Goal: Task Accomplishment & Management: Manage account settings

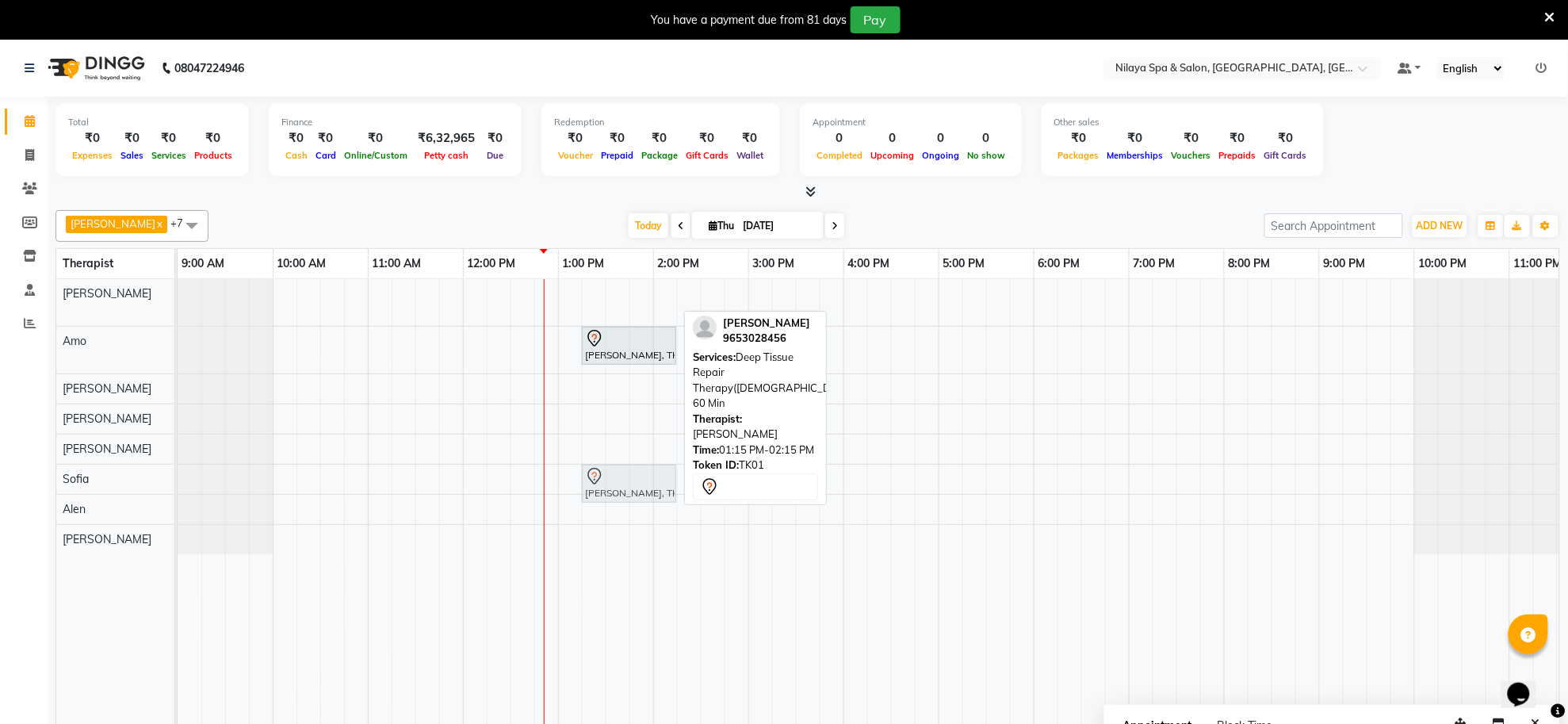
drag, startPoint x: 611, startPoint y: 296, endPoint x: 609, endPoint y: 483, distance: 187.0
click at [609, 483] on tbody "[PERSON_NAME], TK01, 01:15 PM-02:15 PM, Deep Tissue Repair Therapy([DEMOGRAPHIC…" at bounding box center [891, 417] width 1428 height 275
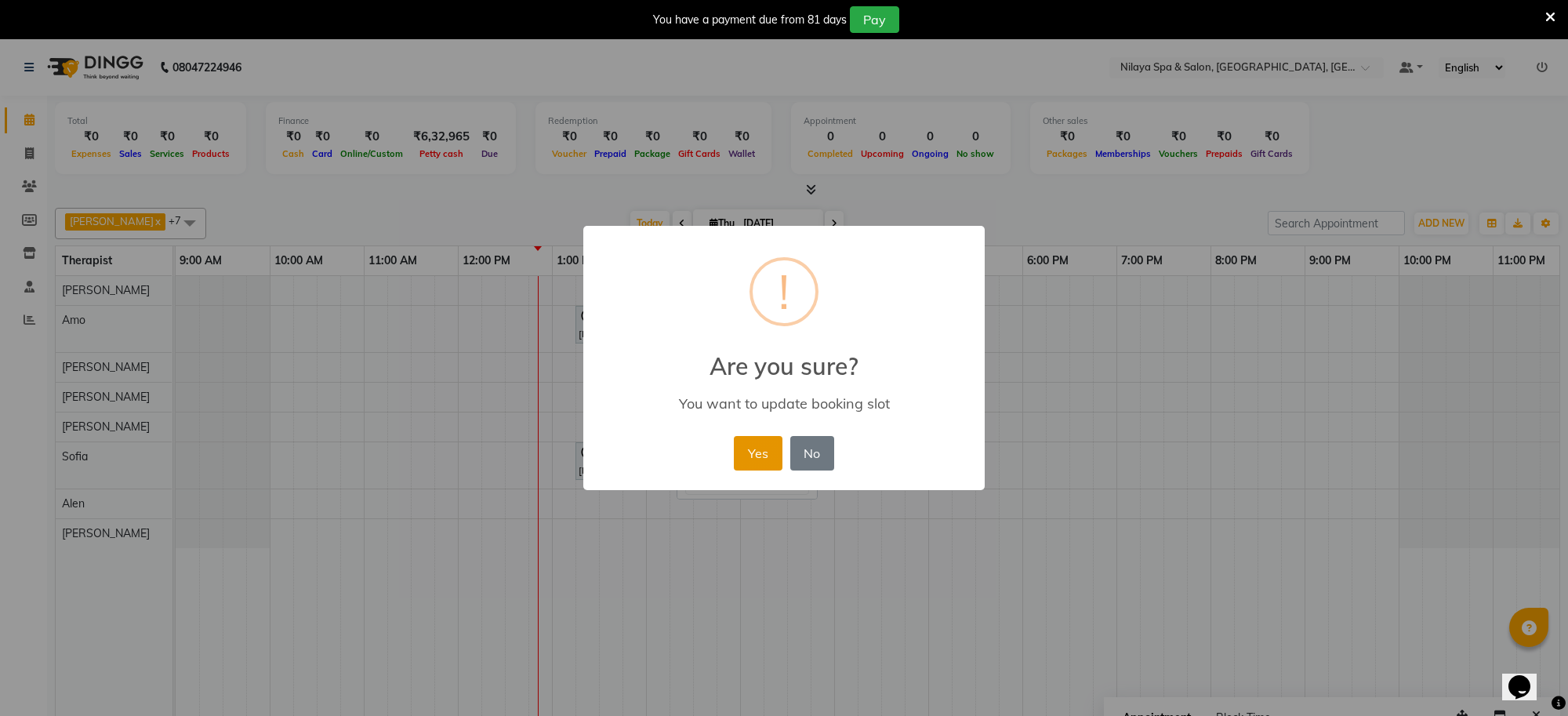
click at [766, 449] on button "Yes" at bounding box center [757, 454] width 48 height 35
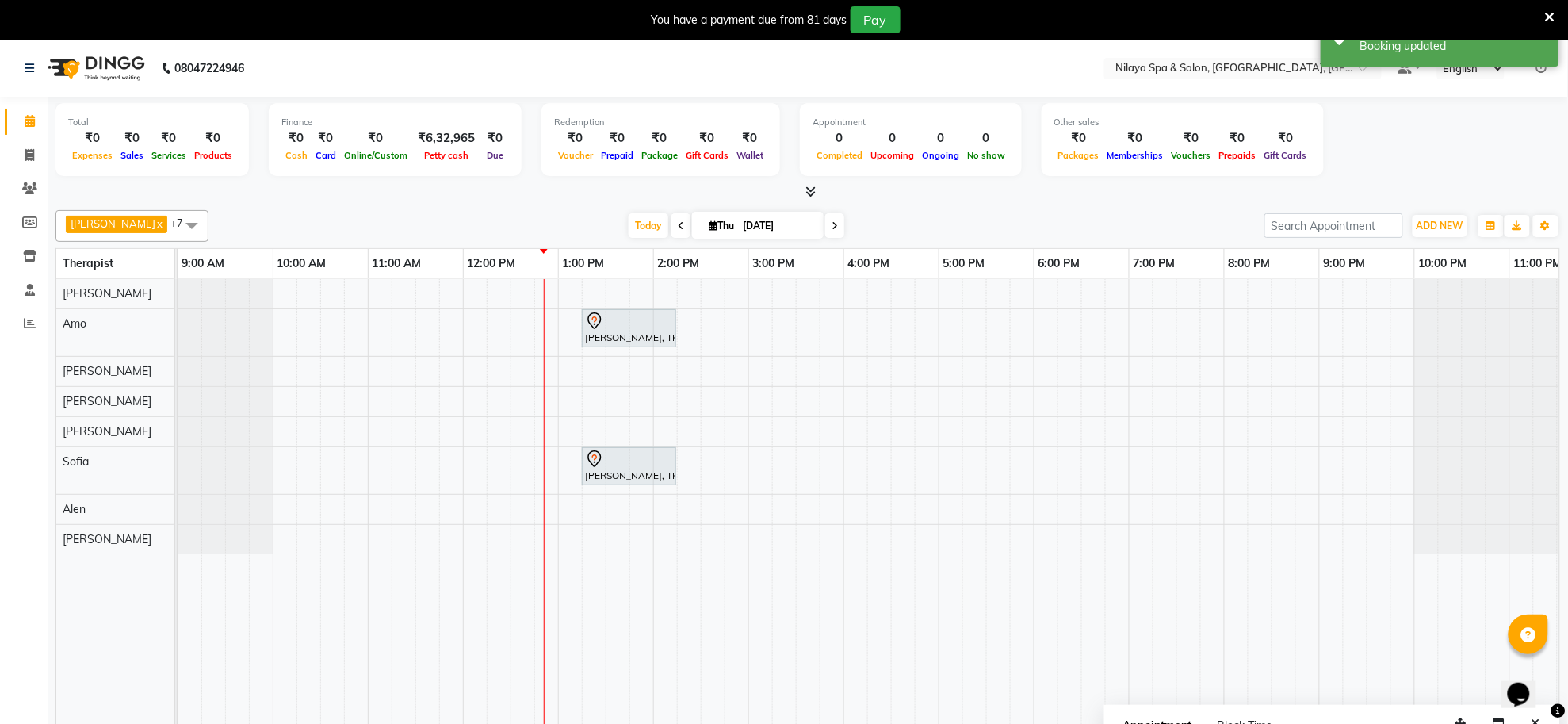
click at [582, 298] on div "[PERSON_NAME], TK02, 01:15 PM-02:15 PM, Deep Tissue Repair Therapy([DEMOGRAPHIC…" at bounding box center [891, 512] width 1428 height 467
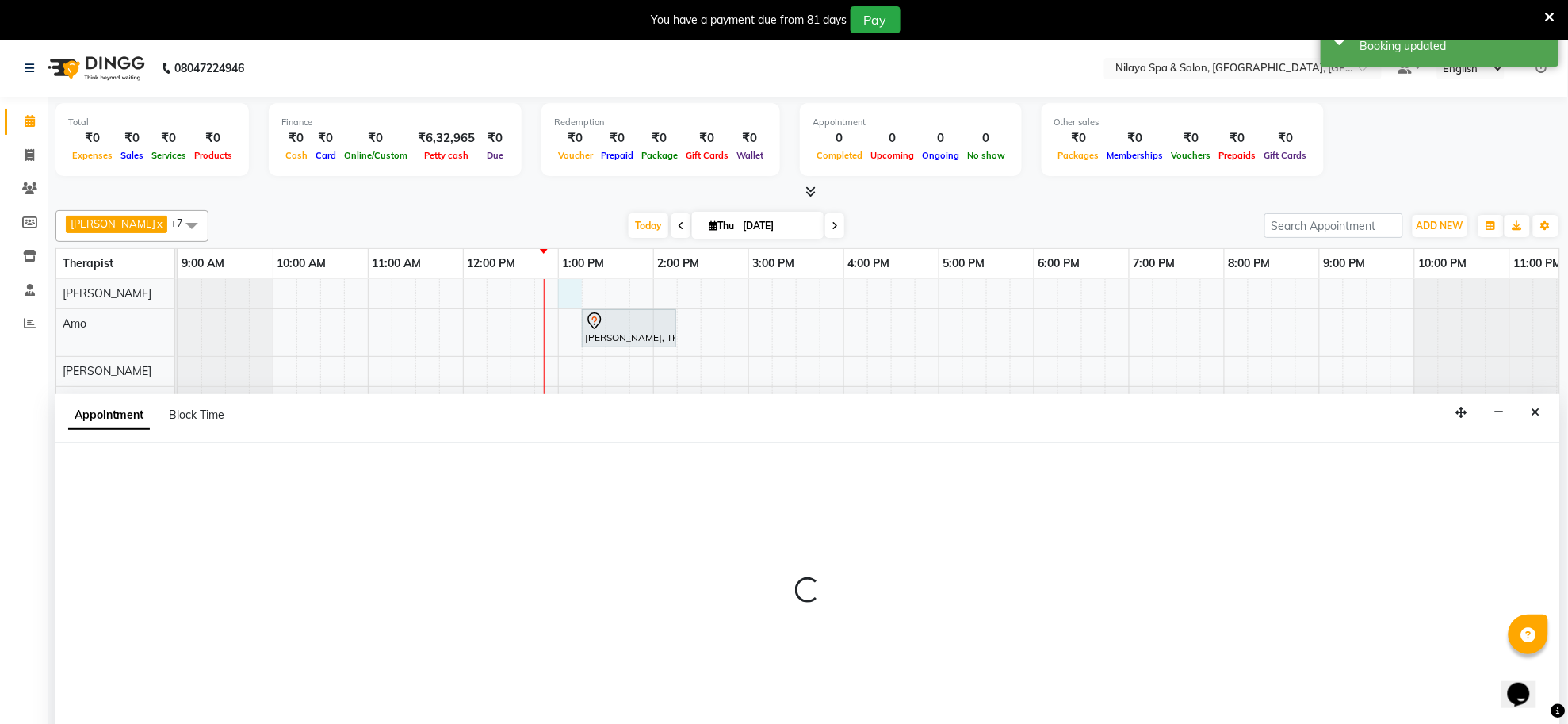
scroll to position [39, 0]
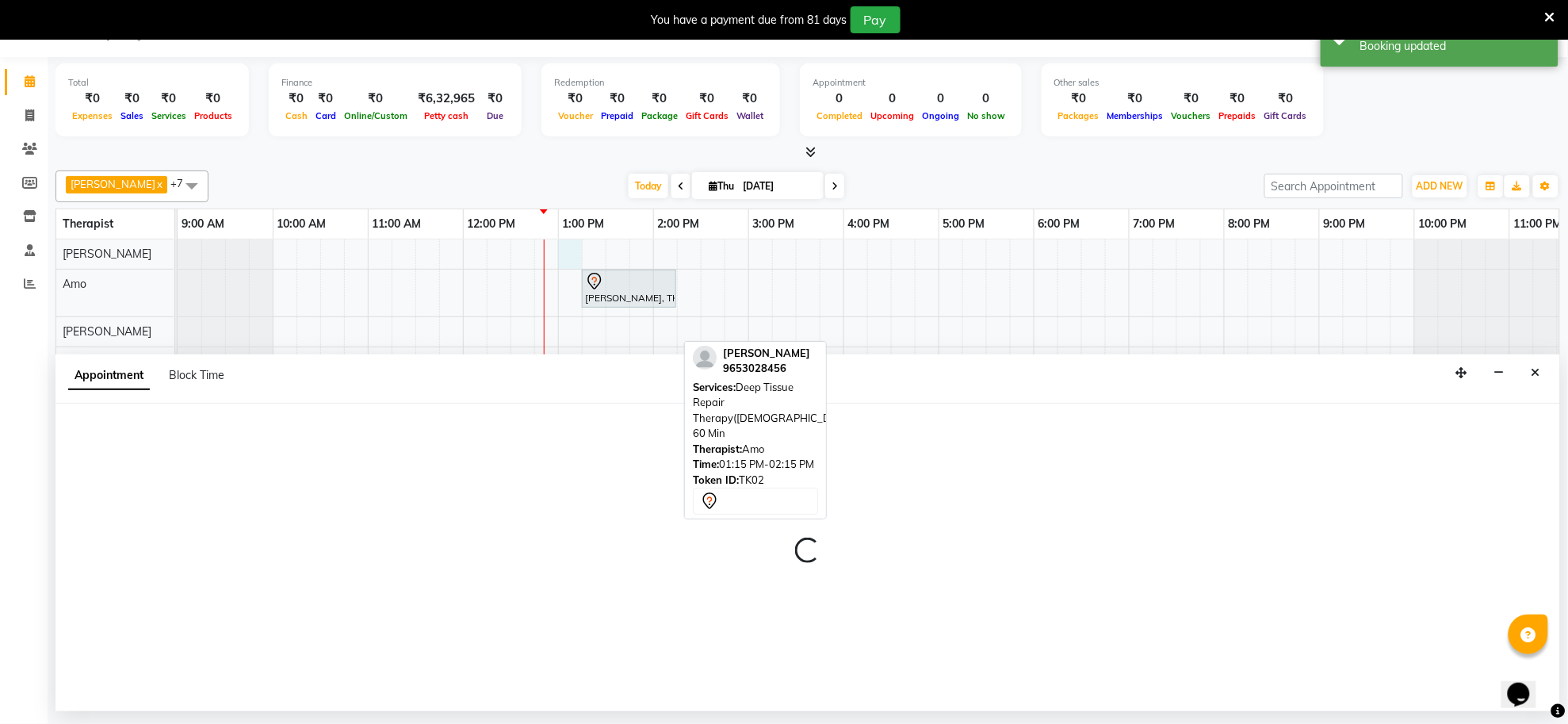
select select "80697"
select select "780"
select select "tentative"
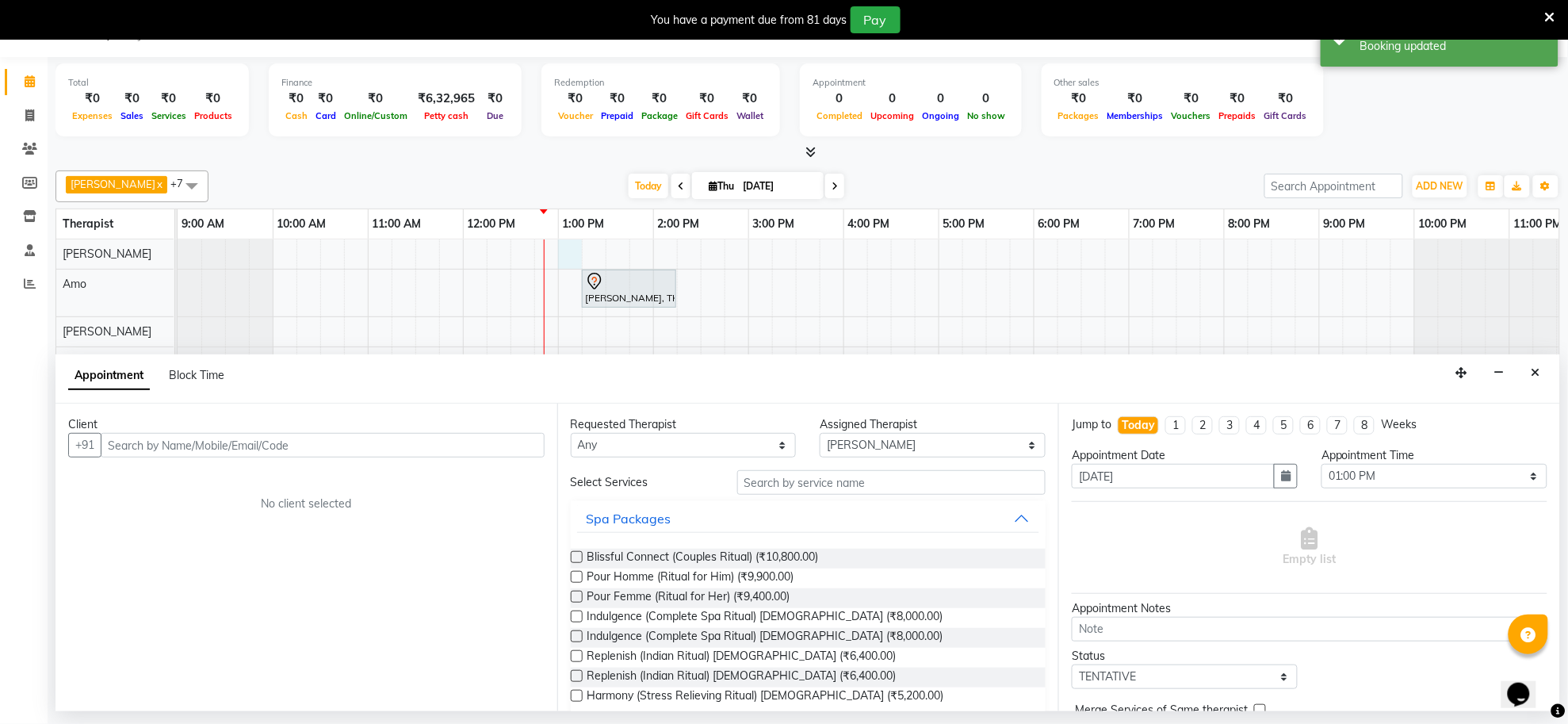
click at [369, 438] on input "text" at bounding box center [323, 445] width 444 height 25
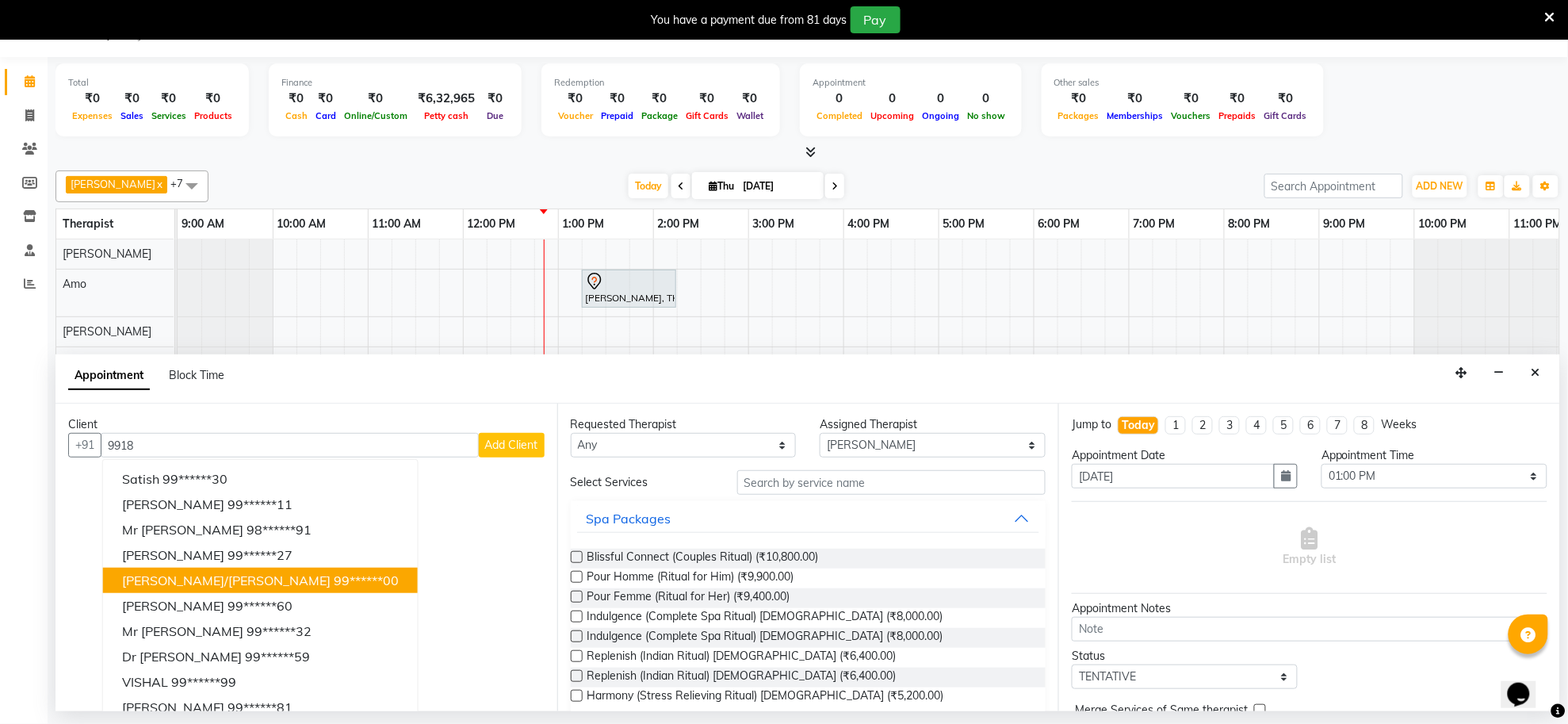
click at [334, 580] on ngb-highlight "99******00" at bounding box center [366, 581] width 65 height 16
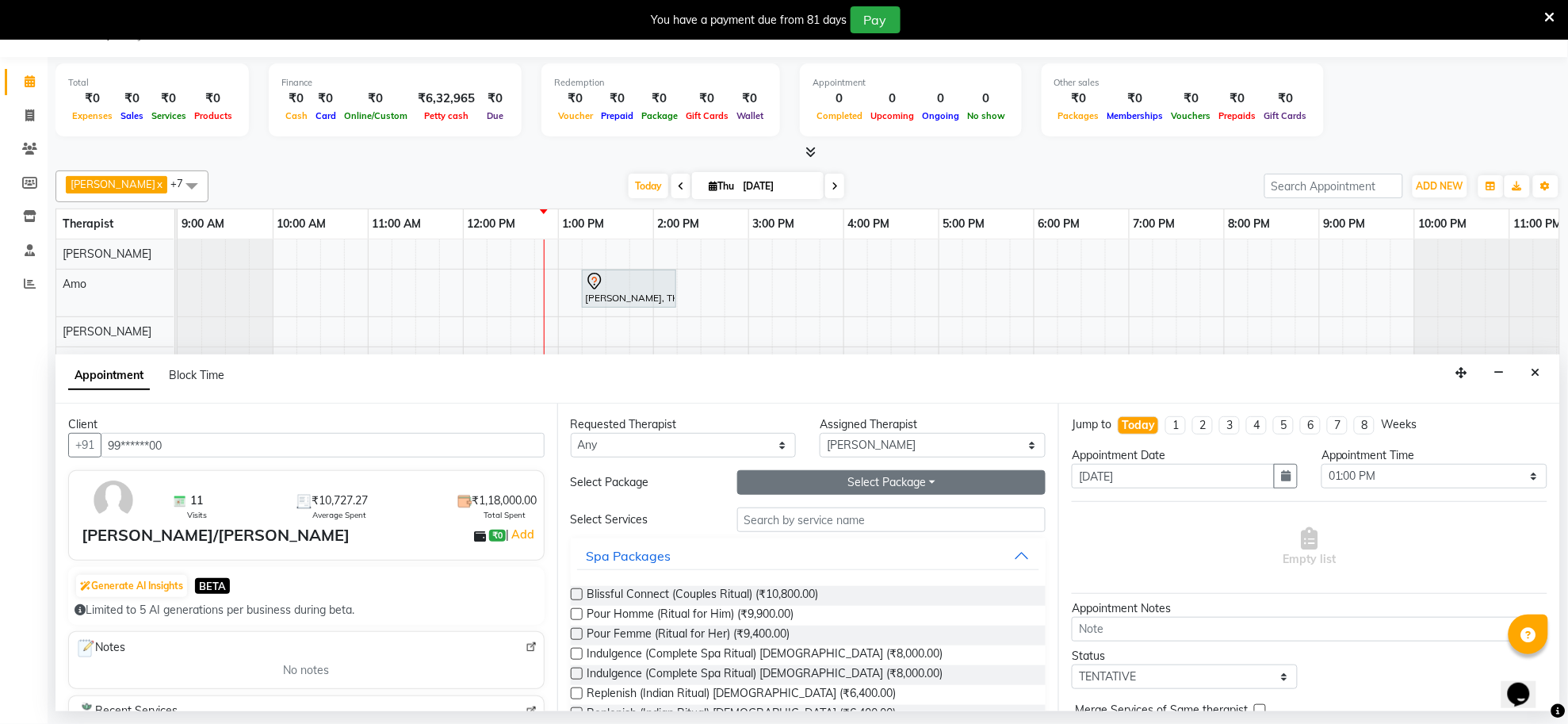
type input "99******00"
click at [866, 483] on button "Select Package Toggle Dropdown" at bounding box center [892, 482] width 309 height 25
click at [812, 518] on li "PALLADIUM_ALL" at bounding box center [802, 515] width 128 height 23
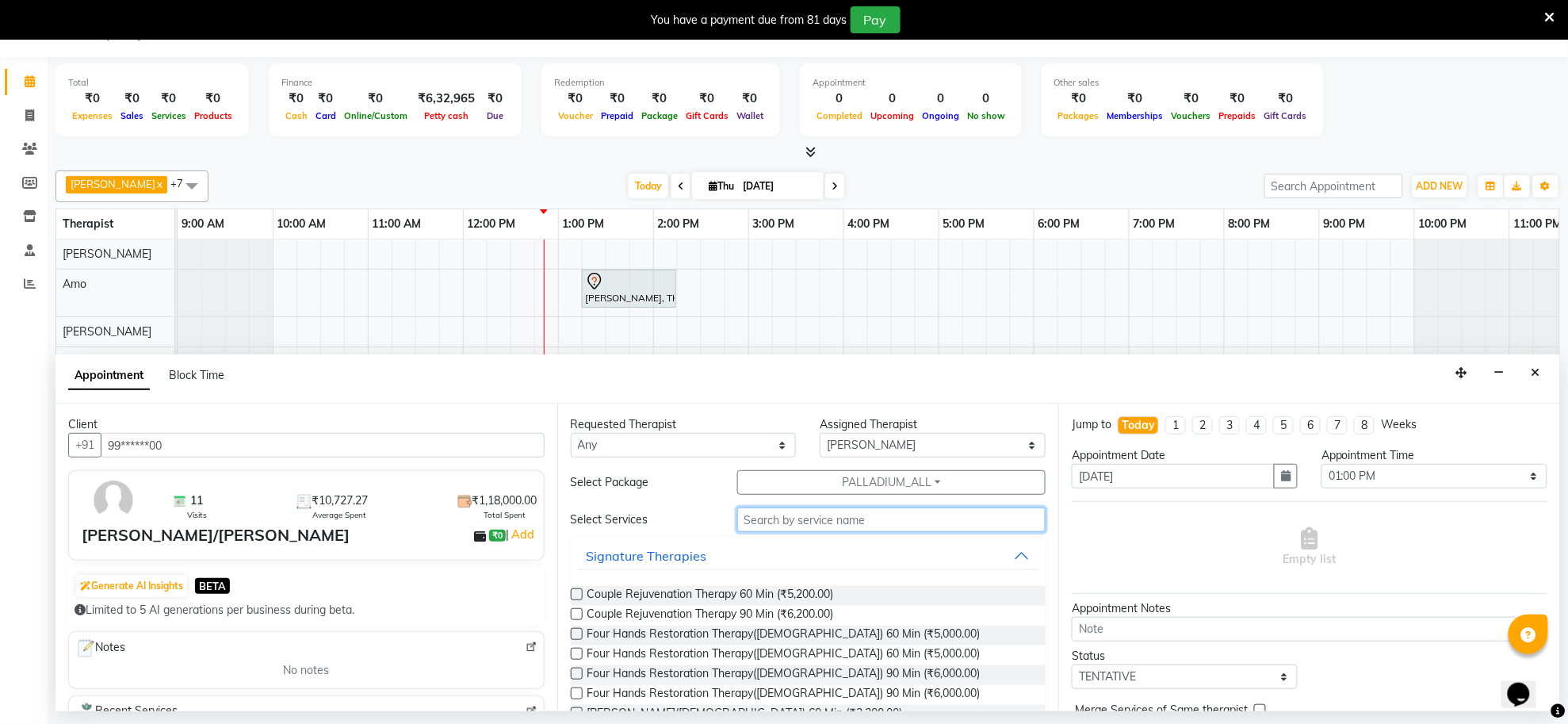
click at [816, 516] on input "text" at bounding box center [892, 520] width 309 height 25
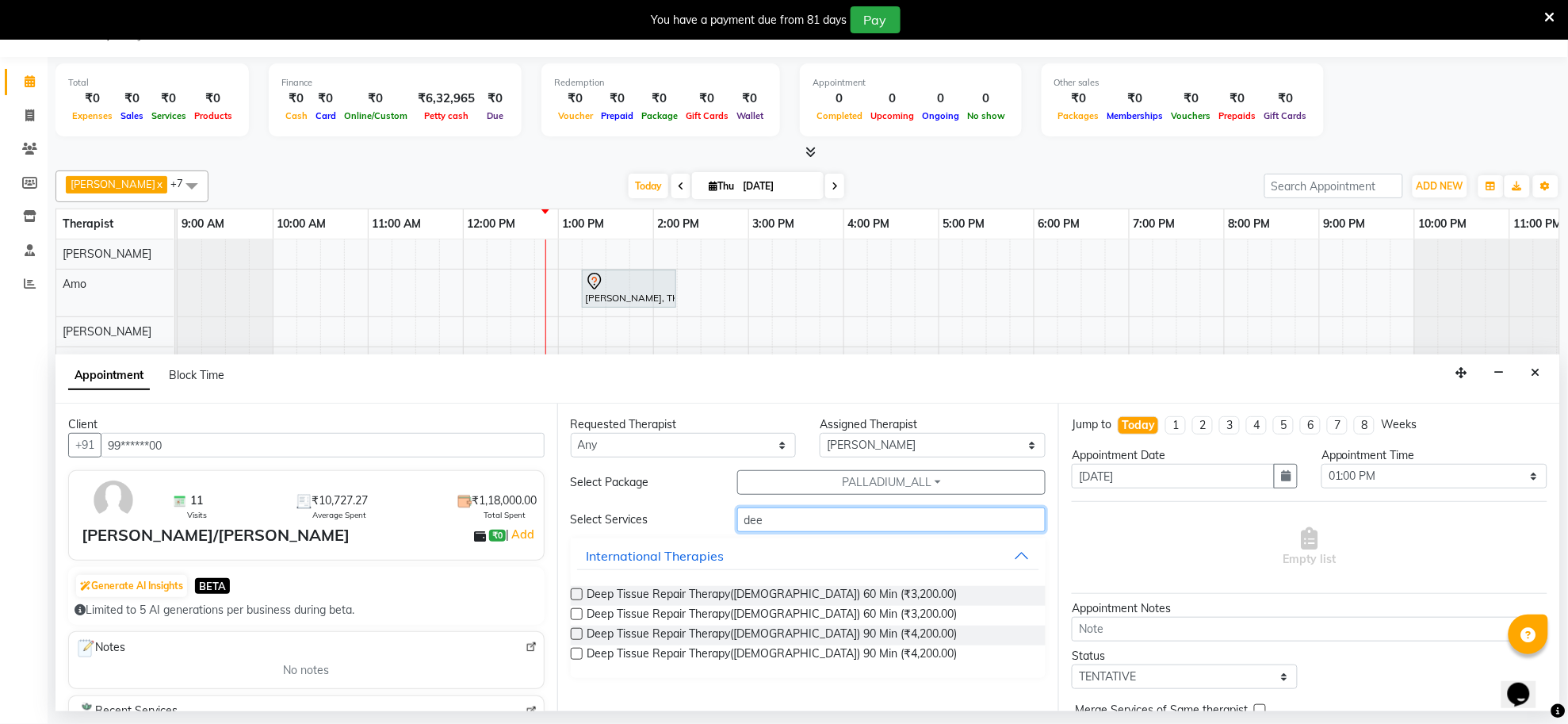
type input "dee"
click at [577, 636] on label at bounding box center [577, 634] width 12 height 12
click at [577, 636] on input "checkbox" at bounding box center [576, 636] width 10 height 10
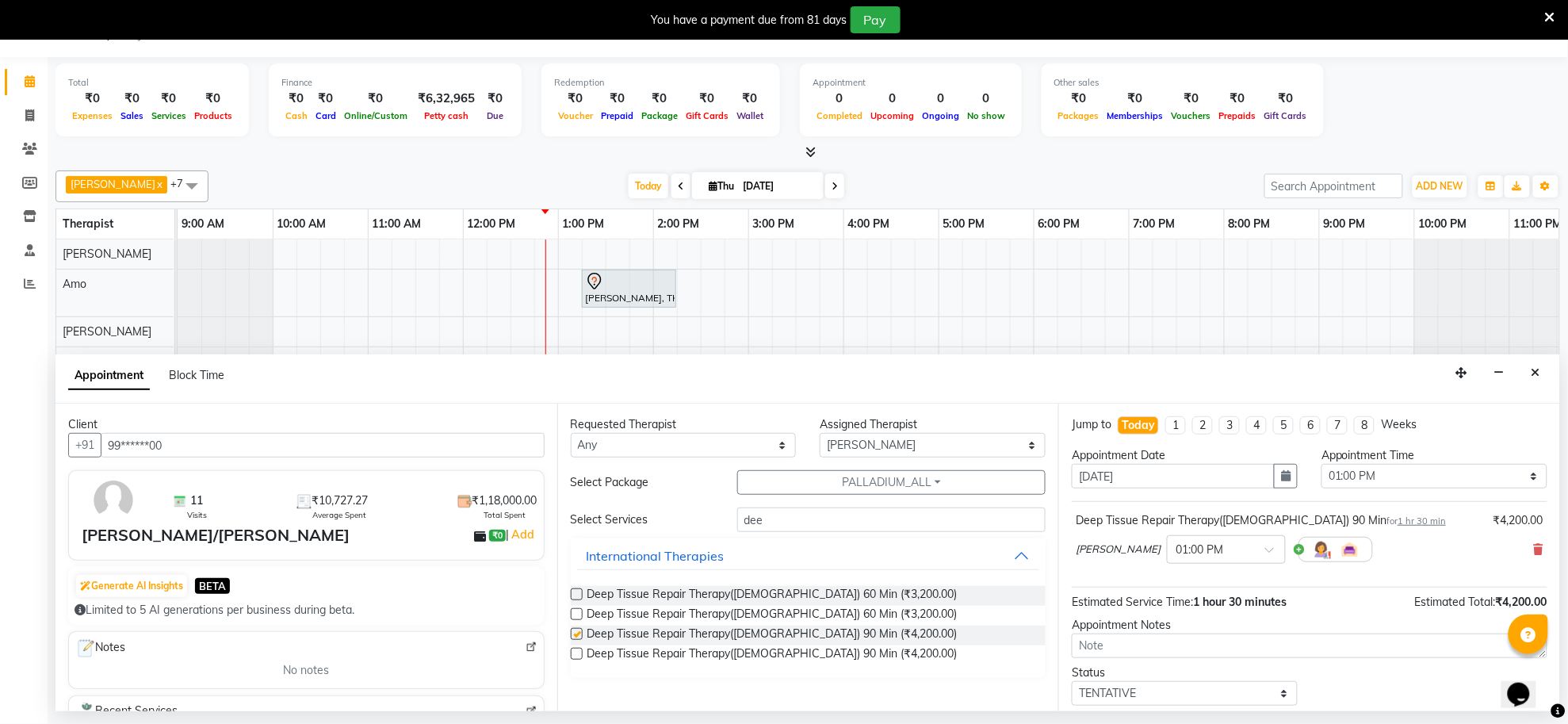
checkbox input "false"
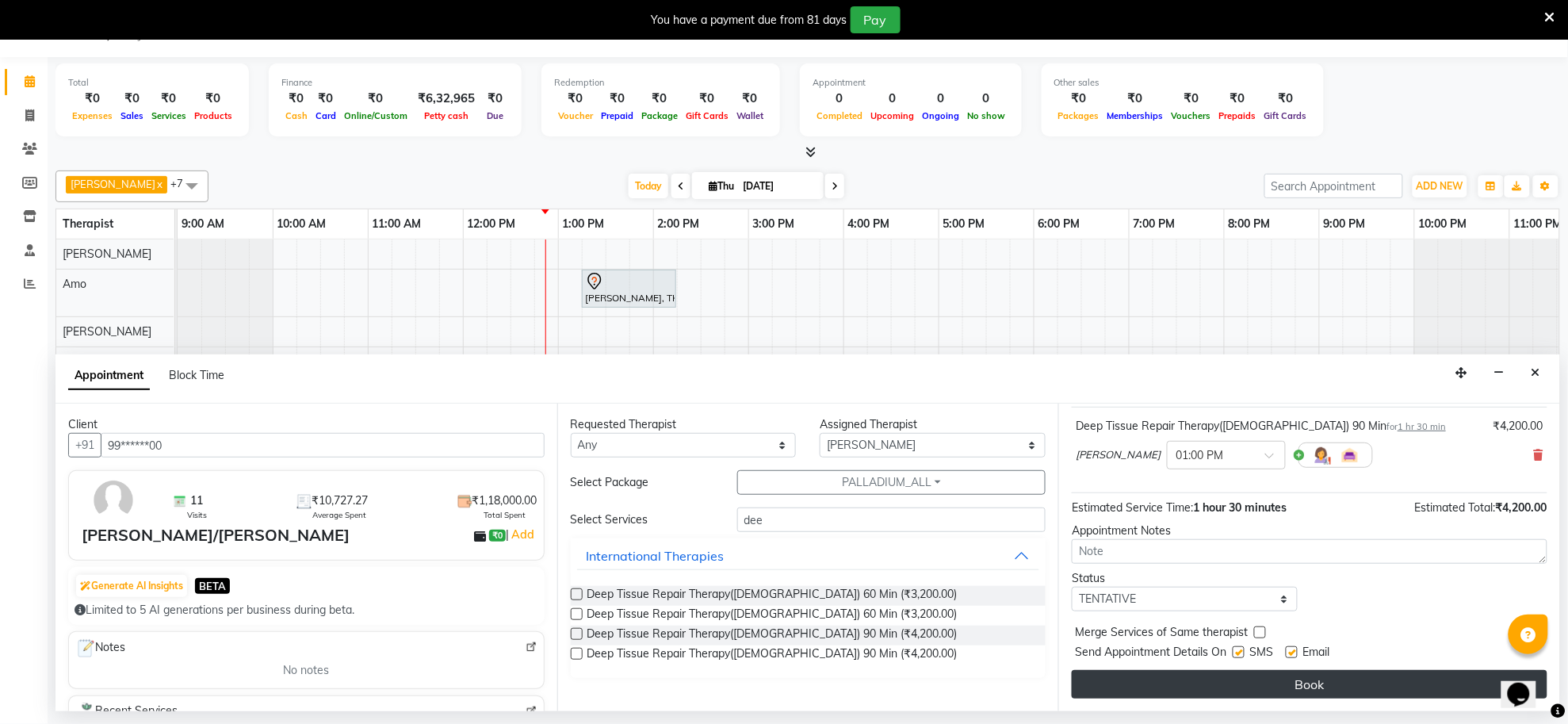
click at [1153, 680] on button "Book" at bounding box center [1310, 684] width 476 height 28
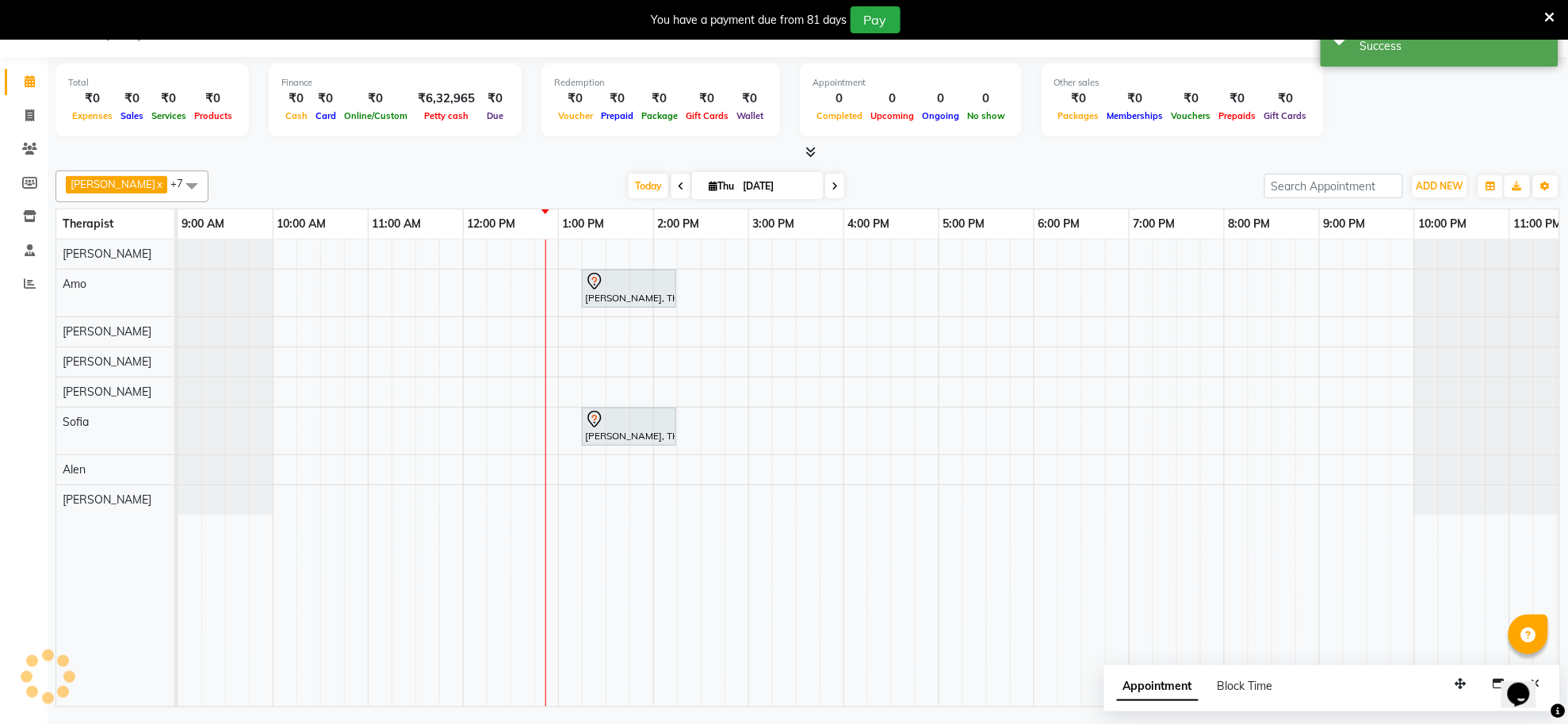
scroll to position [0, 0]
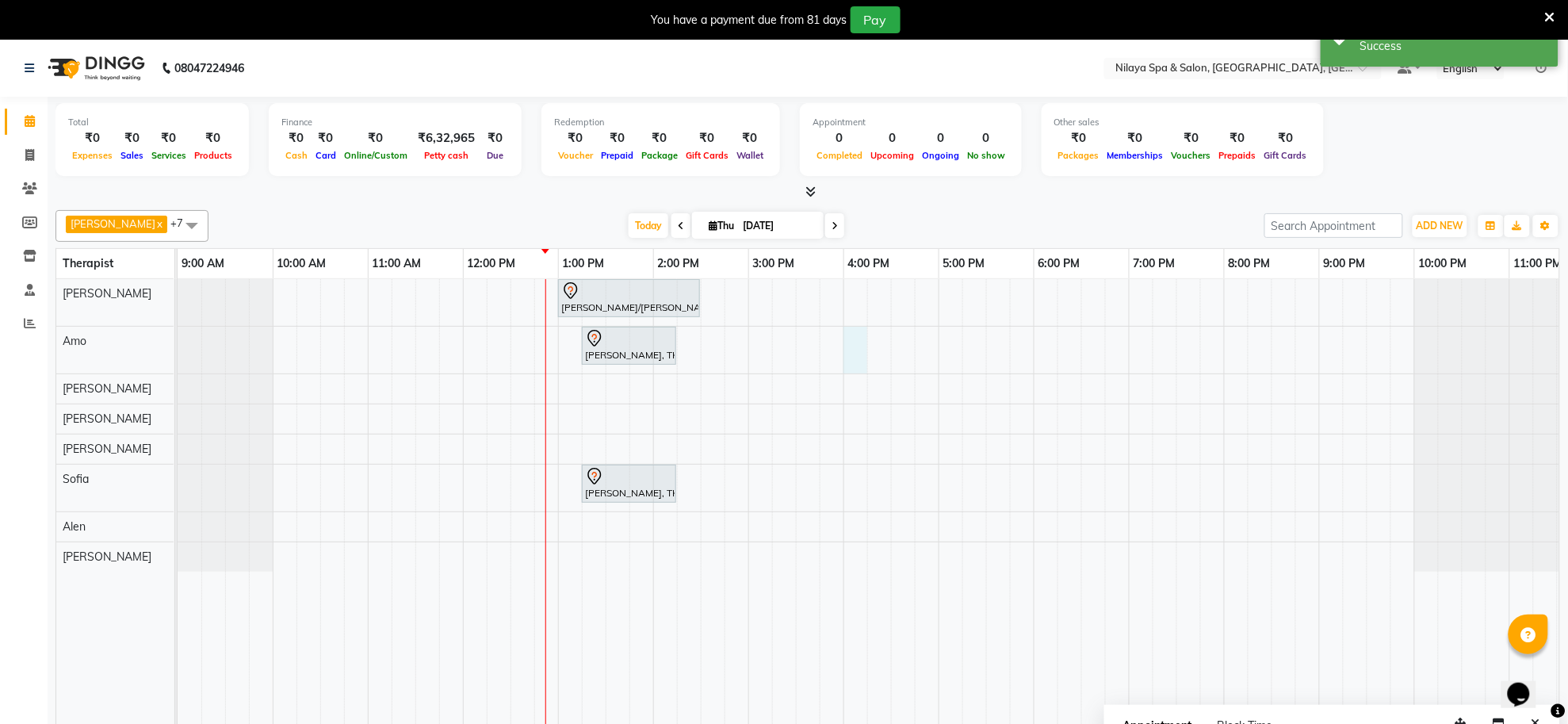
click at [846, 341] on div "[PERSON_NAME]/[PERSON_NAME], TK03, 01:00 PM-02:30 PM, Deep Tissue Repair Therap…" at bounding box center [891, 512] width 1428 height 467
select select "80700"
select select "960"
select select "tentative"
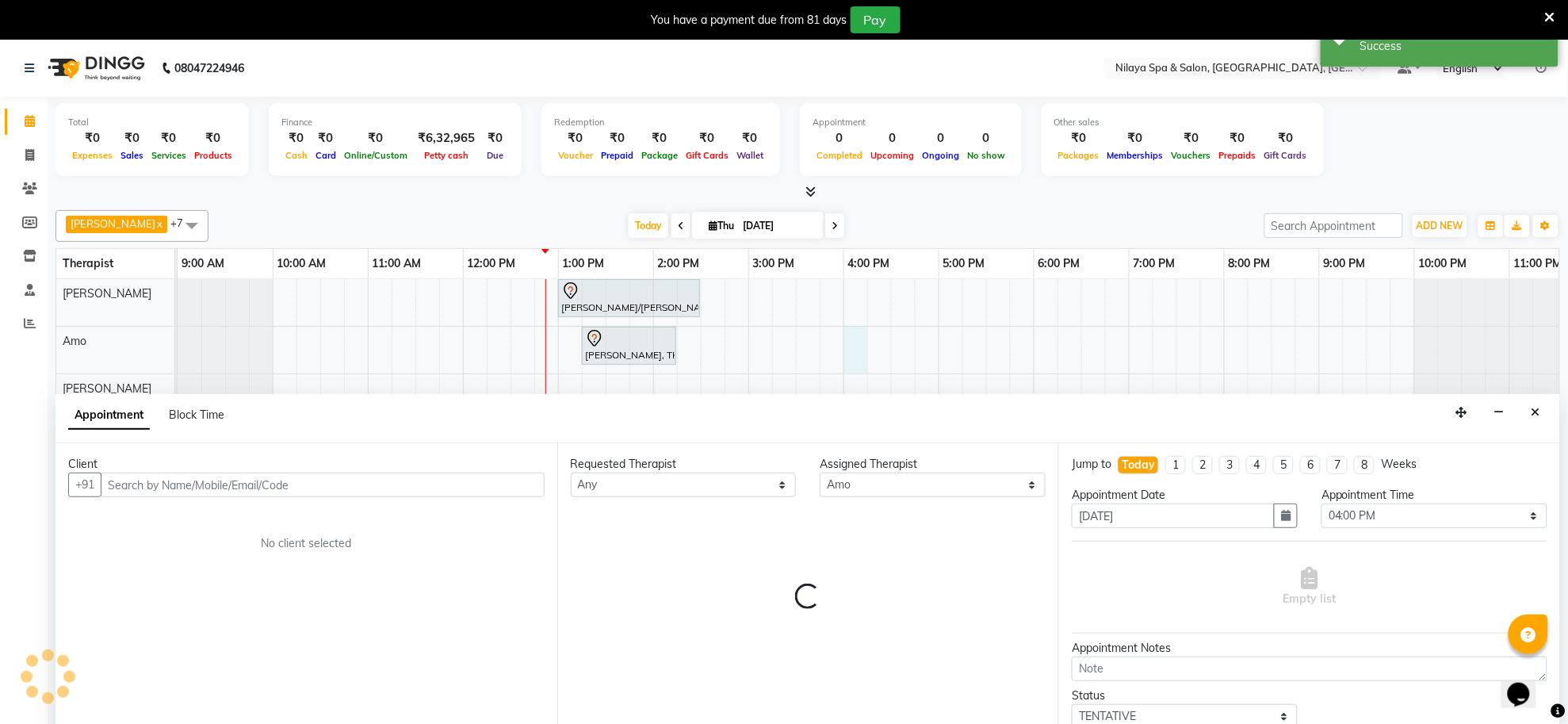
scroll to position [39, 0]
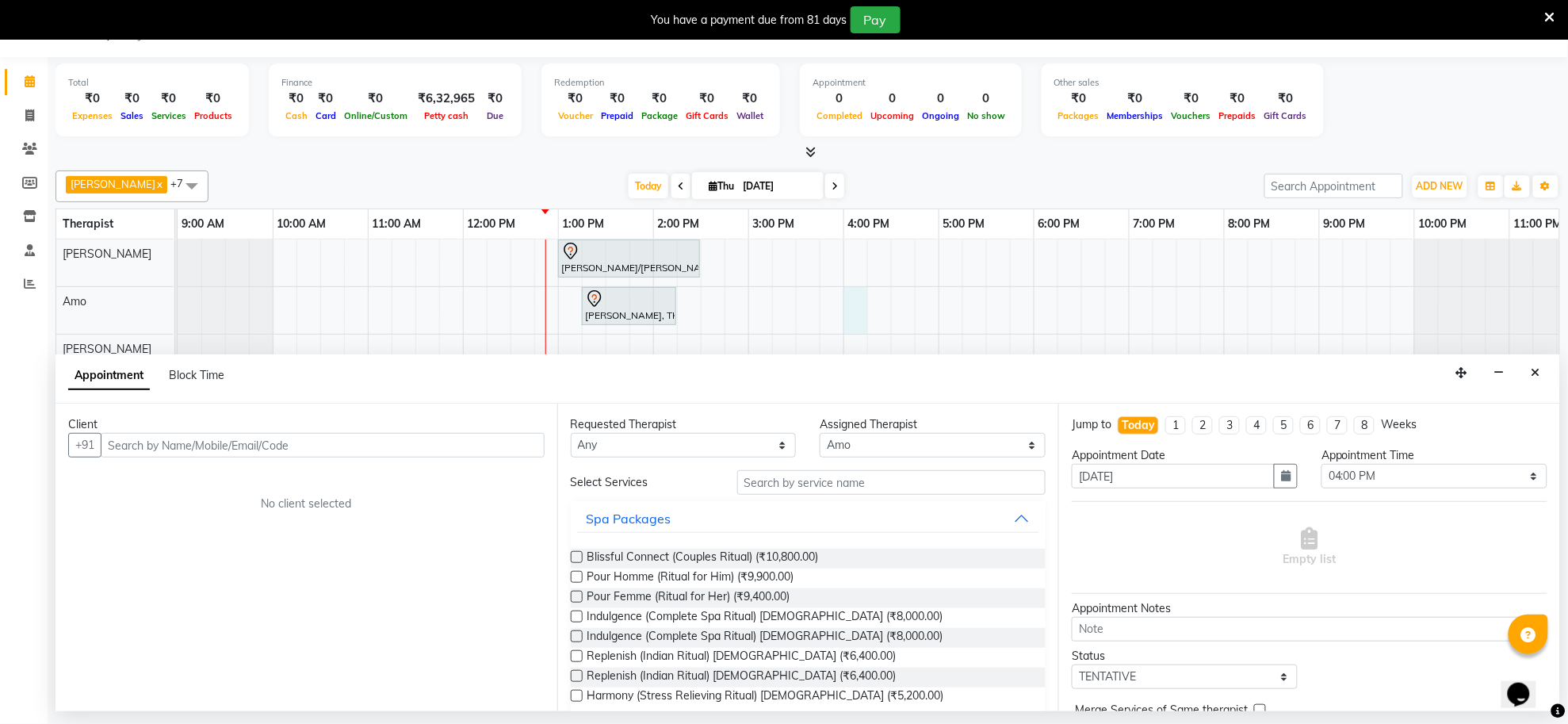
click at [426, 444] on input "text" at bounding box center [323, 445] width 444 height 25
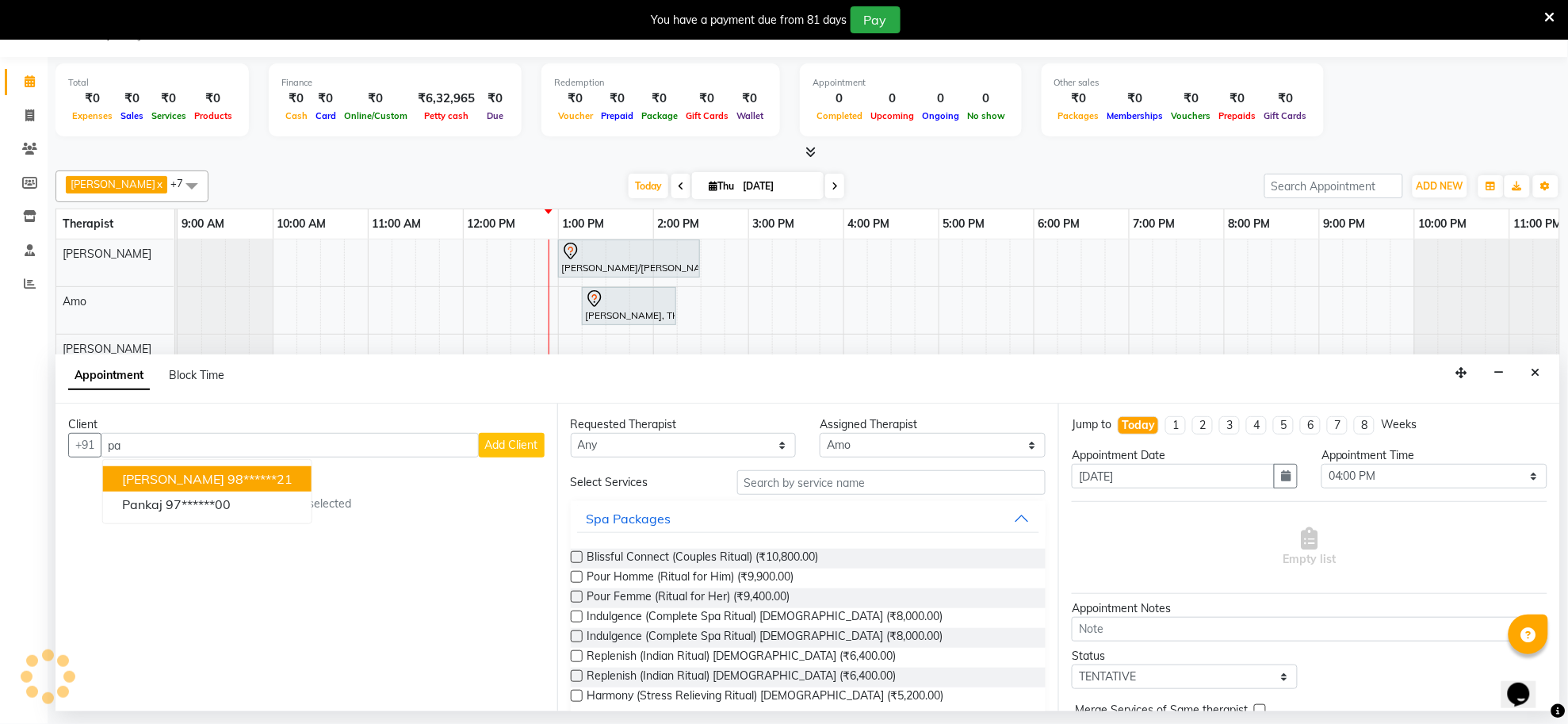
type input "p"
type input "9972451827"
click at [525, 450] on span "Add Client" at bounding box center [512, 445] width 53 height 15
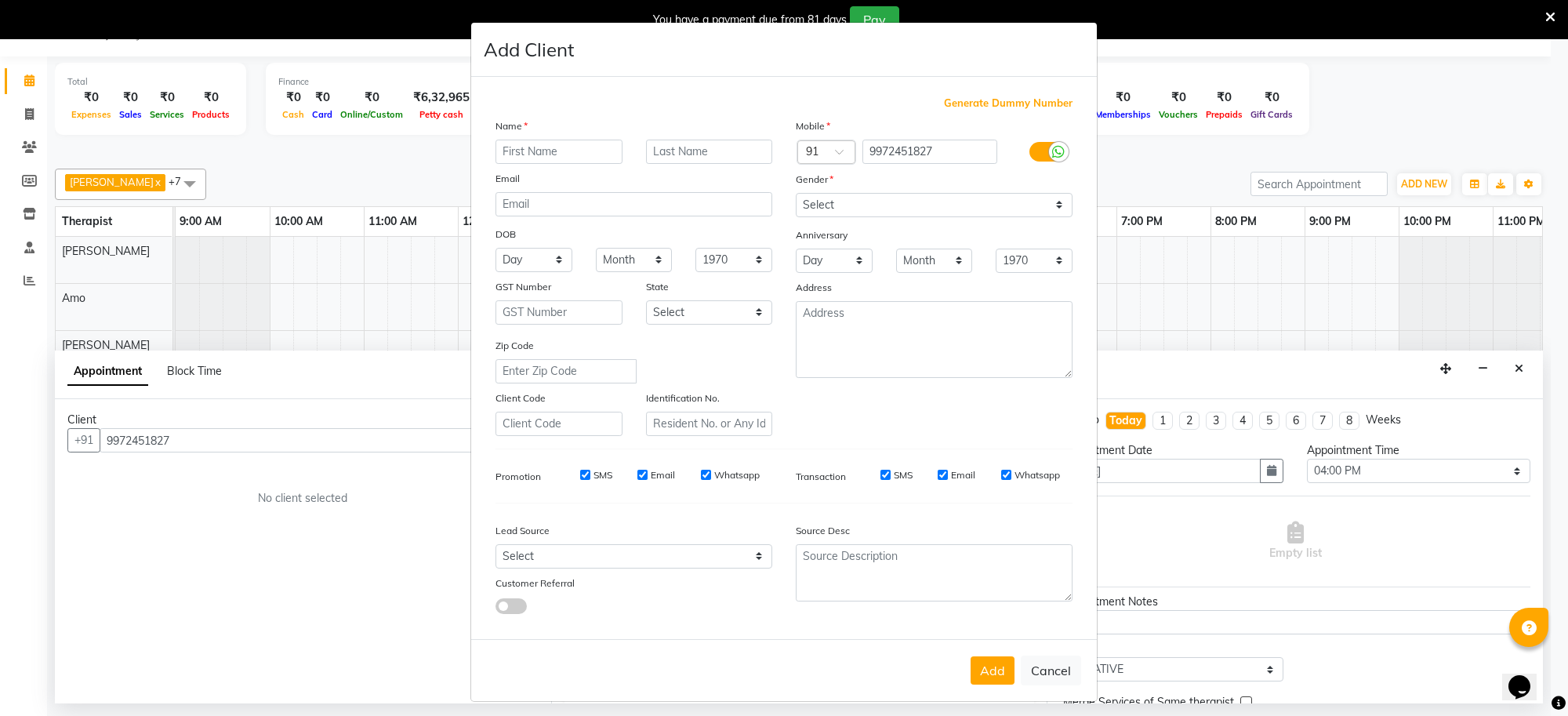
click at [586, 154] on input "text" at bounding box center [559, 152] width 127 height 24
type input "pankaj"
click at [895, 201] on select "Select [DEMOGRAPHIC_DATA] [DEMOGRAPHIC_DATA] Other Prefer Not To Say" at bounding box center [934, 205] width 277 height 24
select select "[DEMOGRAPHIC_DATA]"
click at [796, 193] on select "Select [DEMOGRAPHIC_DATA] [DEMOGRAPHIC_DATA] Other Prefer Not To Say" at bounding box center [934, 205] width 277 height 24
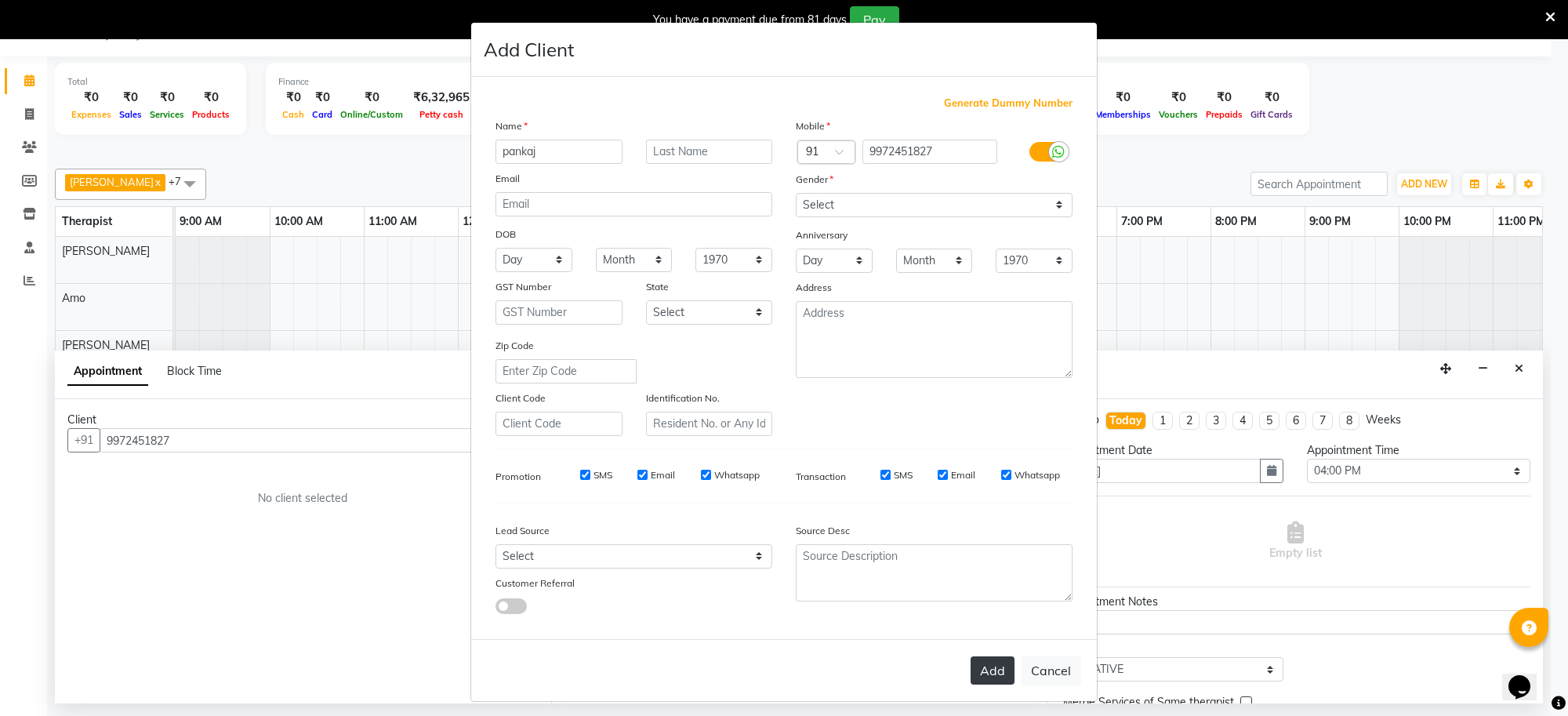
click at [994, 661] on button "Add" at bounding box center [992, 670] width 44 height 28
type input "99******27"
select select
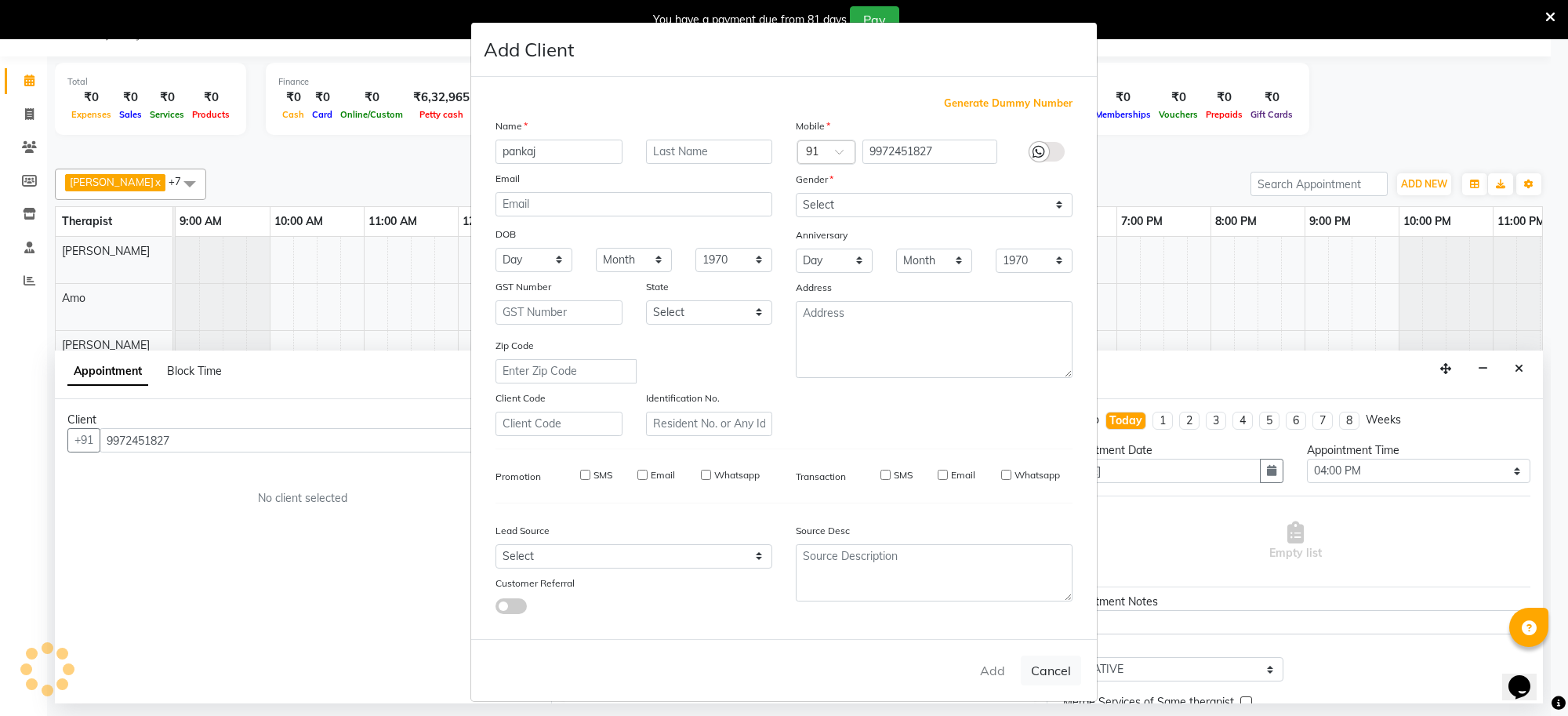
select select
checkbox input "false"
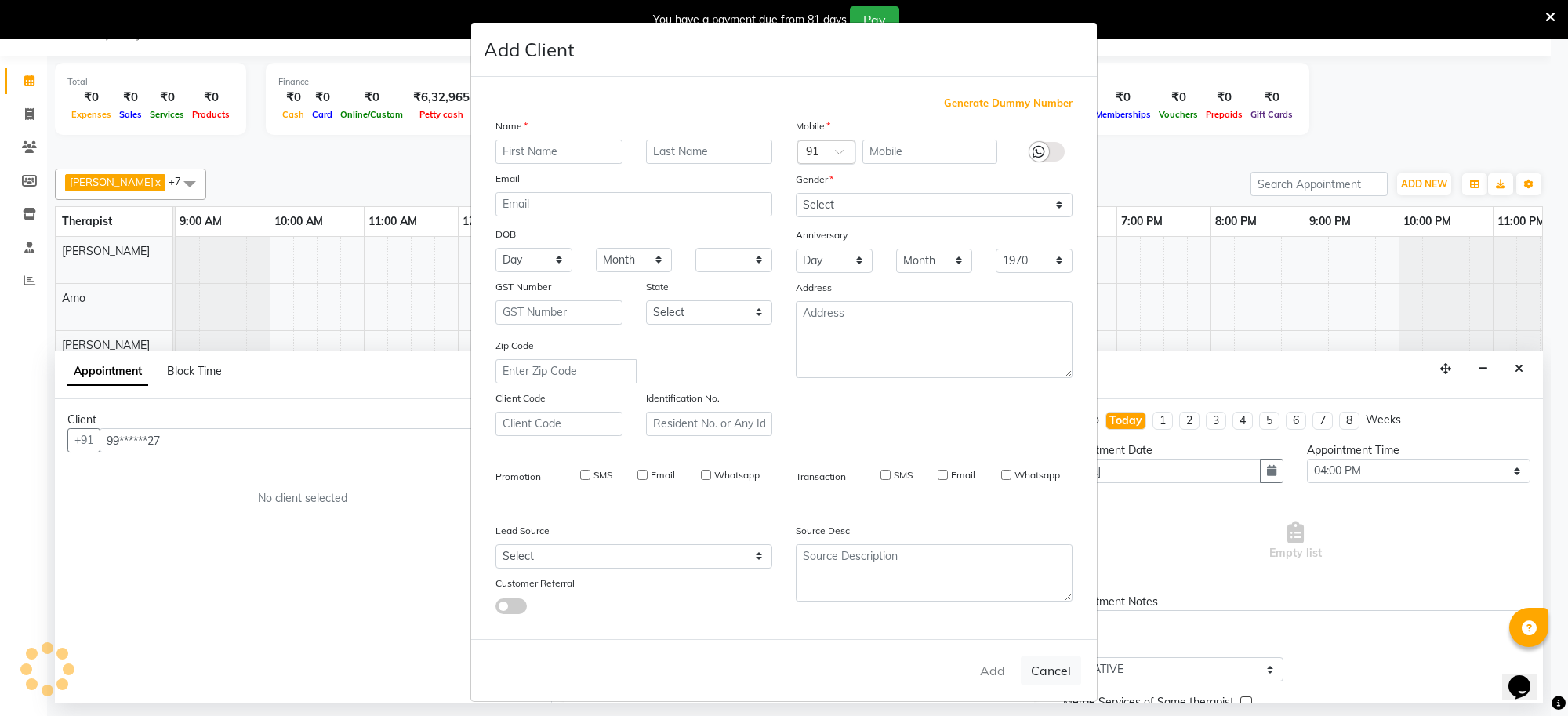
checkbox input "false"
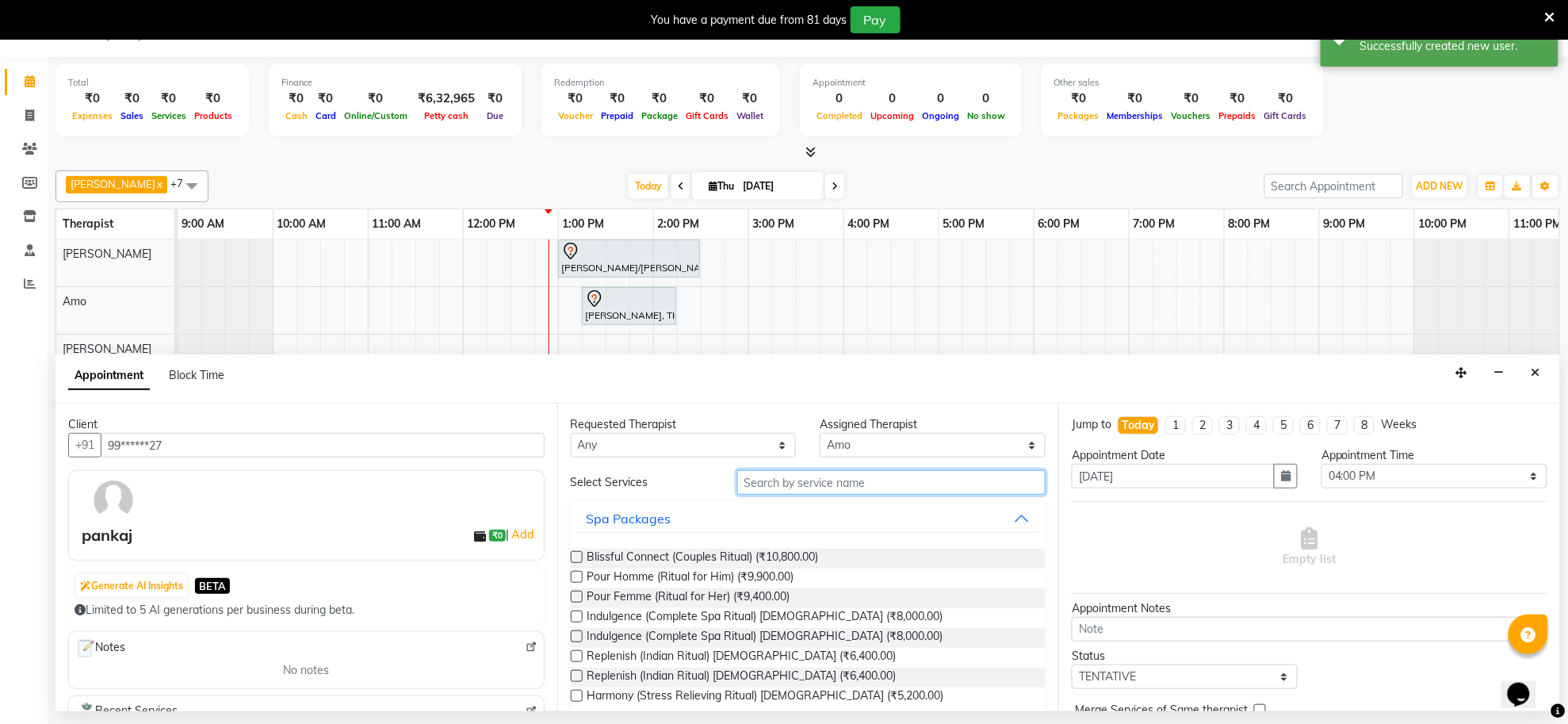
click at [823, 480] on input "text" at bounding box center [892, 482] width 309 height 25
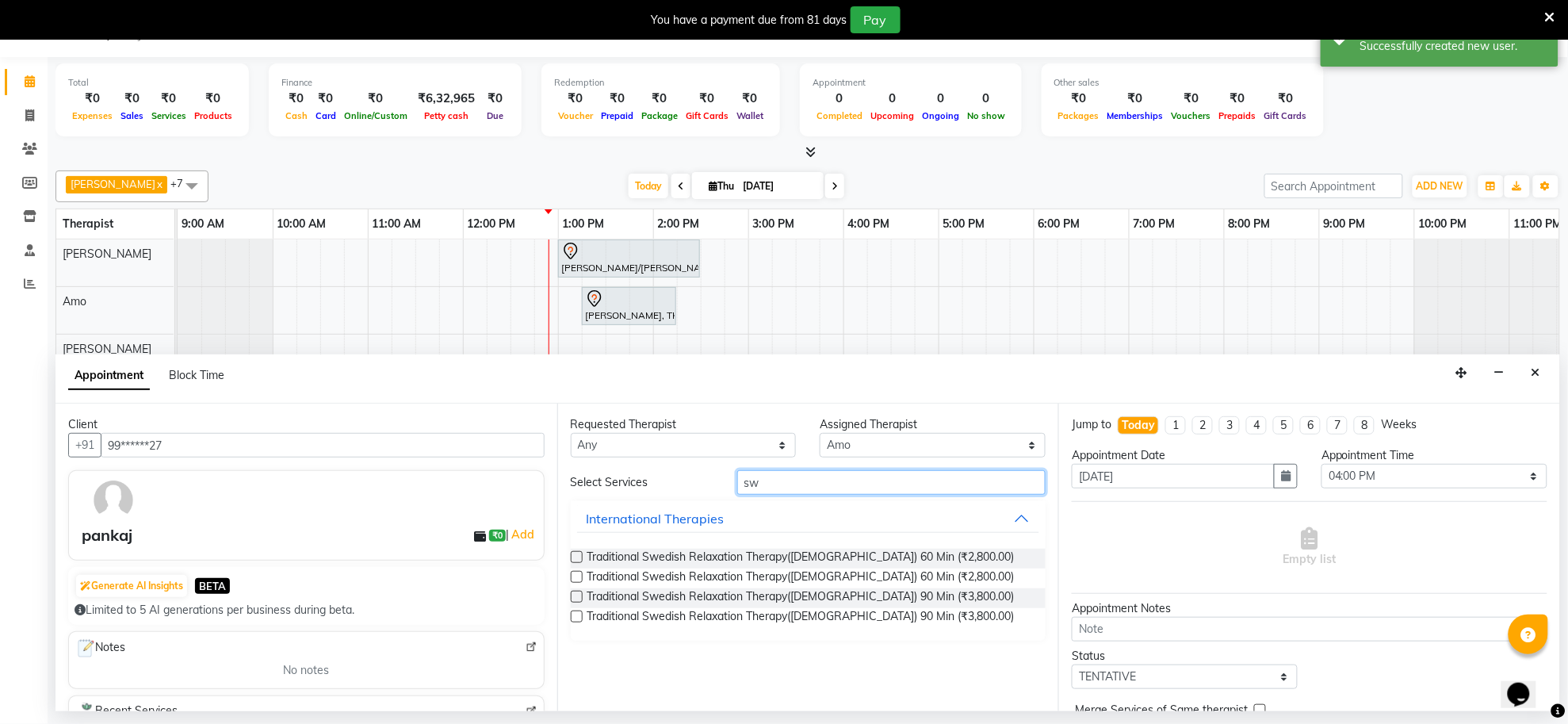
type input "sw"
click at [579, 598] on label at bounding box center [577, 596] width 12 height 12
click at [579, 598] on input "checkbox" at bounding box center [576, 598] width 10 height 10
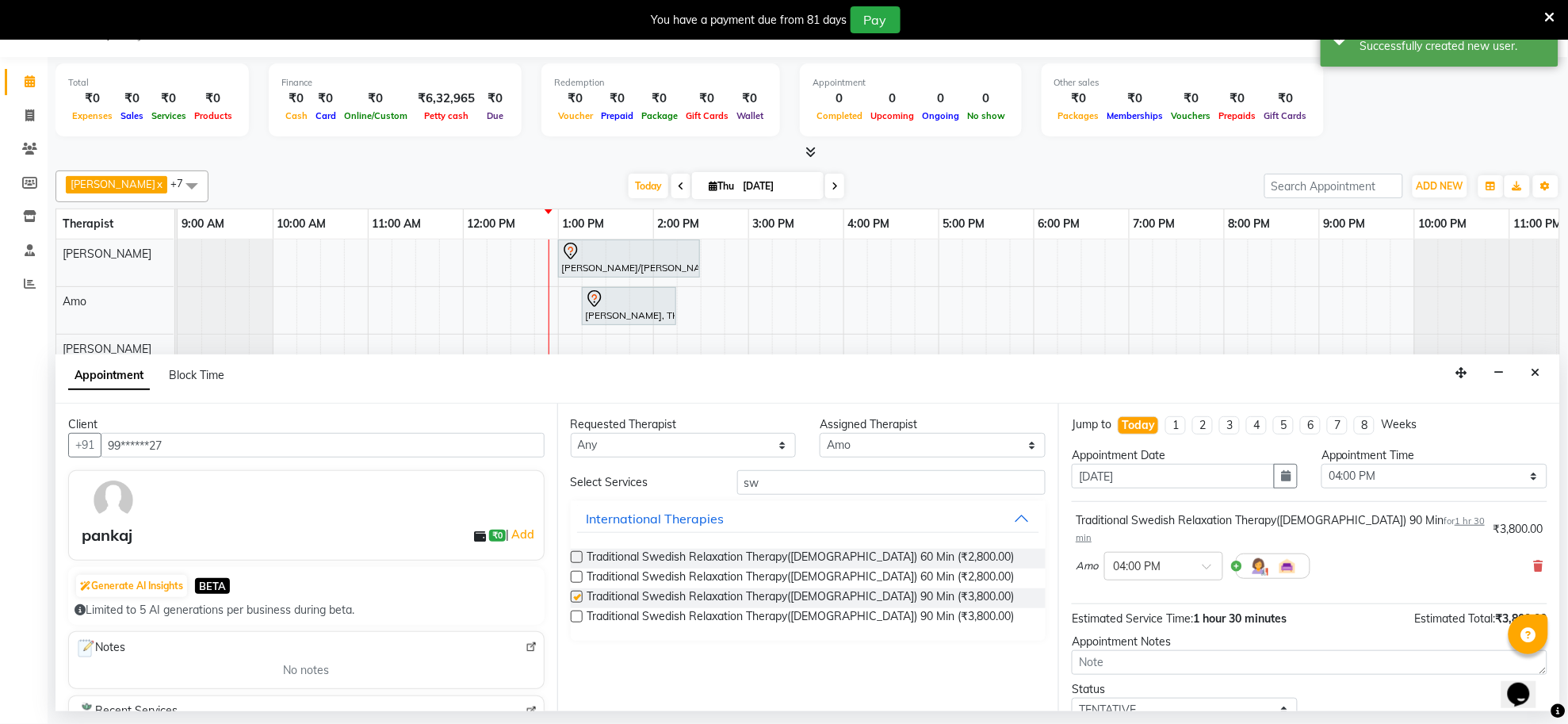
checkbox input "false"
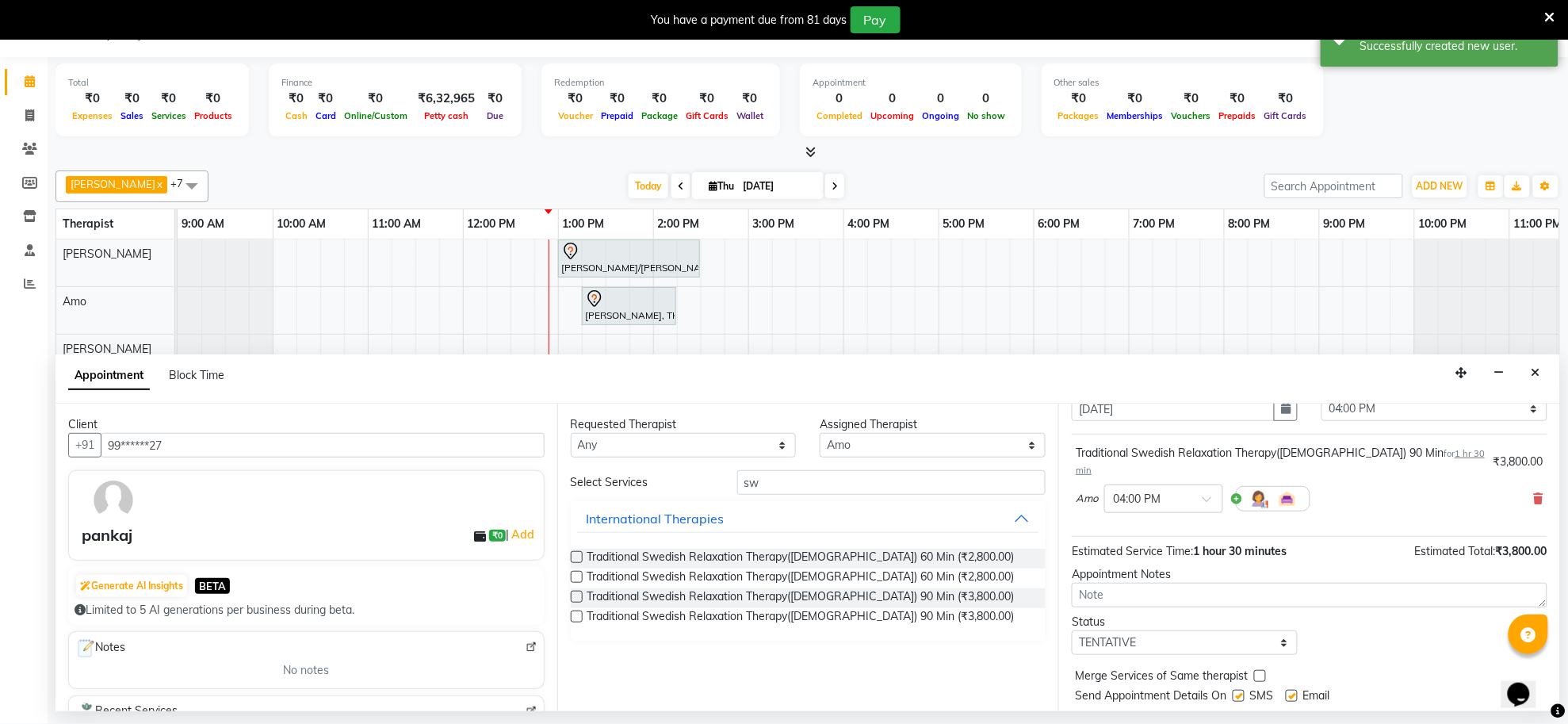
scroll to position [96, 0]
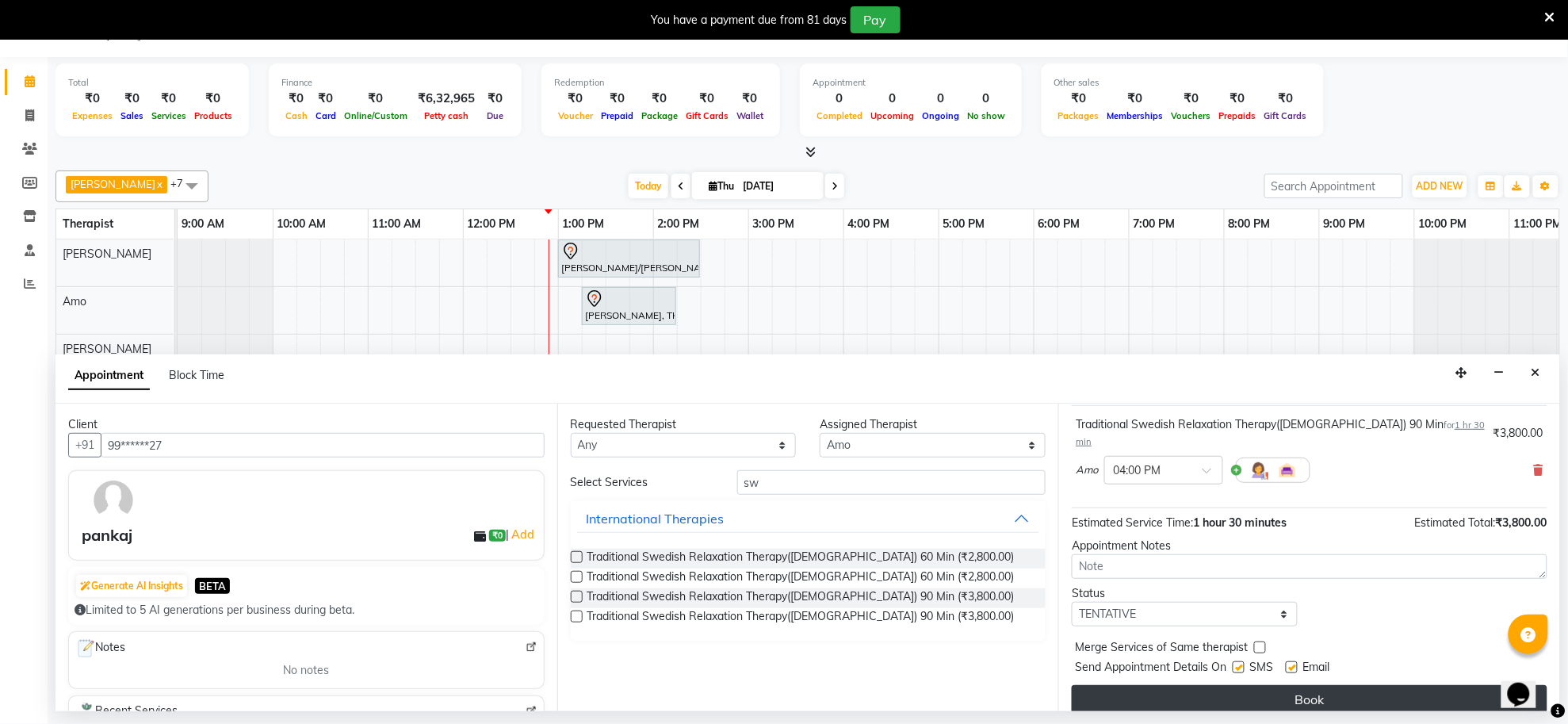
click at [1276, 685] on button "Book" at bounding box center [1310, 698] width 476 height 28
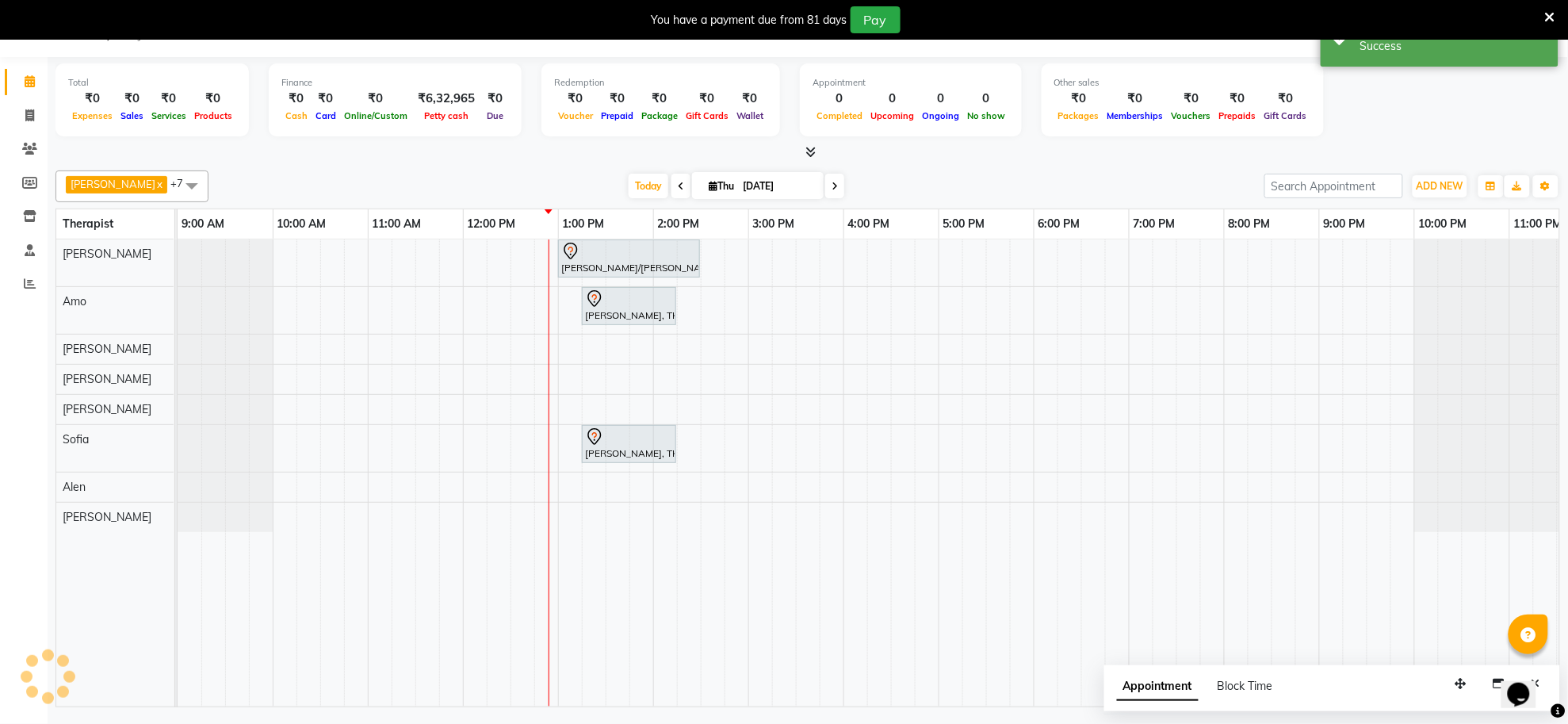
scroll to position [0, 0]
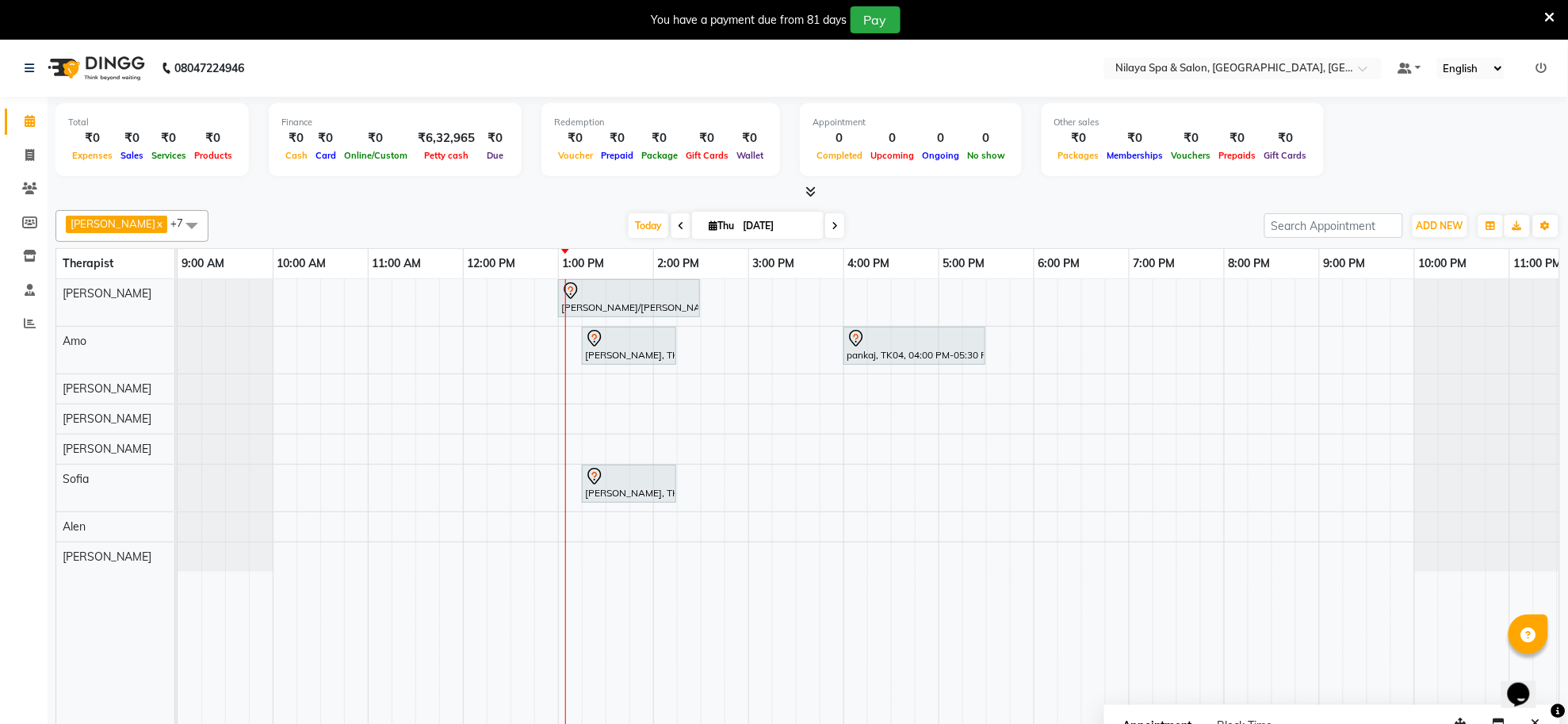
click at [744, 224] on input "[DATE]" at bounding box center [777, 226] width 80 height 24
select select "9"
select select "2025"
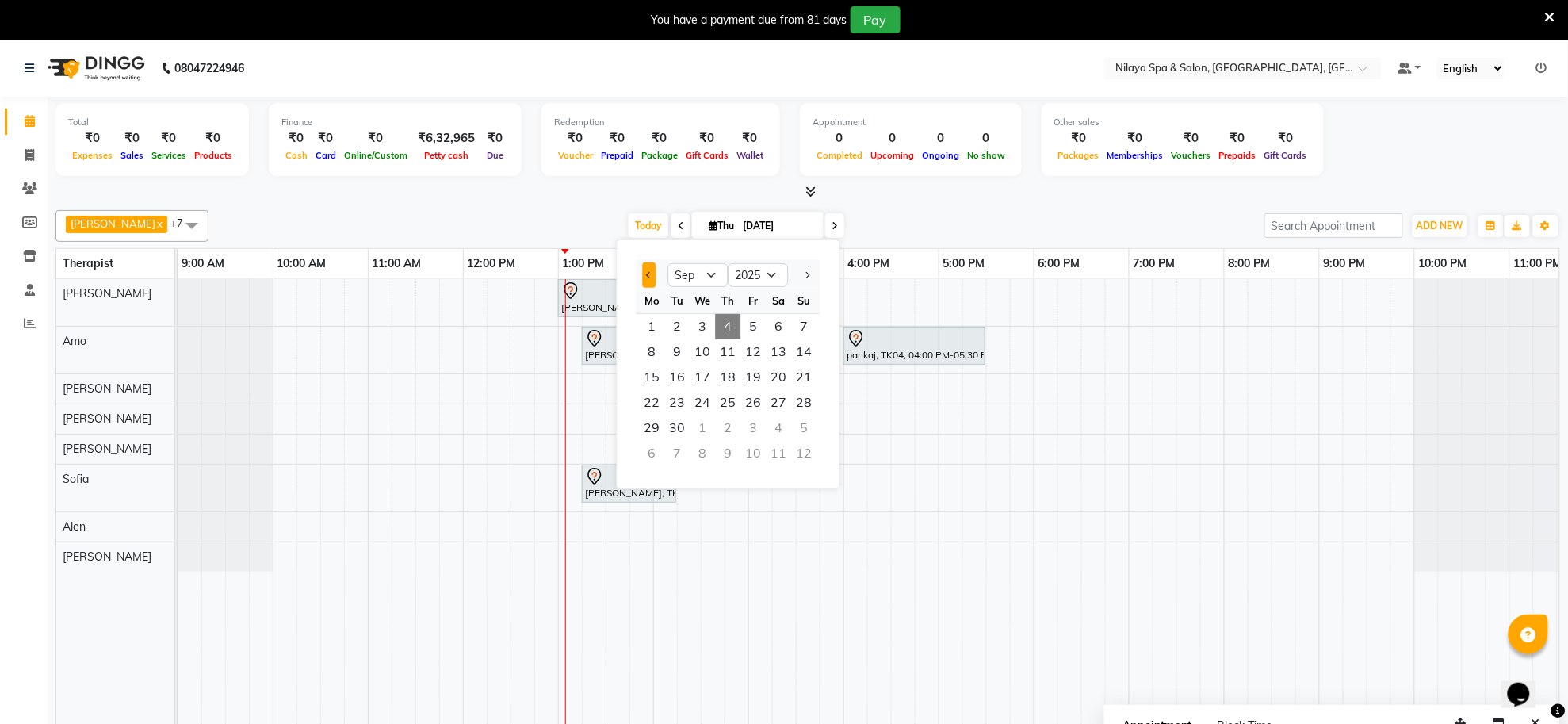
click at [646, 275] on button "Previous month" at bounding box center [650, 275] width 14 height 26
select select "8"
click at [771, 429] on span "30" at bounding box center [779, 428] width 26 height 26
type input "[DATE]"
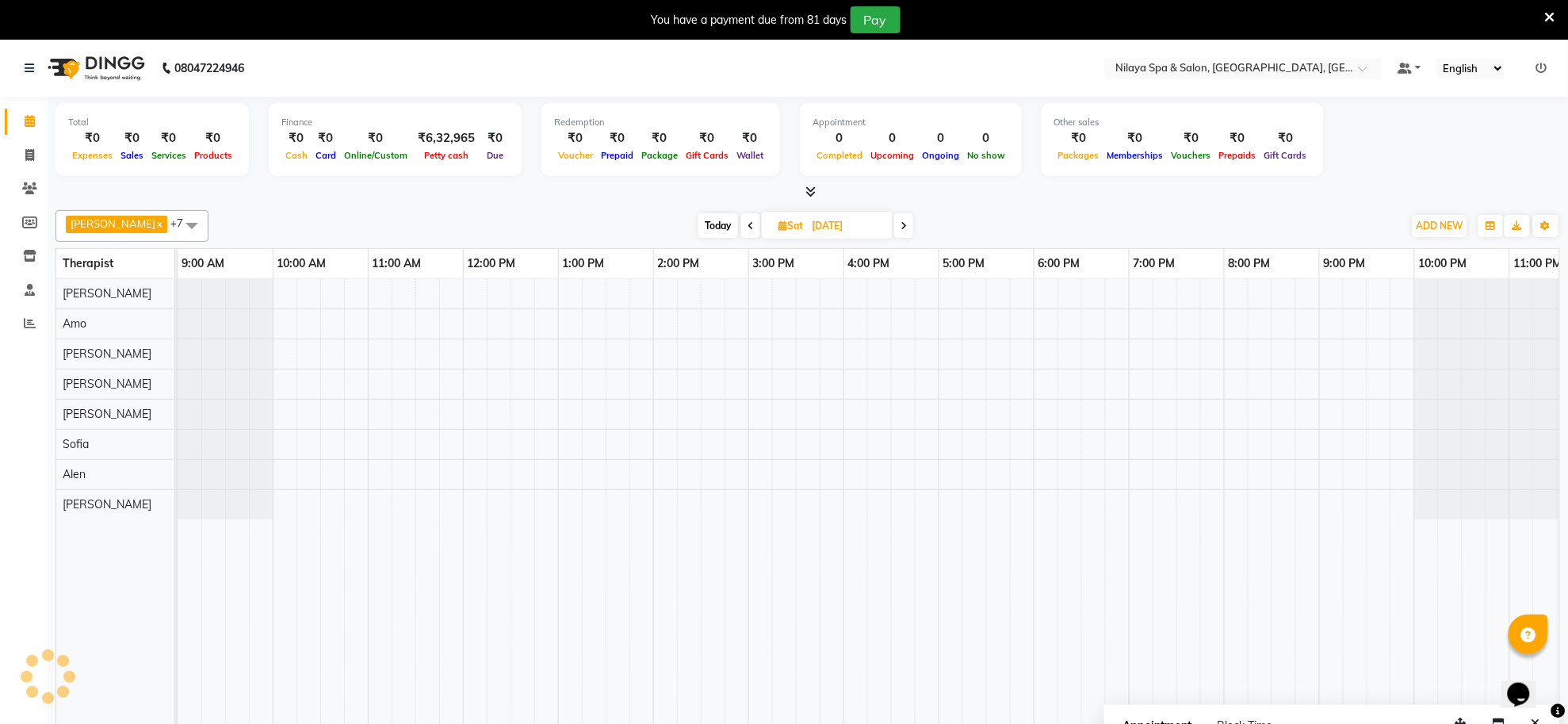
scroll to position [0, 44]
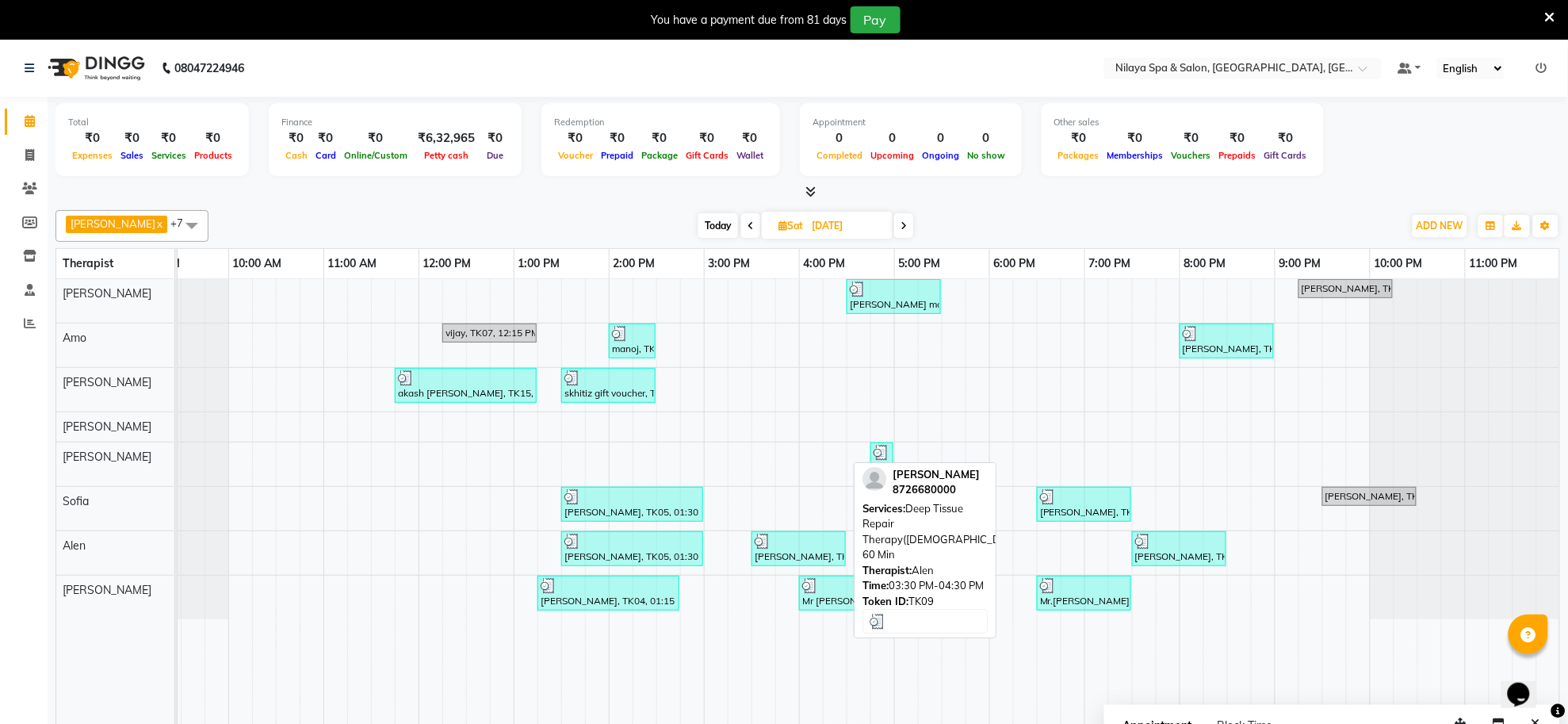
click at [777, 553] on div "[PERSON_NAME], TK09, 03:30 PM-04:30 PM, Deep Tissue Repair Therapy([DEMOGRAPHIC…" at bounding box center [799, 548] width 91 height 30
click at [791, 553] on div "[PERSON_NAME], TK09, 03:30 PM-04:30 PM, Deep Tissue Repair Therapy([DEMOGRAPHIC…" at bounding box center [799, 548] width 91 height 30
select select "3"
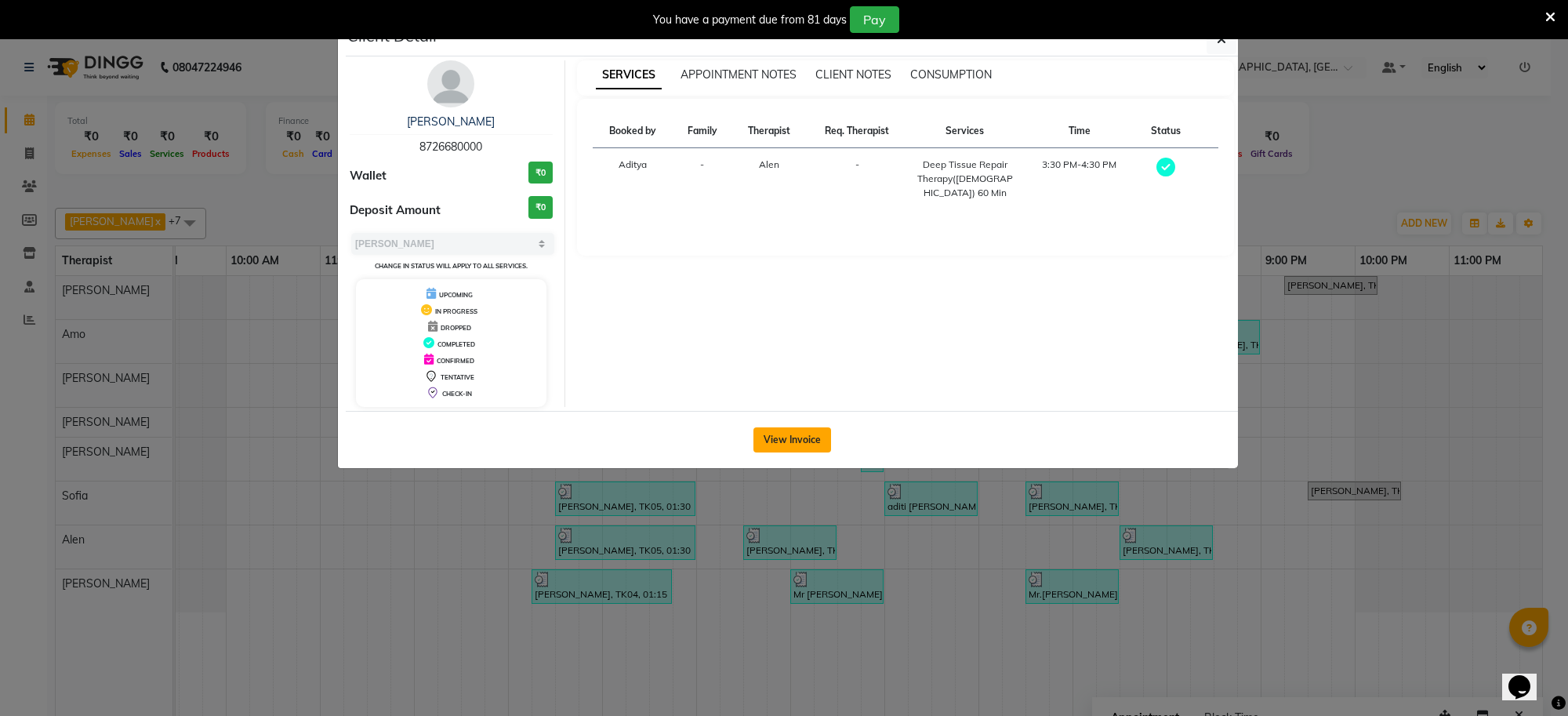
click at [790, 447] on button "View Invoice" at bounding box center [793, 440] width 78 height 25
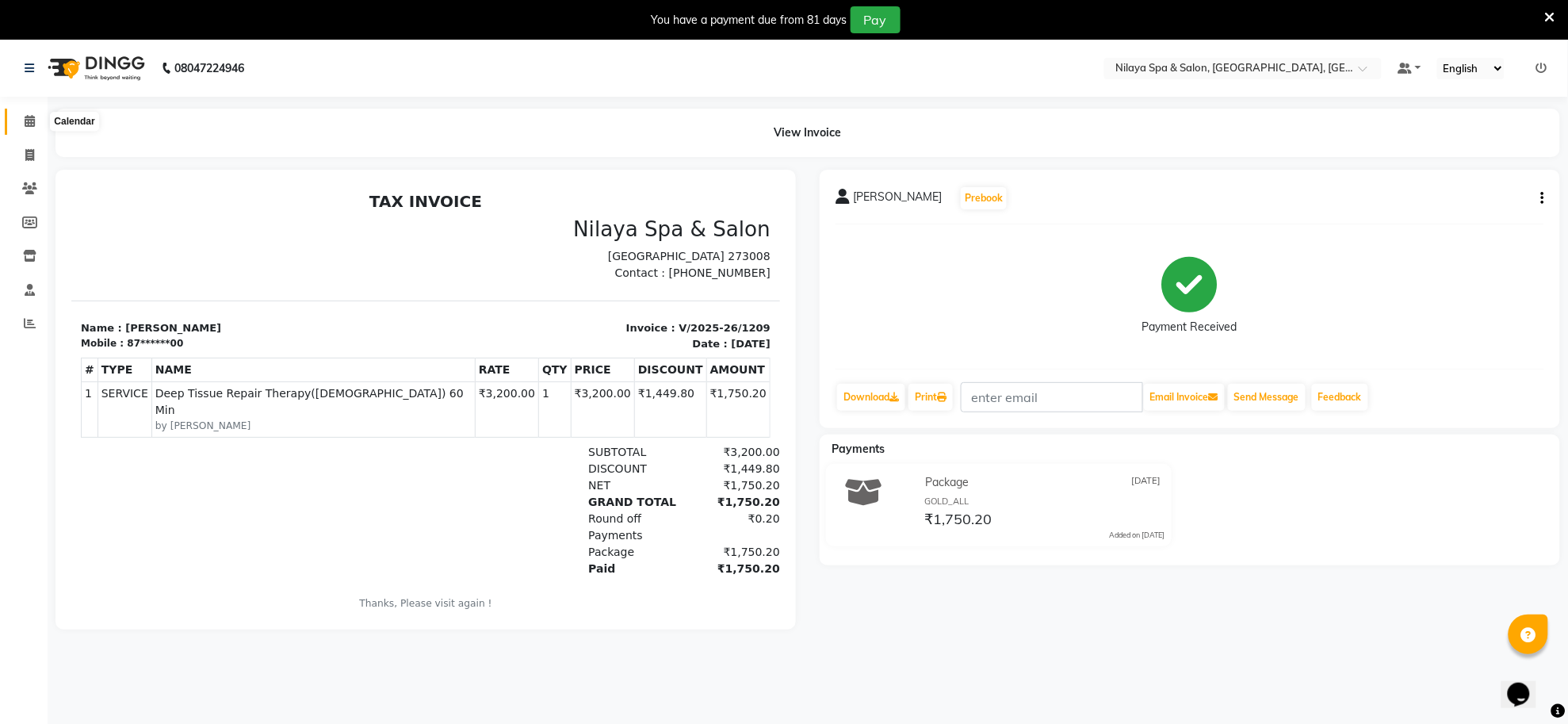
click at [28, 115] on icon at bounding box center [29, 121] width 10 height 12
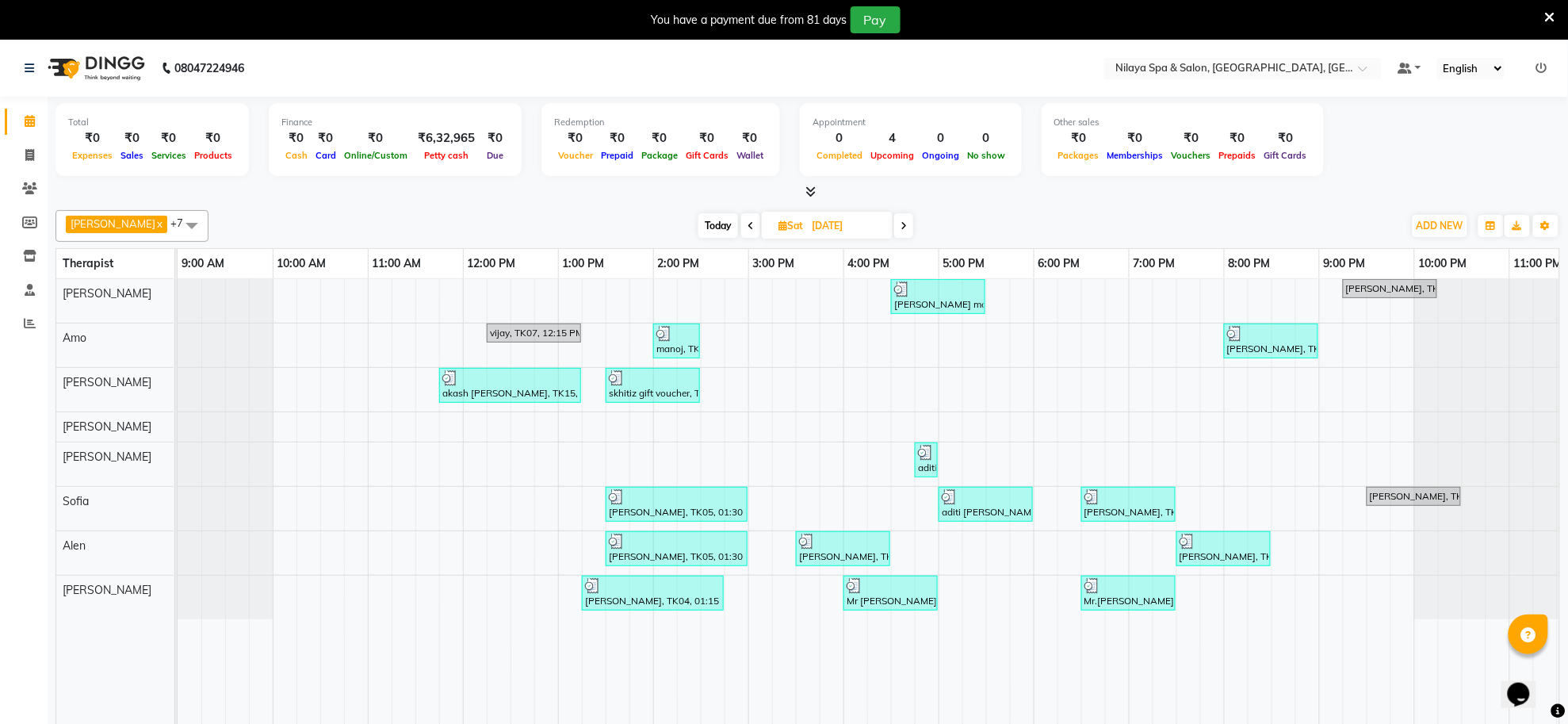
click at [901, 222] on icon at bounding box center [904, 226] width 6 height 10
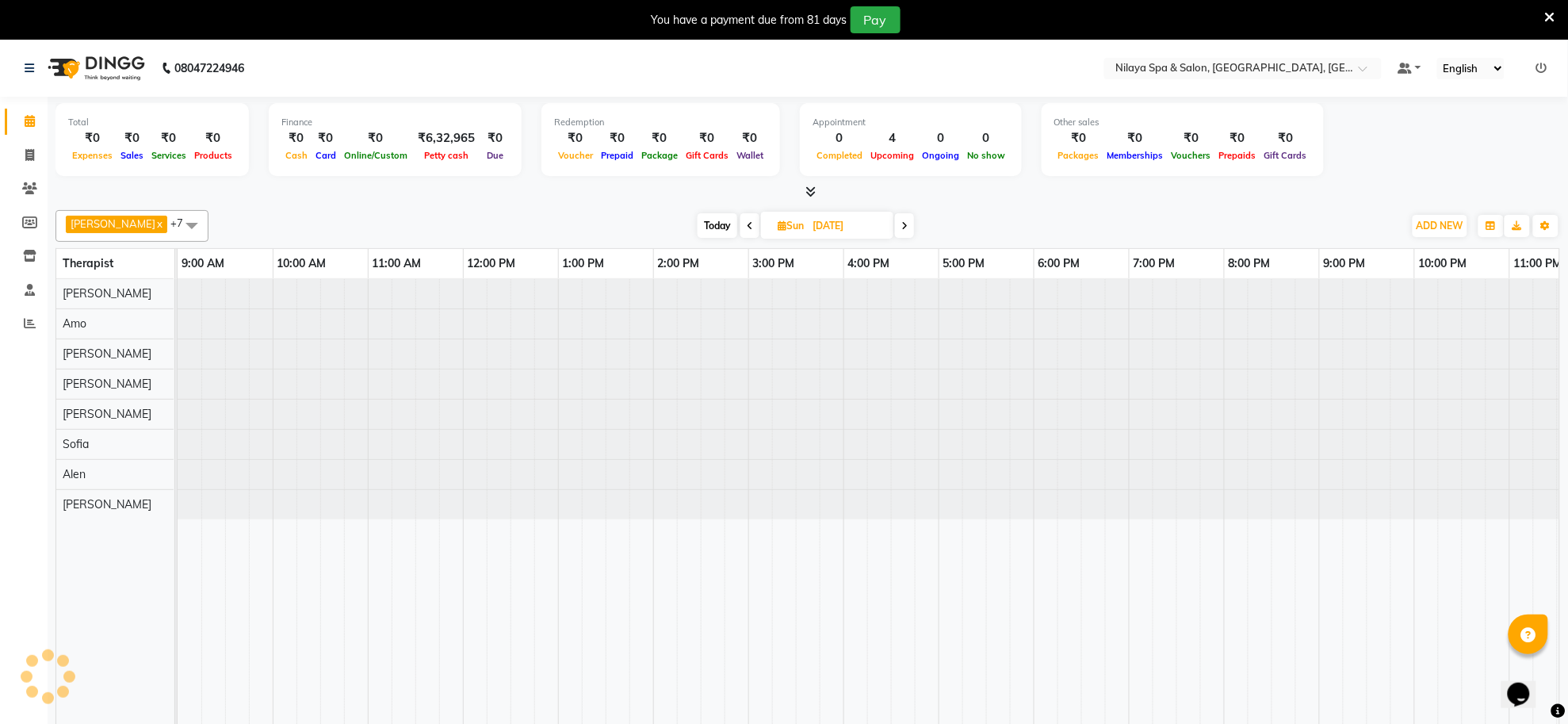
scroll to position [0, 44]
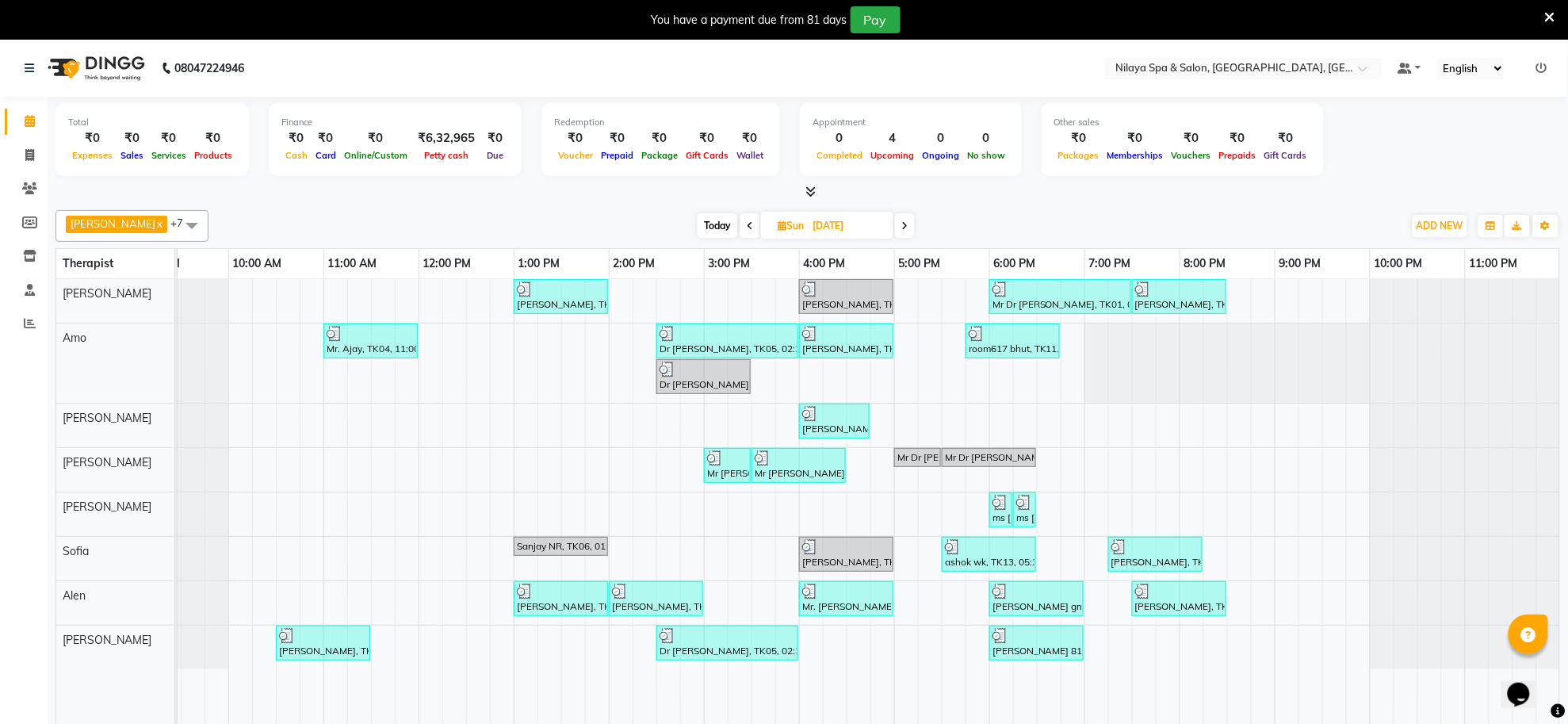
click at [698, 236] on span "Today" at bounding box center [717, 225] width 39 height 25
type input "[DATE]"
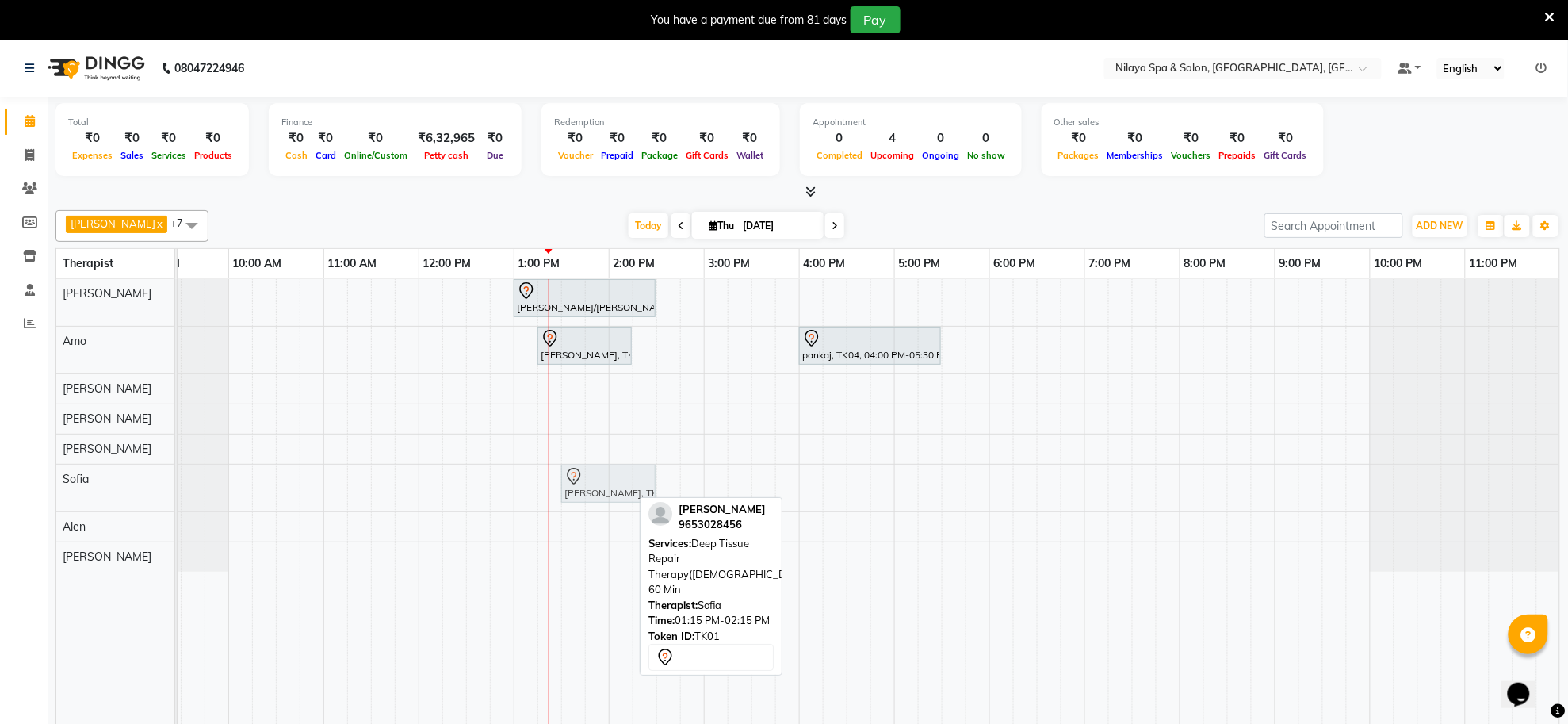
click at [134, 492] on div "[PERSON_NAME], TK01, 01:15 PM-02:15 PM, Deep Tissue Repair Therapy([DEMOGRAPHIC…" at bounding box center [134, 488] width 0 height 47
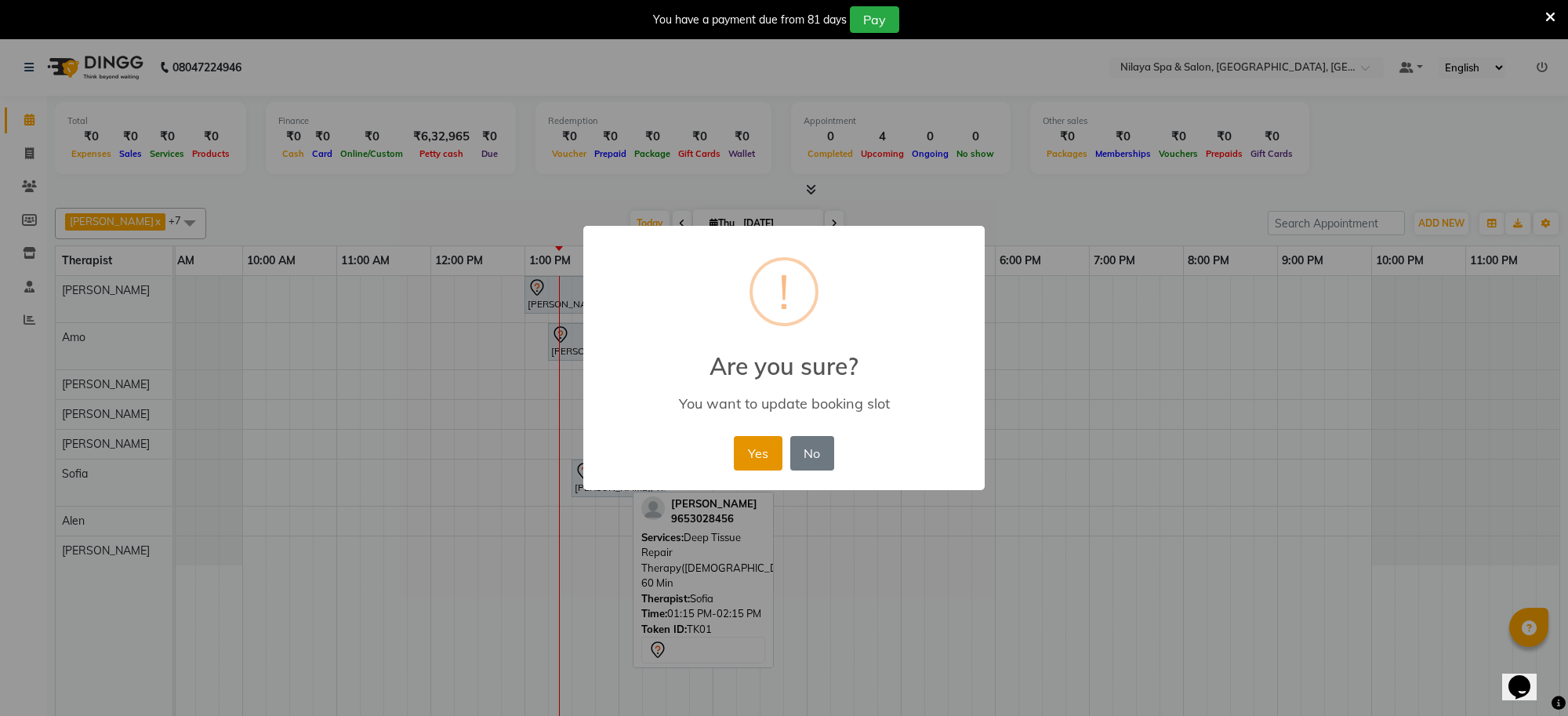
click at [762, 445] on button "Yes" at bounding box center [757, 454] width 48 height 35
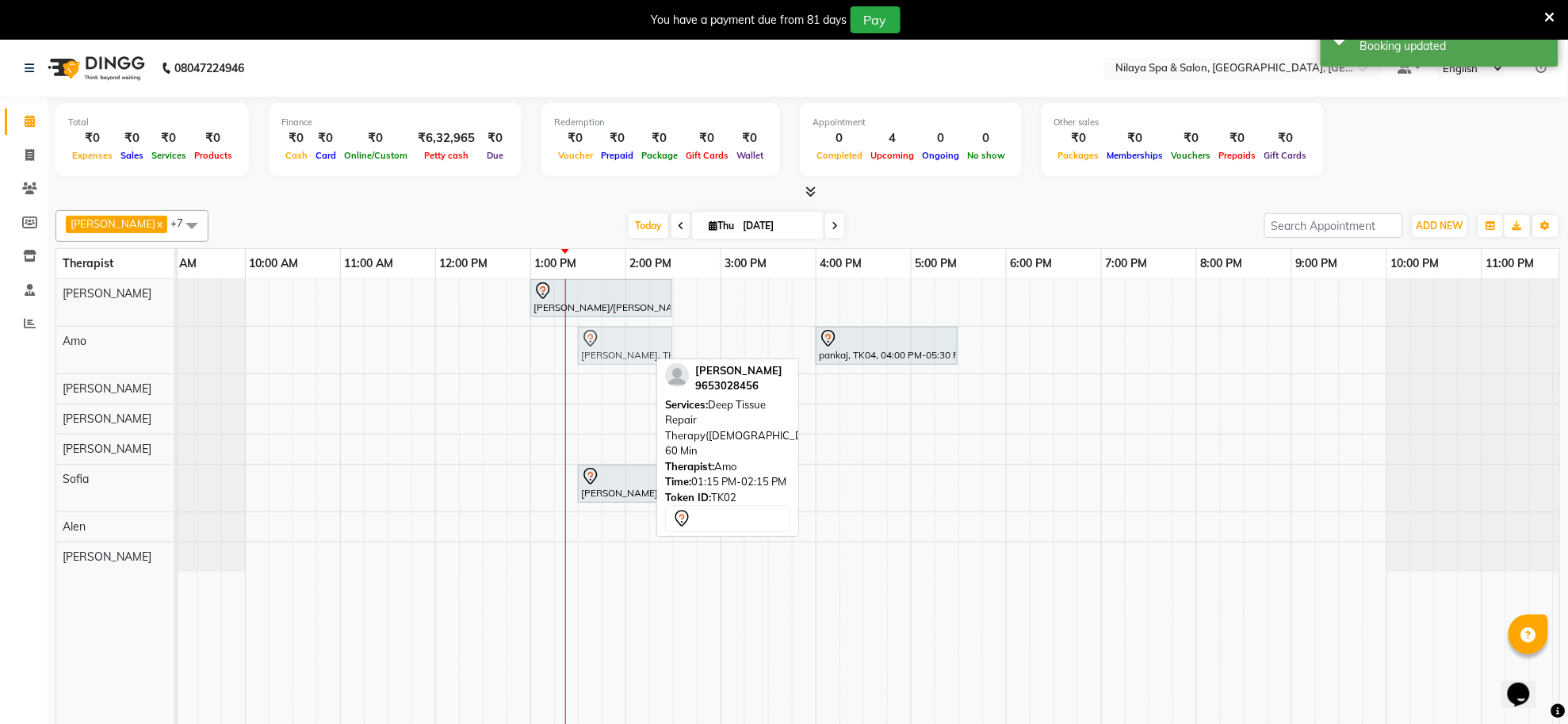
drag, startPoint x: 616, startPoint y: 350, endPoint x: 629, endPoint y: 350, distance: 13.0
click at [150, 350] on div "[PERSON_NAME], TK02, 01:15 PM-02:15 PM, Deep Tissue Repair Therapy([DEMOGRAPHIC…" at bounding box center [150, 351] width 0 height 47
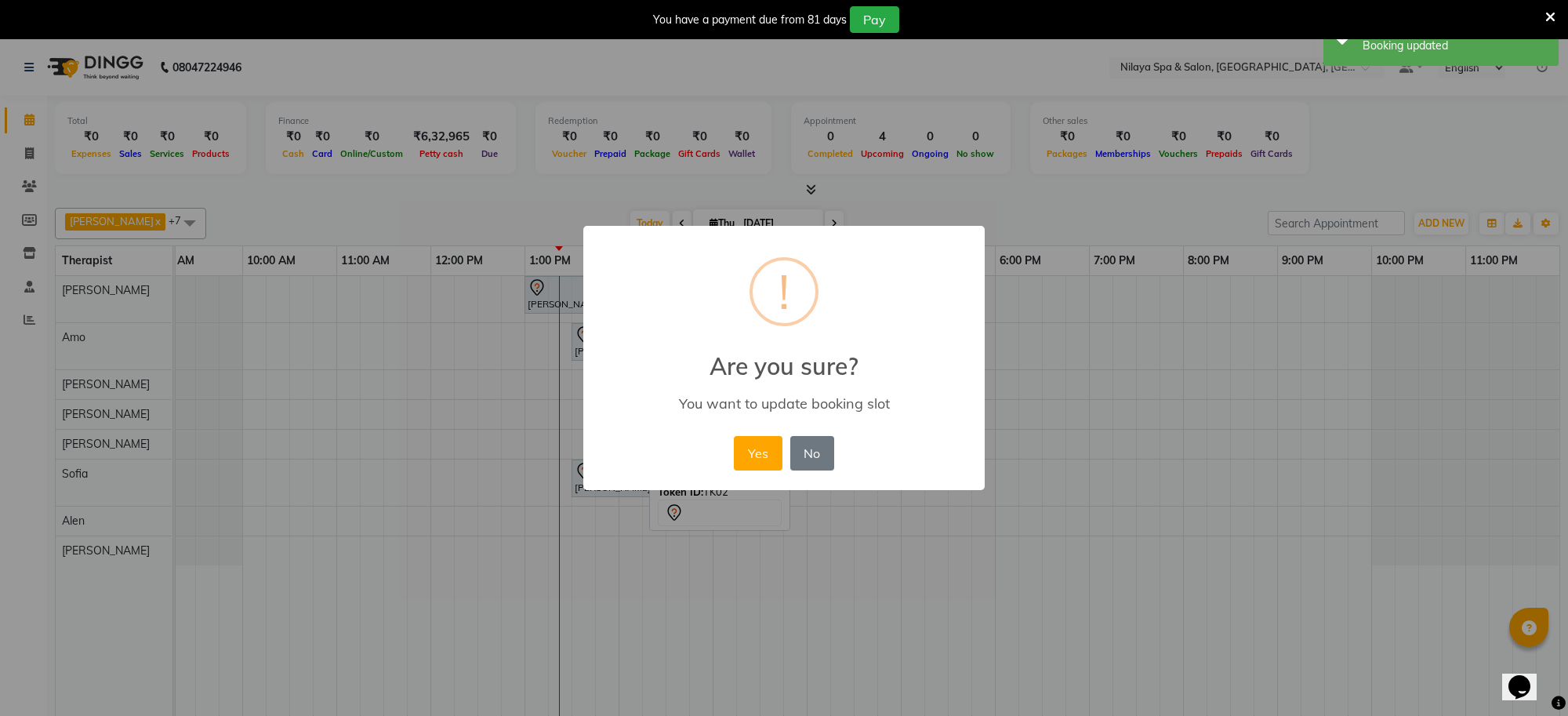
click at [714, 465] on div "× ! Are you sure? You want to update booking slot Yes No No" at bounding box center [783, 358] width 401 height 265
click at [767, 441] on button "Yes" at bounding box center [757, 454] width 48 height 35
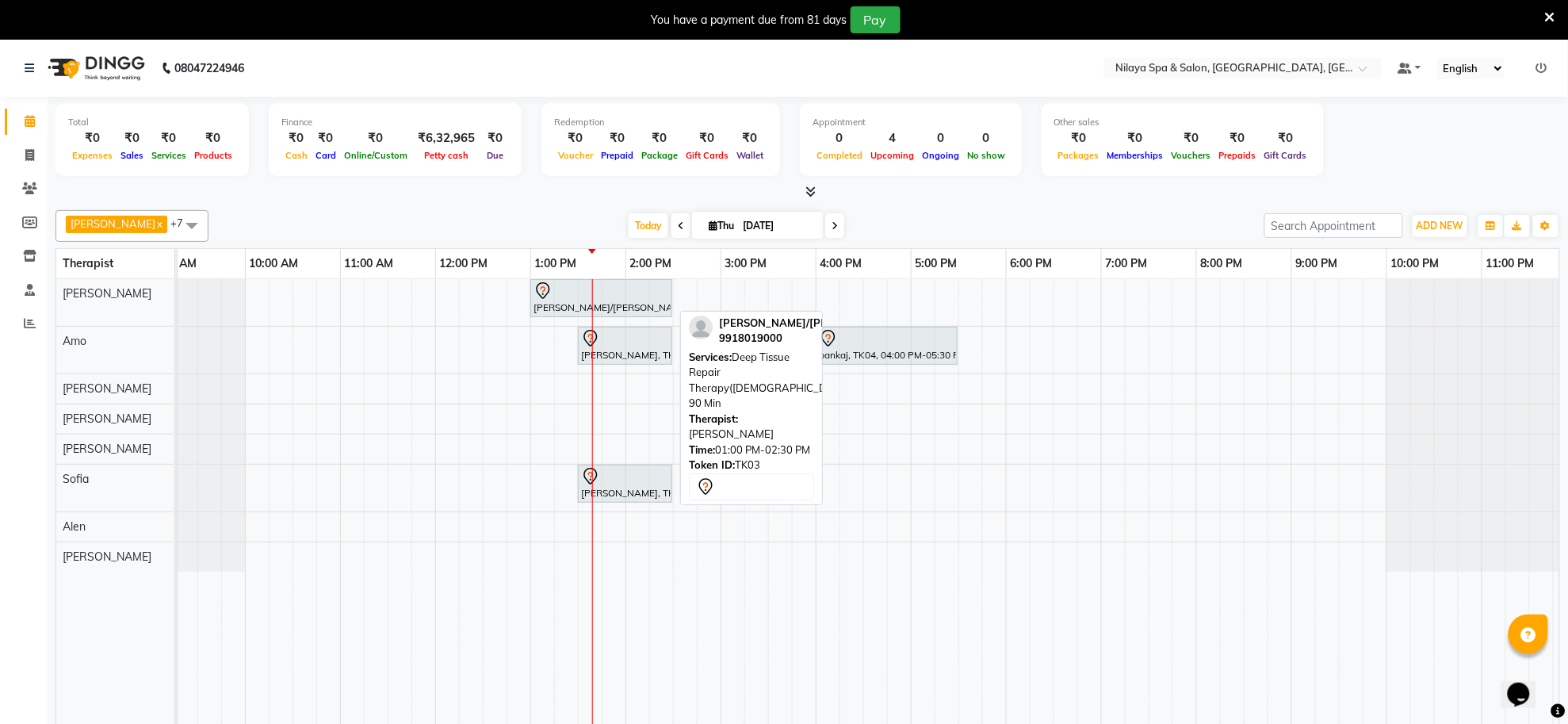
click at [627, 306] on div "[PERSON_NAME]/[PERSON_NAME], TK03, 01:00 PM-02:30 PM, Deep Tissue Repair Therap…" at bounding box center [601, 299] width 139 height 33
click at [635, 303] on div "[PERSON_NAME]/[PERSON_NAME], TK03, 01:00 PM-02:30 PM, Deep Tissue Repair Therap…" at bounding box center [601, 299] width 139 height 33
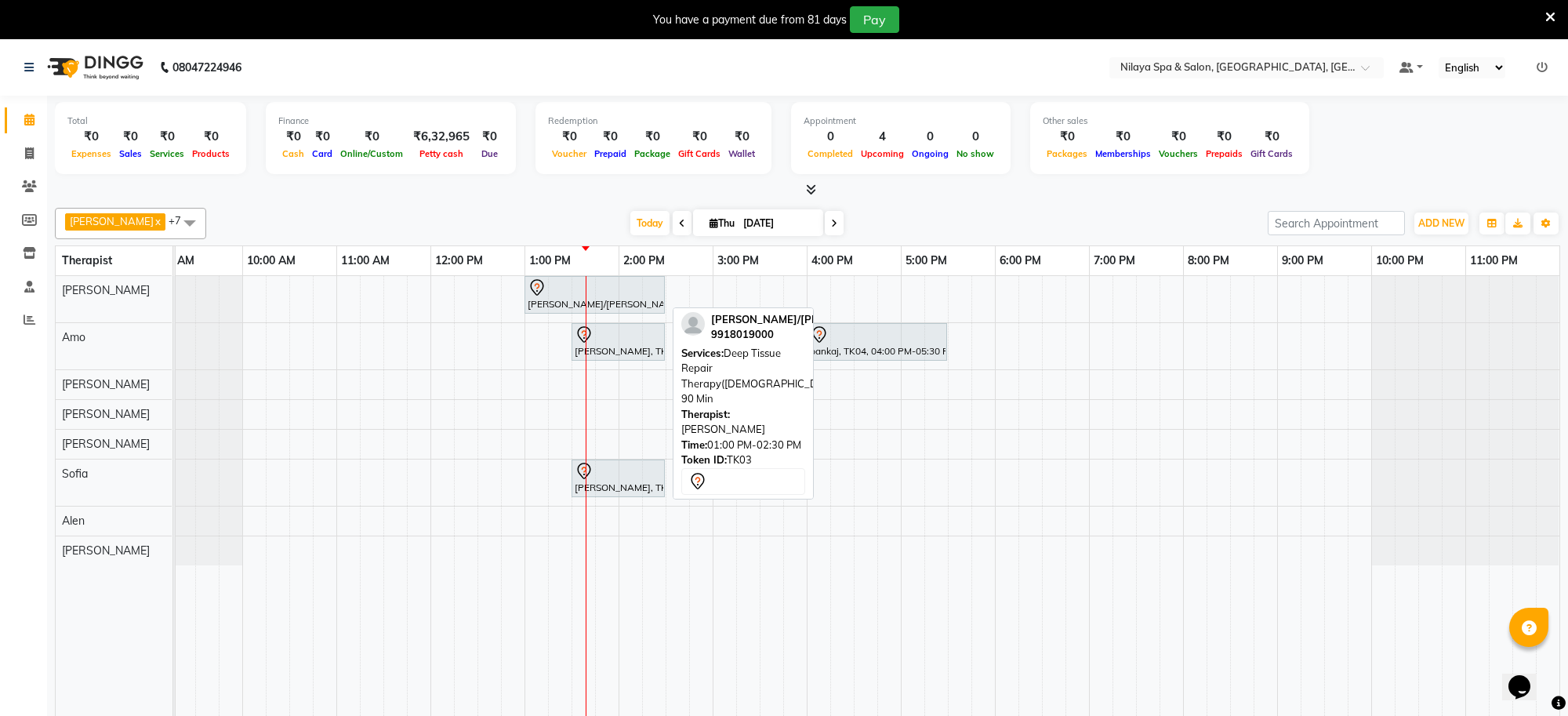
select select "7"
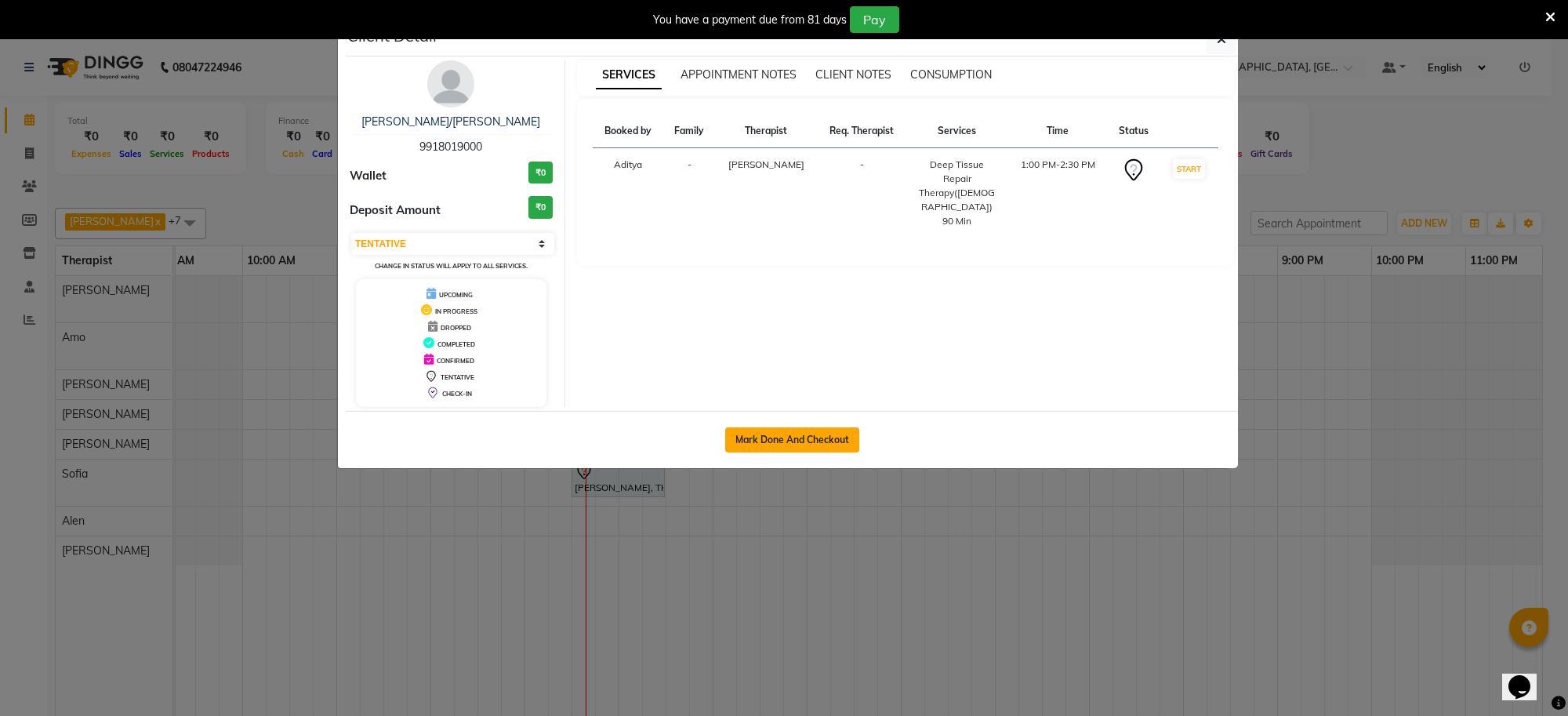
click at [801, 440] on button "Mark Done And Checkout" at bounding box center [793, 440] width 134 height 25
select select "service"
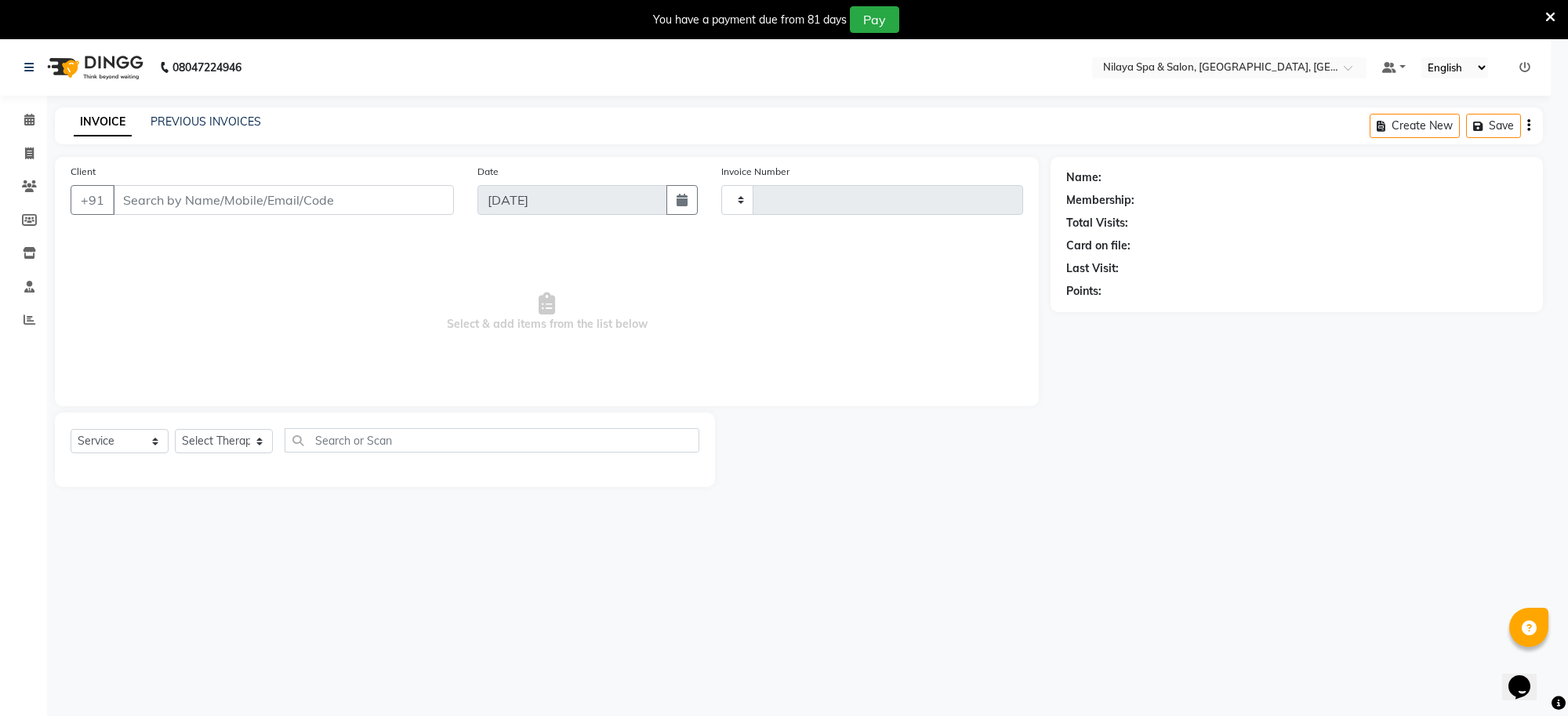
type input "1272"
select select "8283"
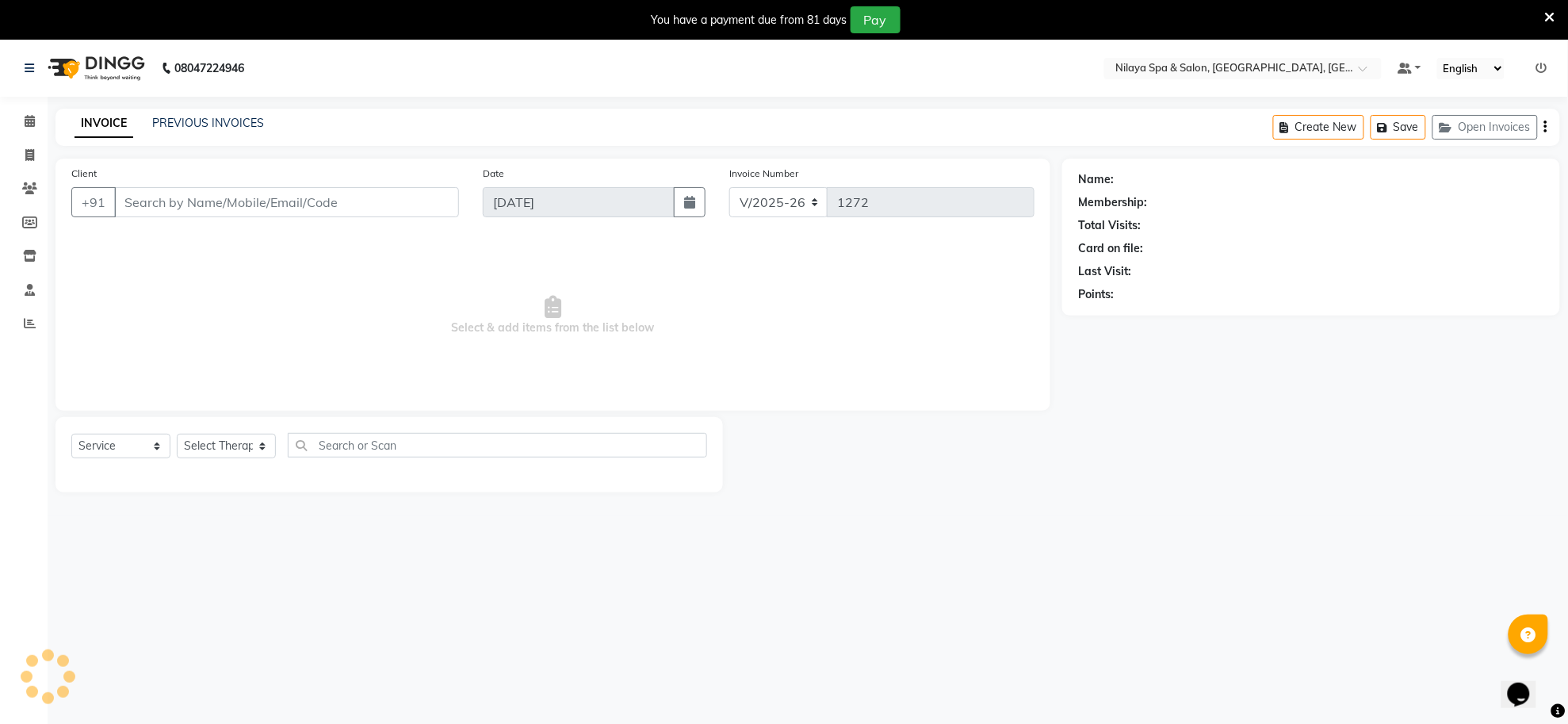
type input "99******00"
select select "80697"
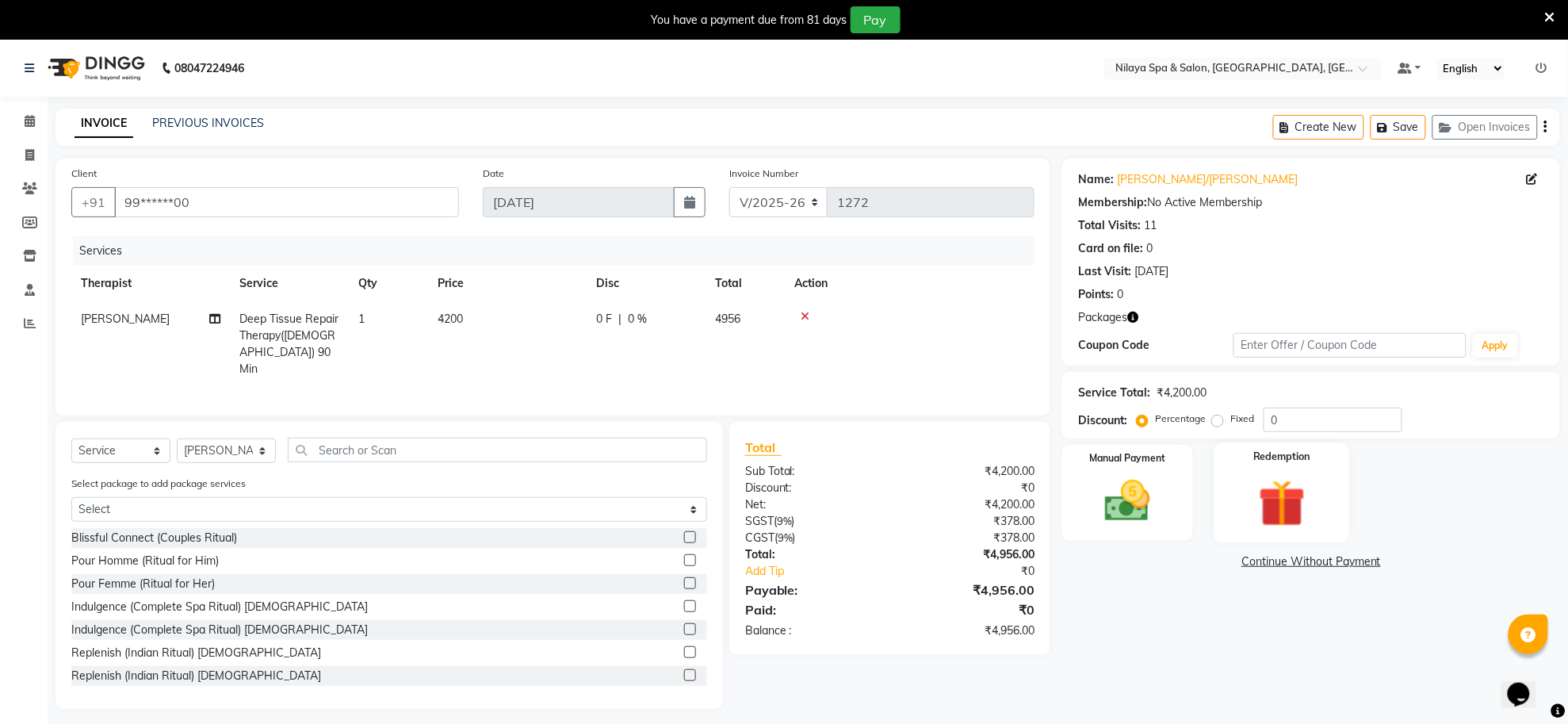
click at [1271, 498] on img at bounding box center [1282, 504] width 77 height 59
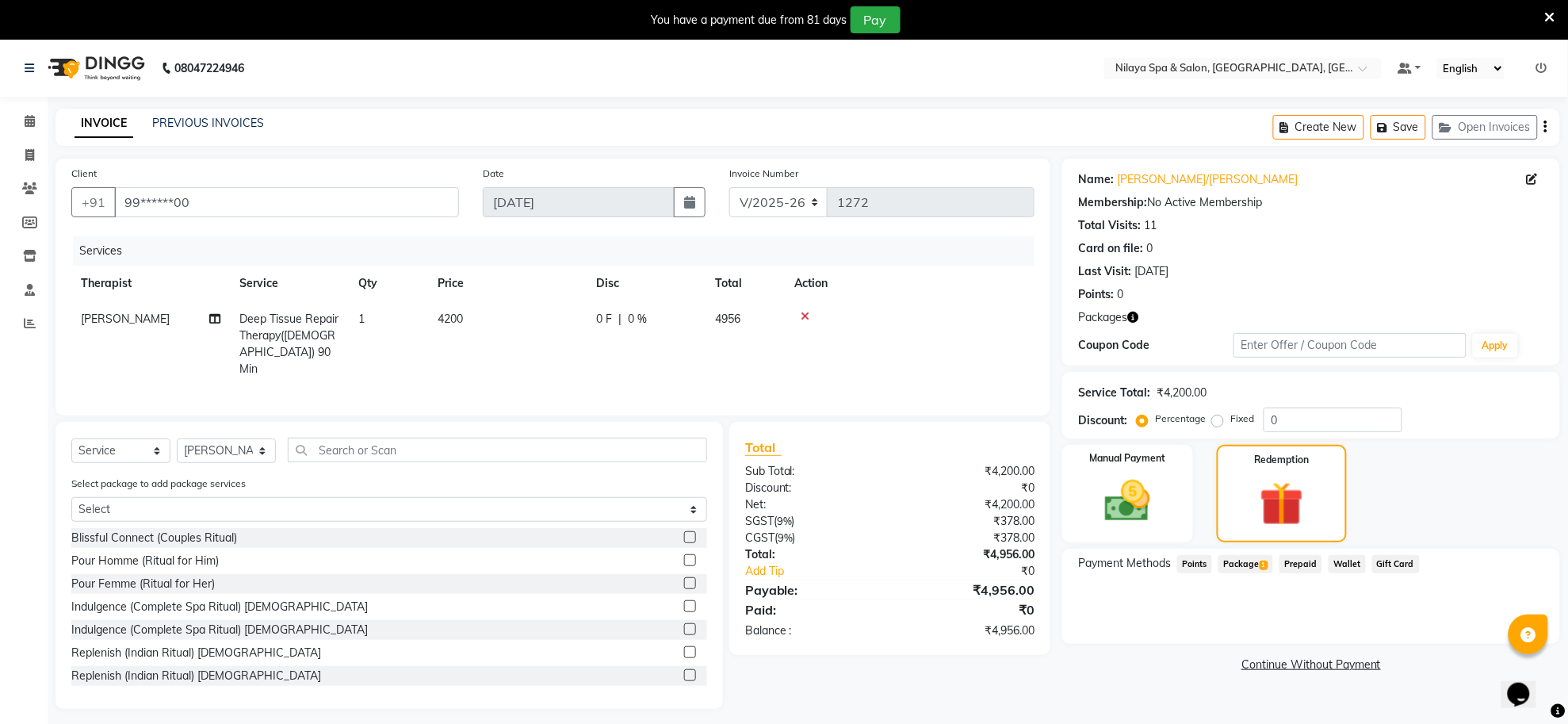
click at [1235, 565] on span "Package 1" at bounding box center [1247, 564] width 55 height 19
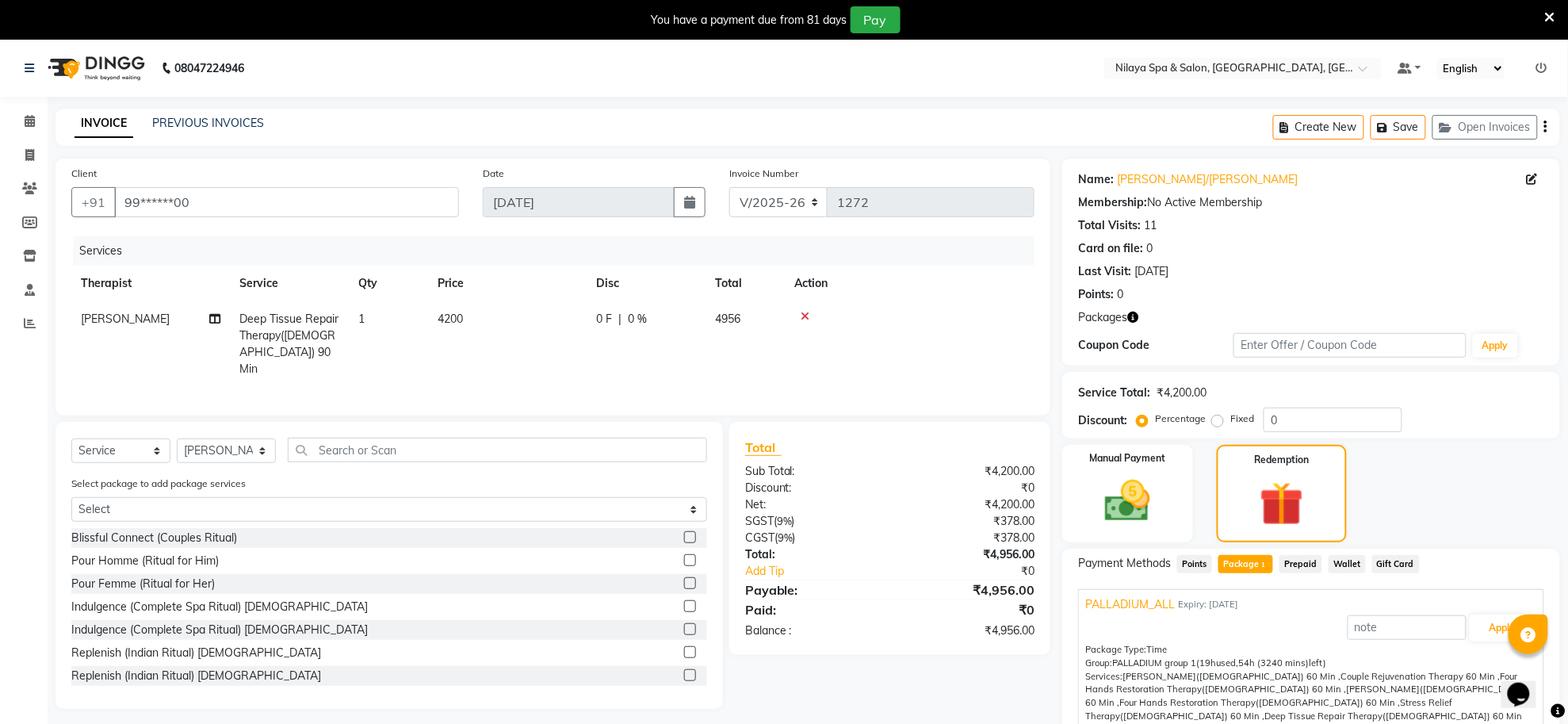
click at [1132, 602] on span "PALLADIUM_ALL" at bounding box center [1130, 604] width 89 height 17
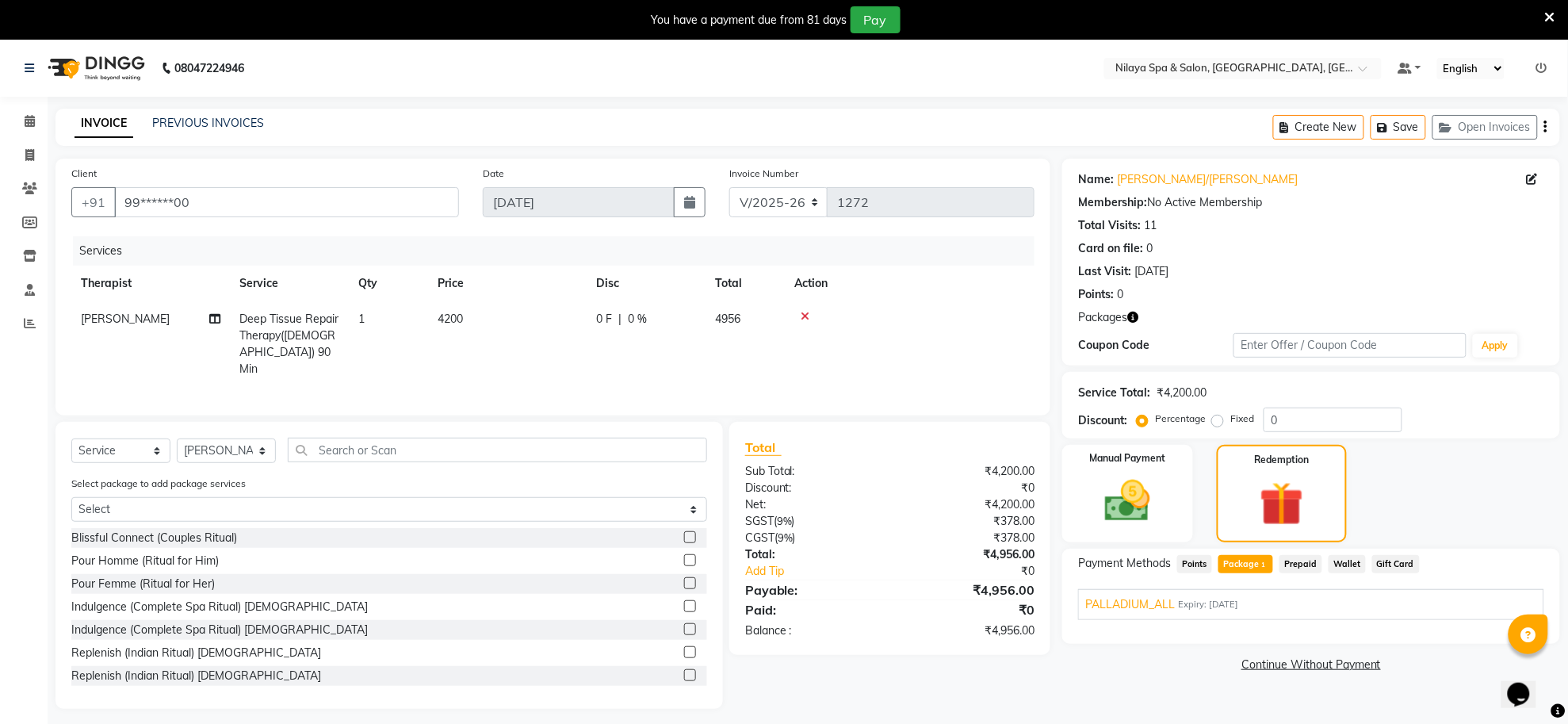
click at [1132, 602] on span "PALLADIUM_ALL" at bounding box center [1130, 604] width 89 height 17
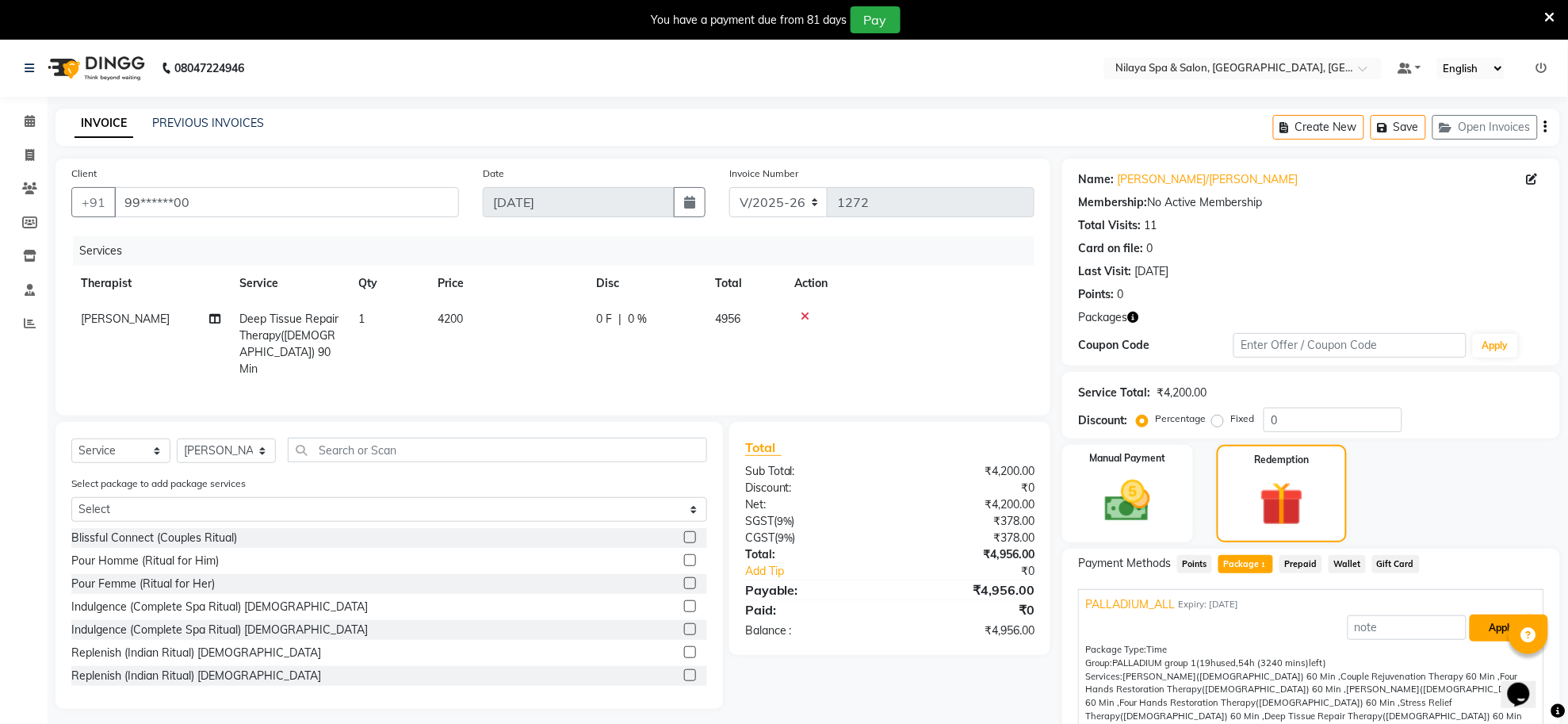
click at [1493, 635] on button "Apply" at bounding box center [1502, 627] width 66 height 27
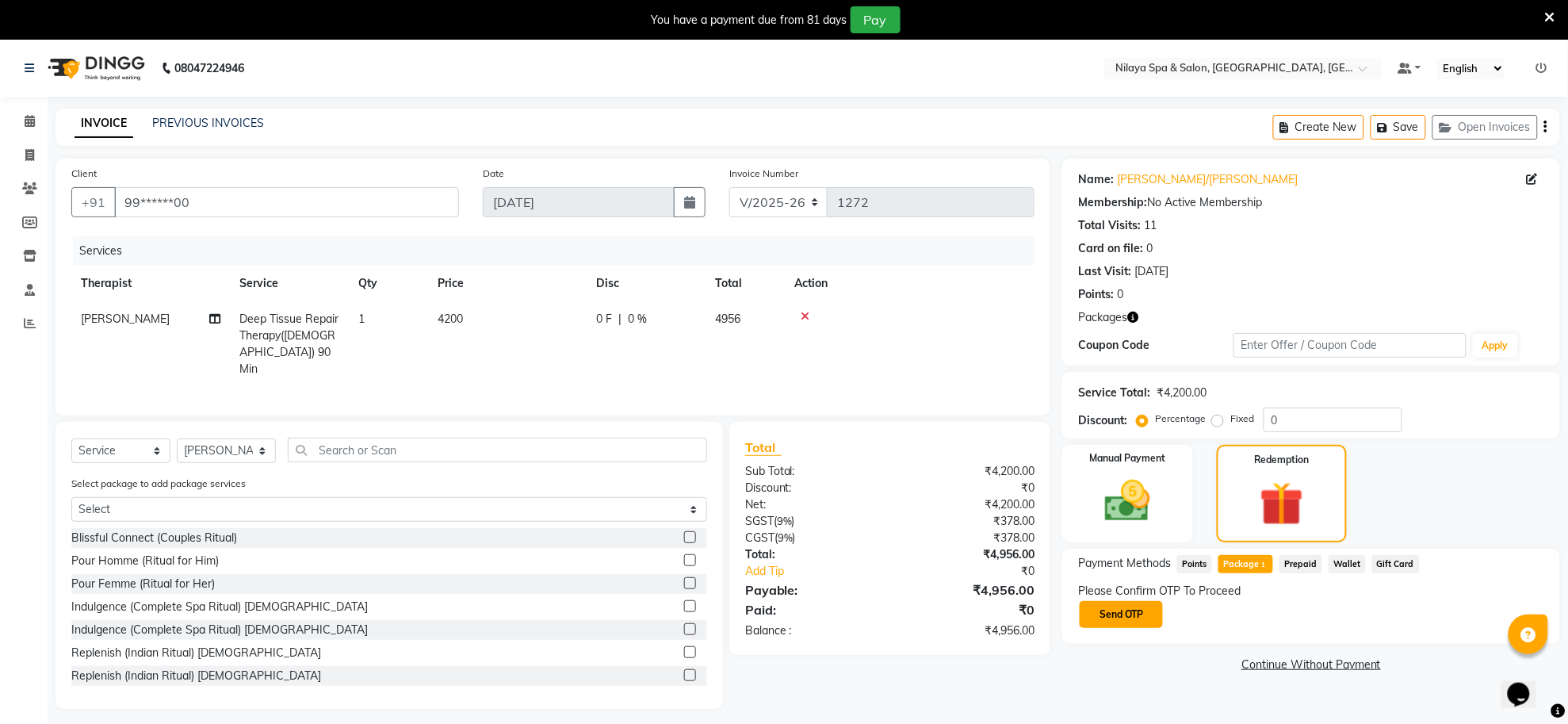
click at [1128, 607] on button "Send OTP" at bounding box center [1121, 614] width 84 height 27
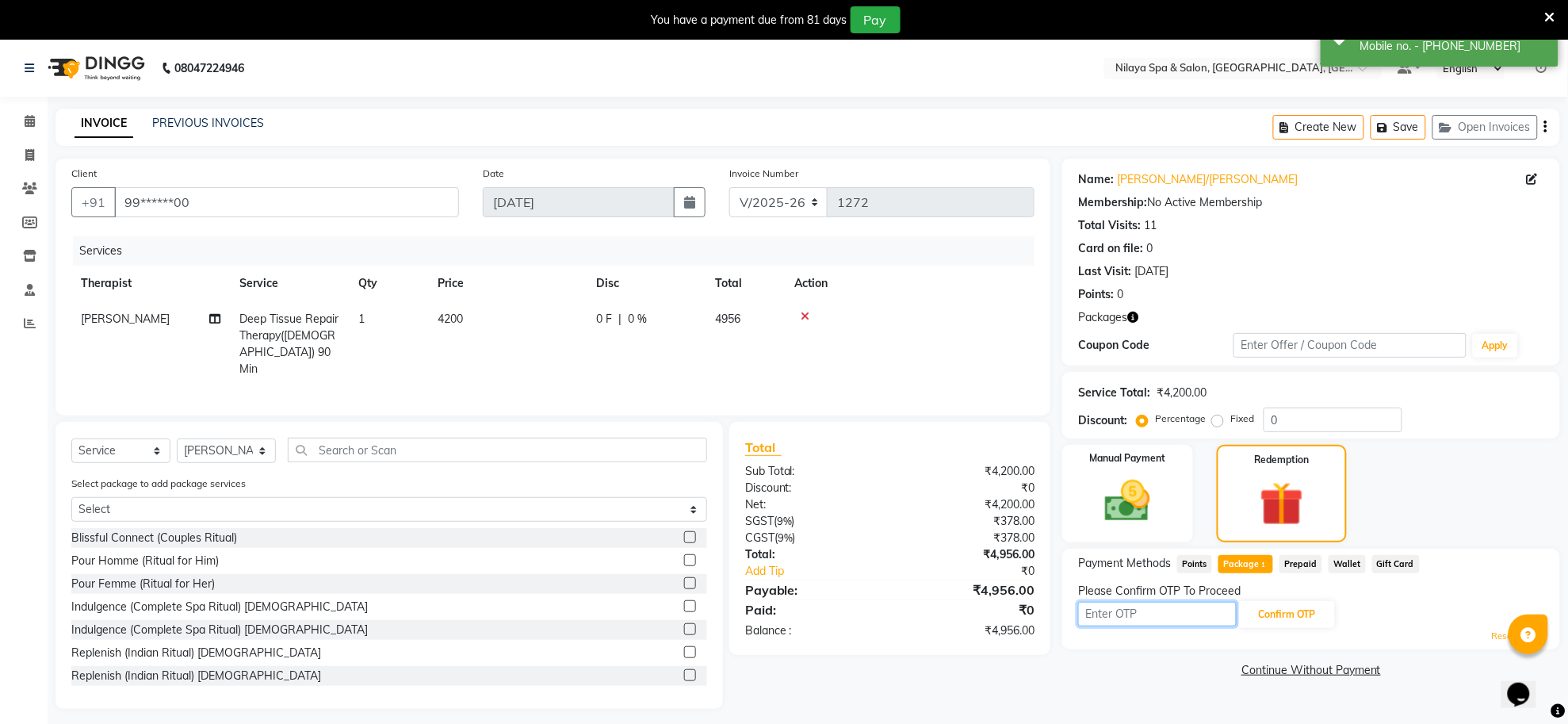
click at [1133, 613] on input "text" at bounding box center [1157, 614] width 158 height 25
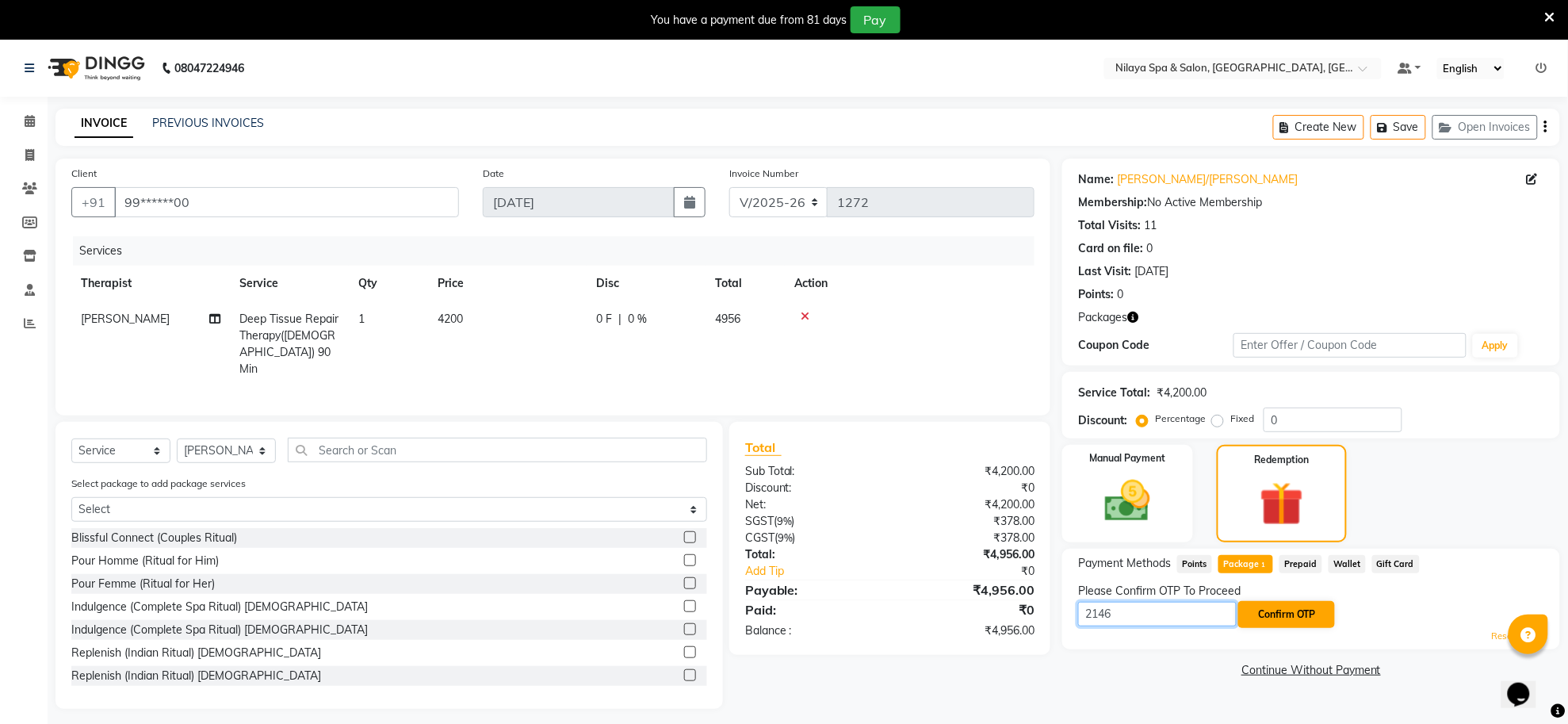
type input "2146"
click at [1295, 611] on button "Confirm OTP" at bounding box center [1287, 614] width 96 height 27
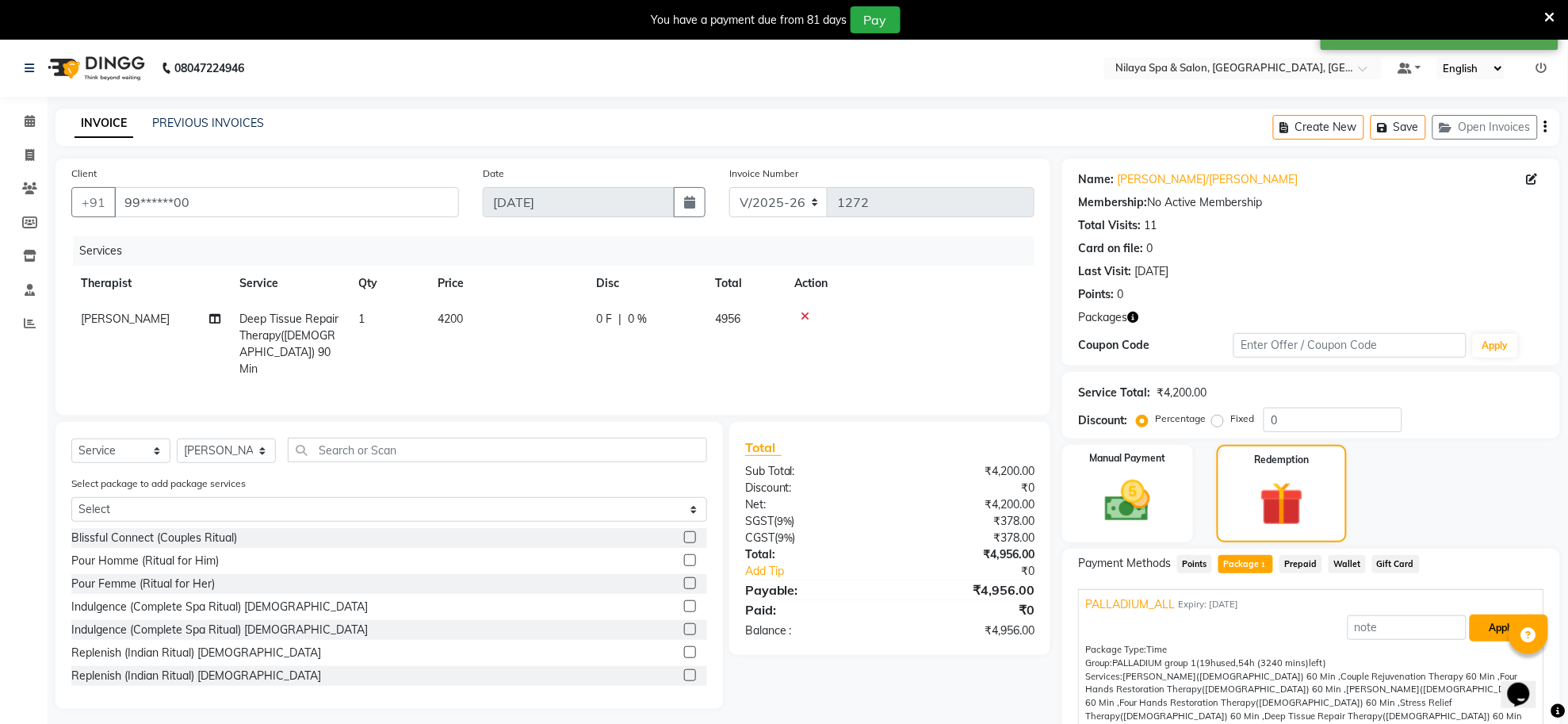
click at [1470, 624] on button "Apply" at bounding box center [1502, 627] width 66 height 27
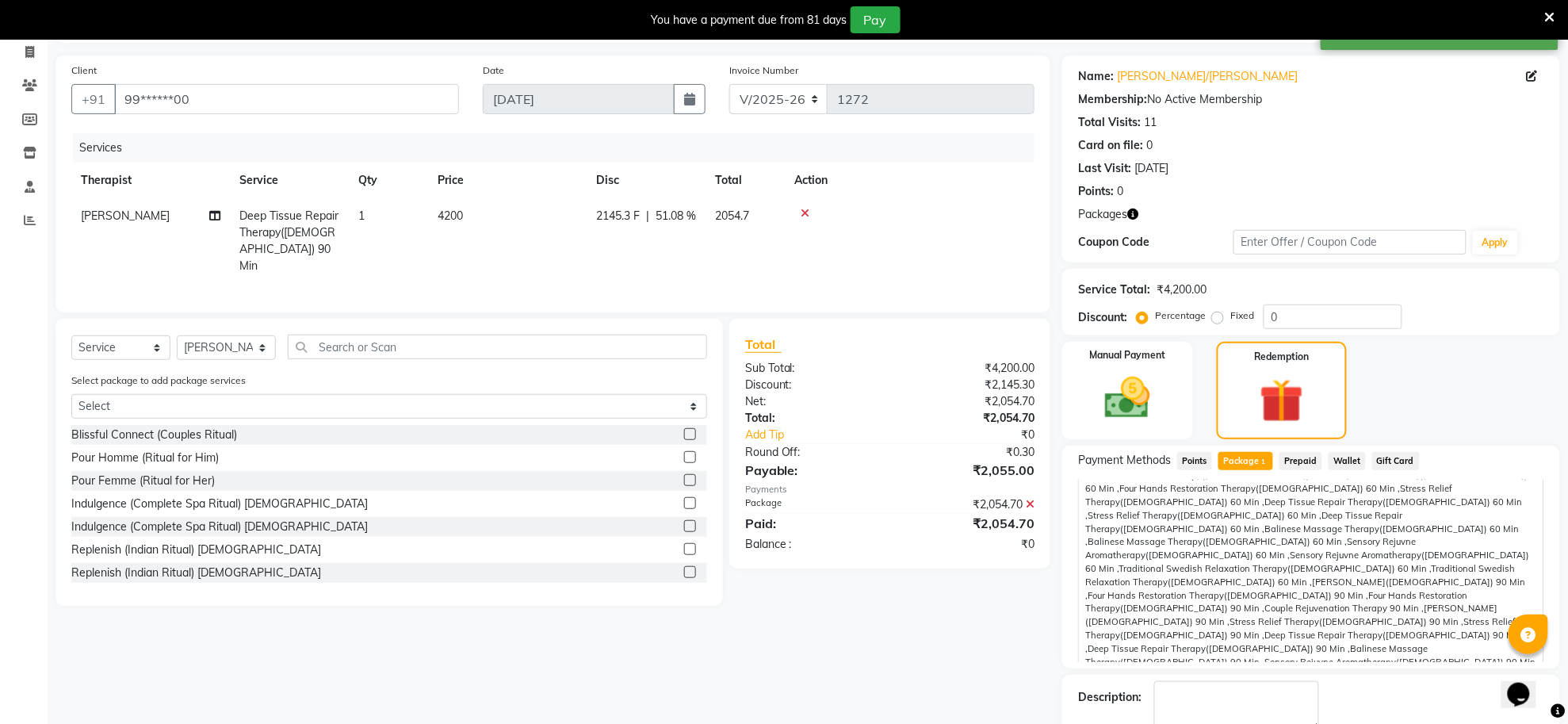
scroll to position [193, 0]
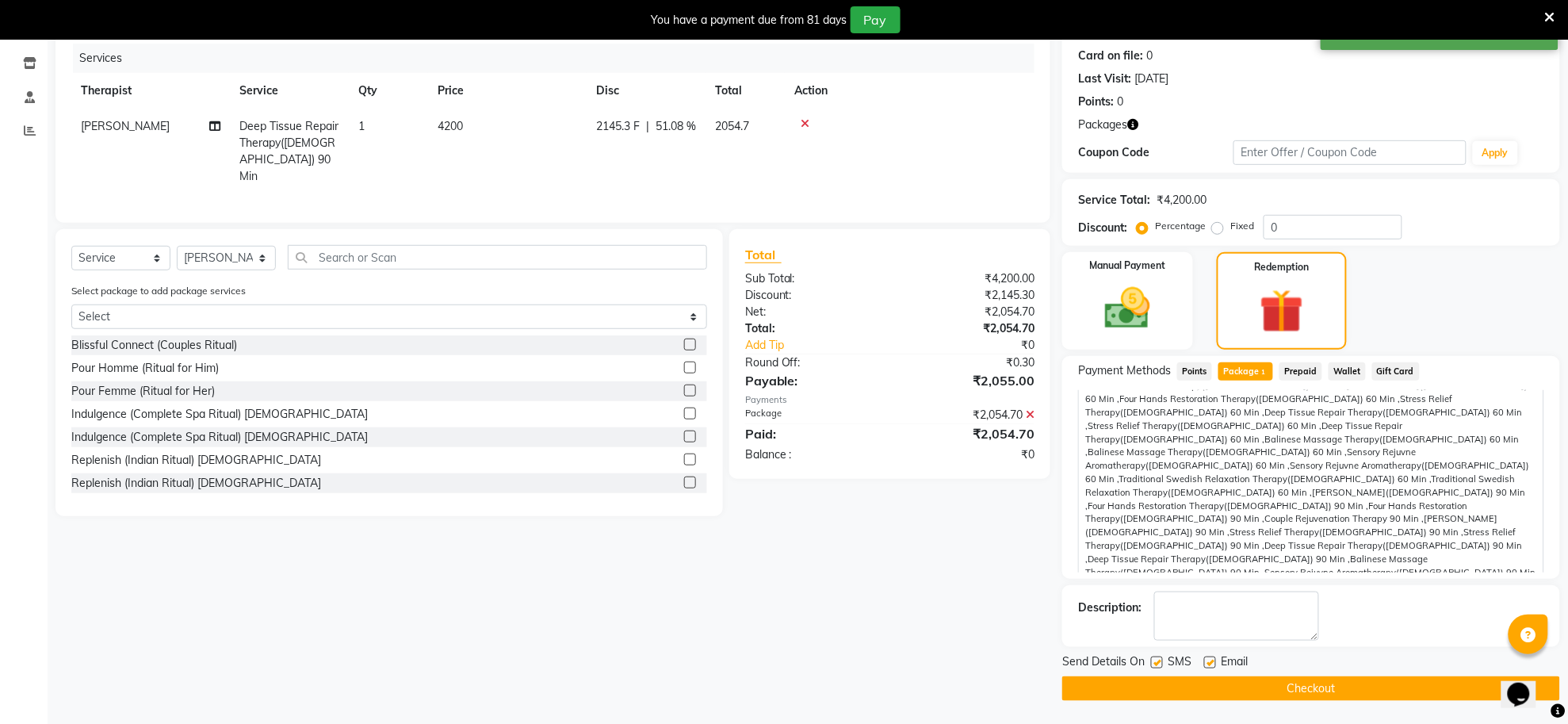
click at [1297, 690] on button "Checkout" at bounding box center [1312, 688] width 498 height 25
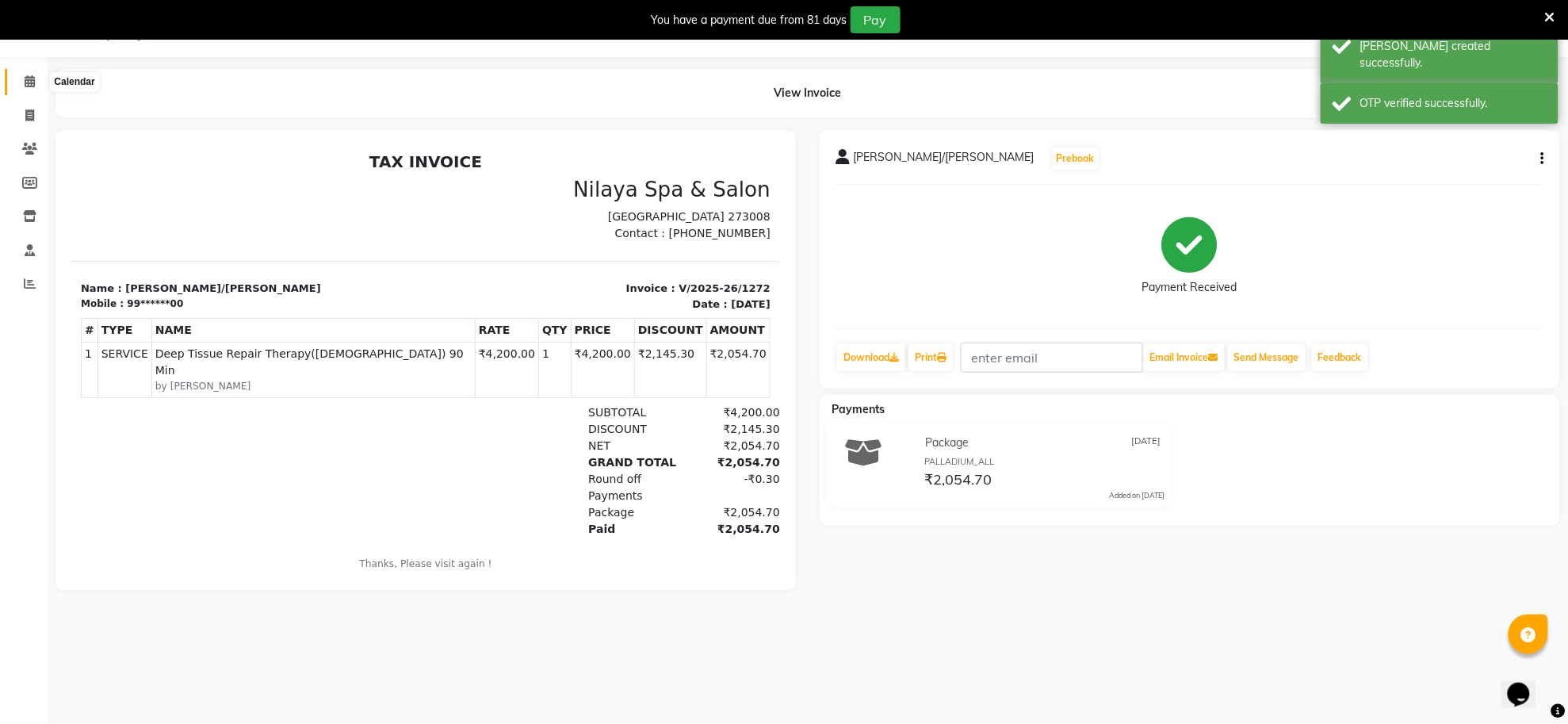
click at [32, 84] on icon at bounding box center [29, 82] width 10 height 12
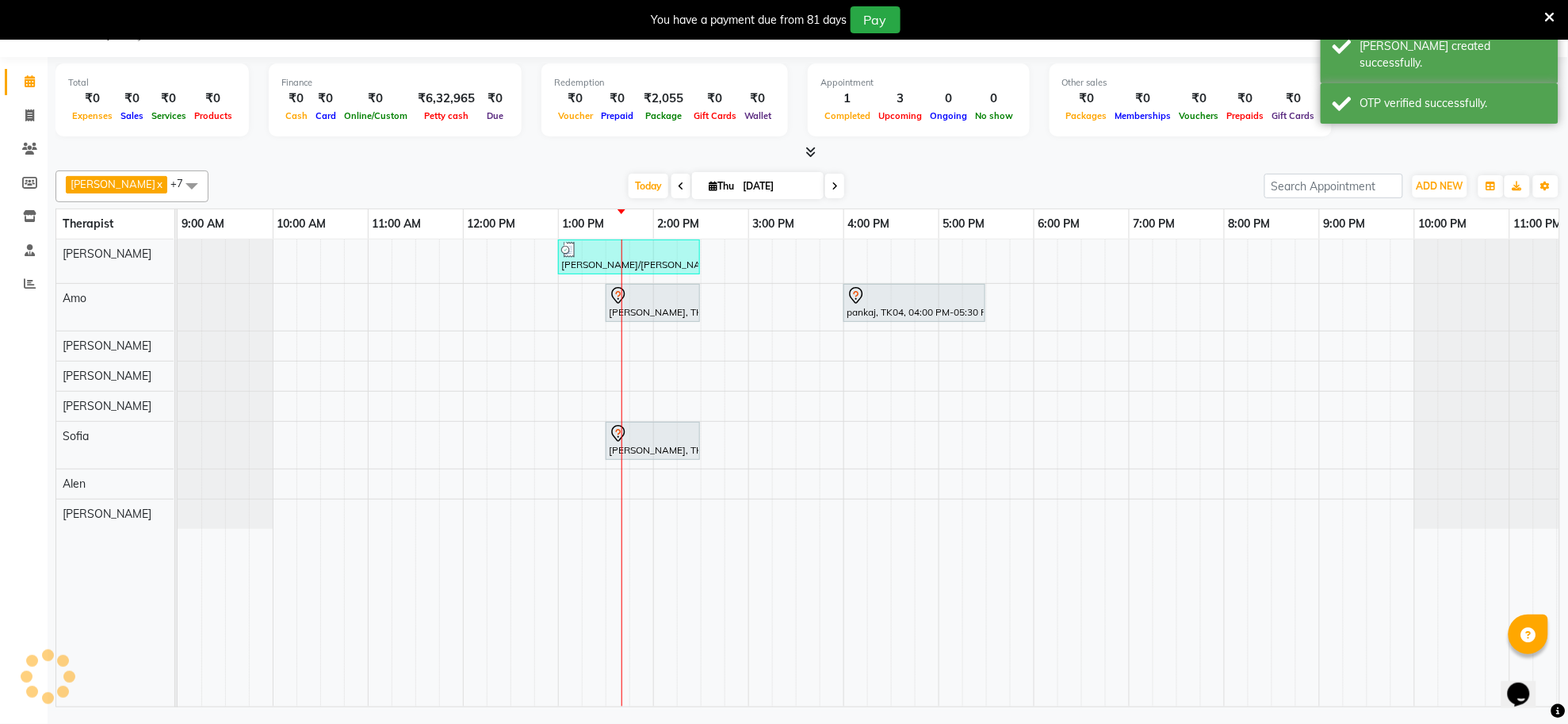
scroll to position [0, 44]
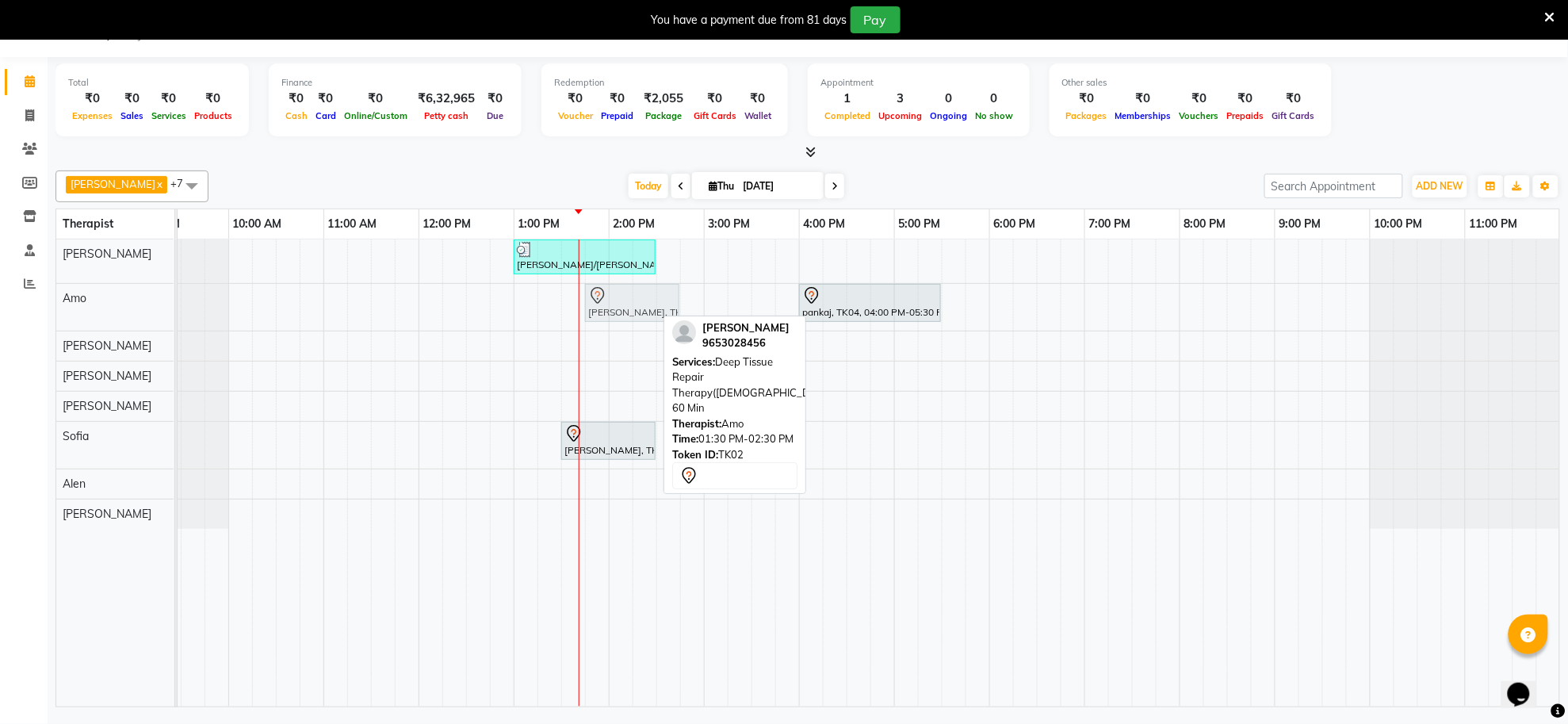
drag, startPoint x: 621, startPoint y: 306, endPoint x: 640, endPoint y: 323, distance: 25.5
click at [134, 323] on div "[PERSON_NAME], TK02, 01:30 PM-02:30 PM, Deep Tissue Repair Therapy([DEMOGRAPHIC…" at bounding box center [134, 307] width 0 height 47
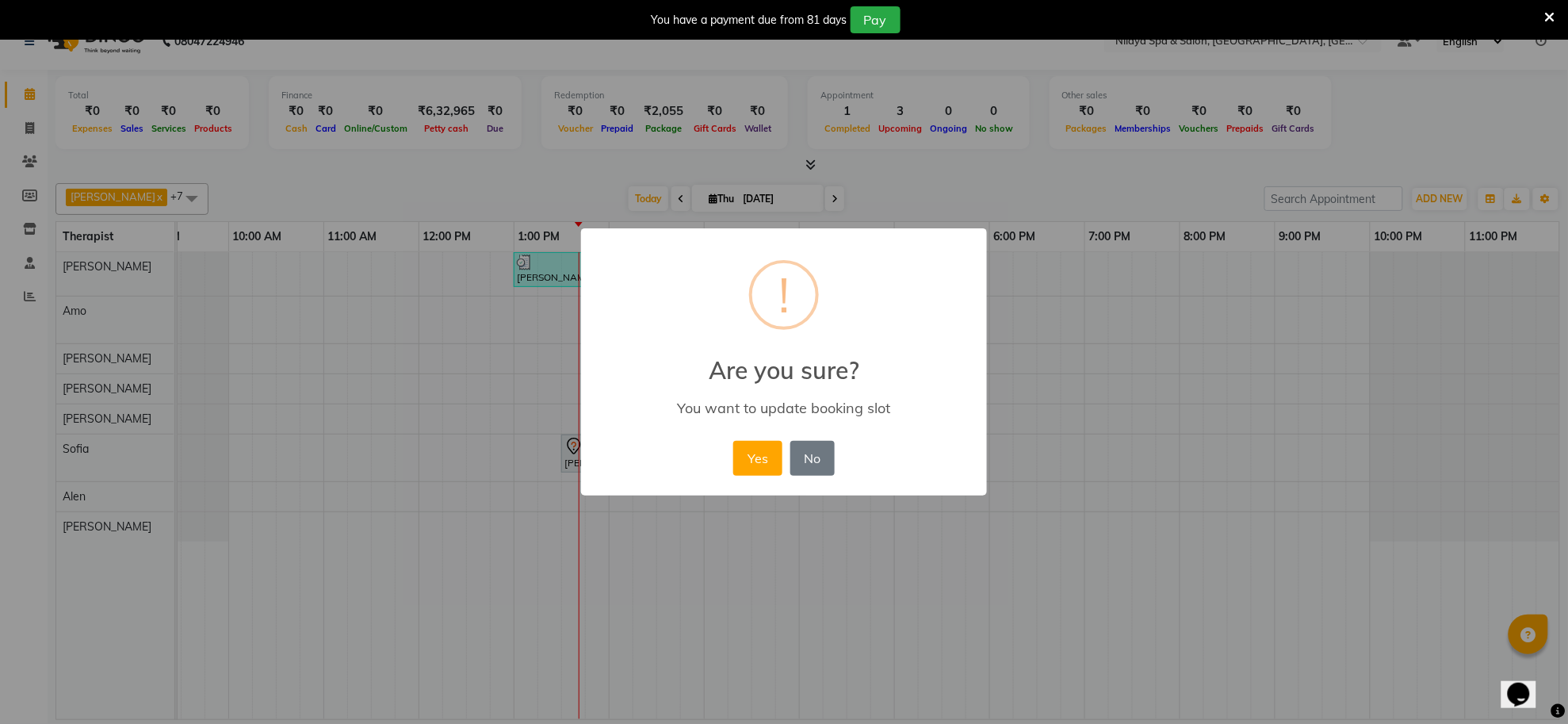
scroll to position [0, 28]
click at [755, 468] on button "Yes" at bounding box center [765, 459] width 48 height 35
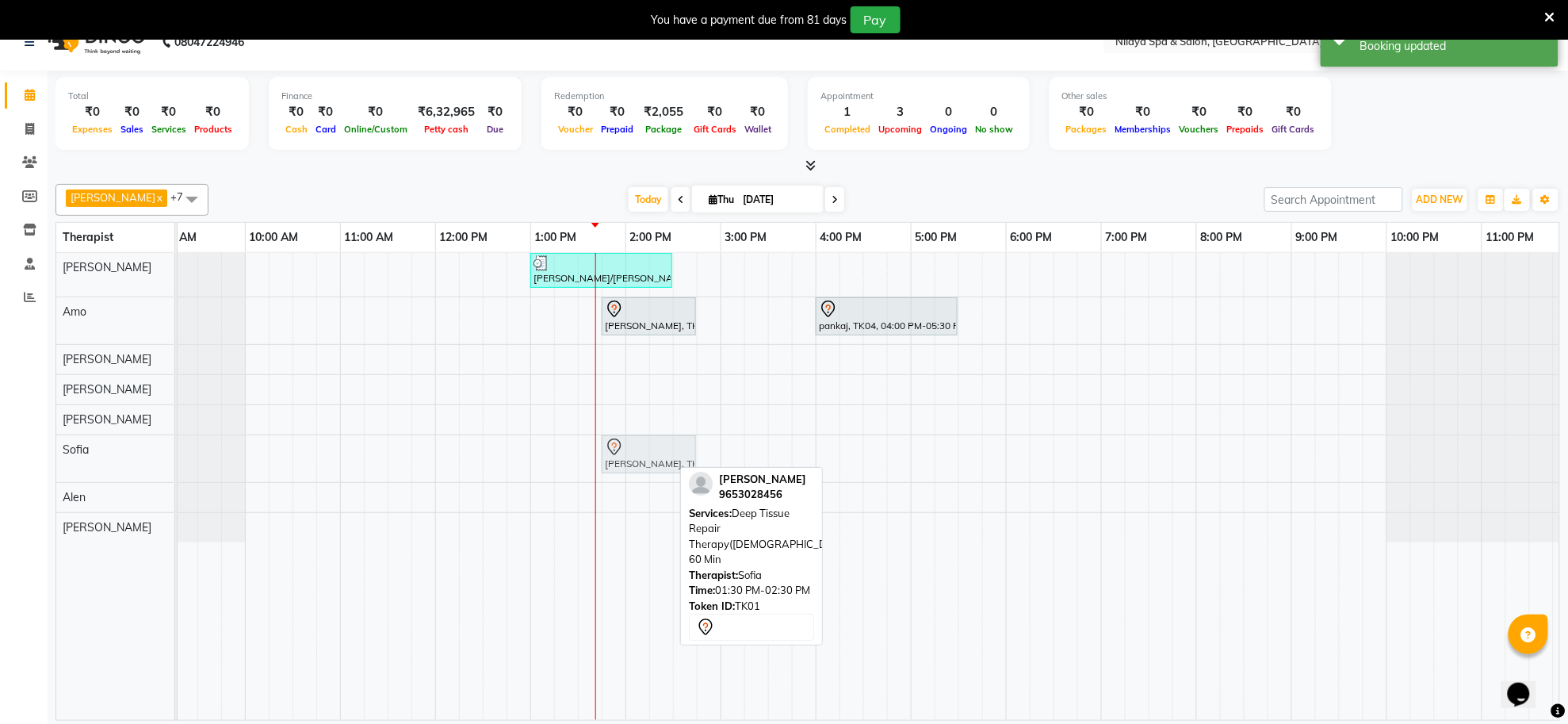
drag, startPoint x: 607, startPoint y: 454, endPoint x: 627, endPoint y: 473, distance: 27.6
click at [150, 473] on div "[PERSON_NAME], TK01, 01:30 PM-02:30 PM, Deep Tissue Repair Therapy([DEMOGRAPHIC…" at bounding box center [150, 459] width 0 height 47
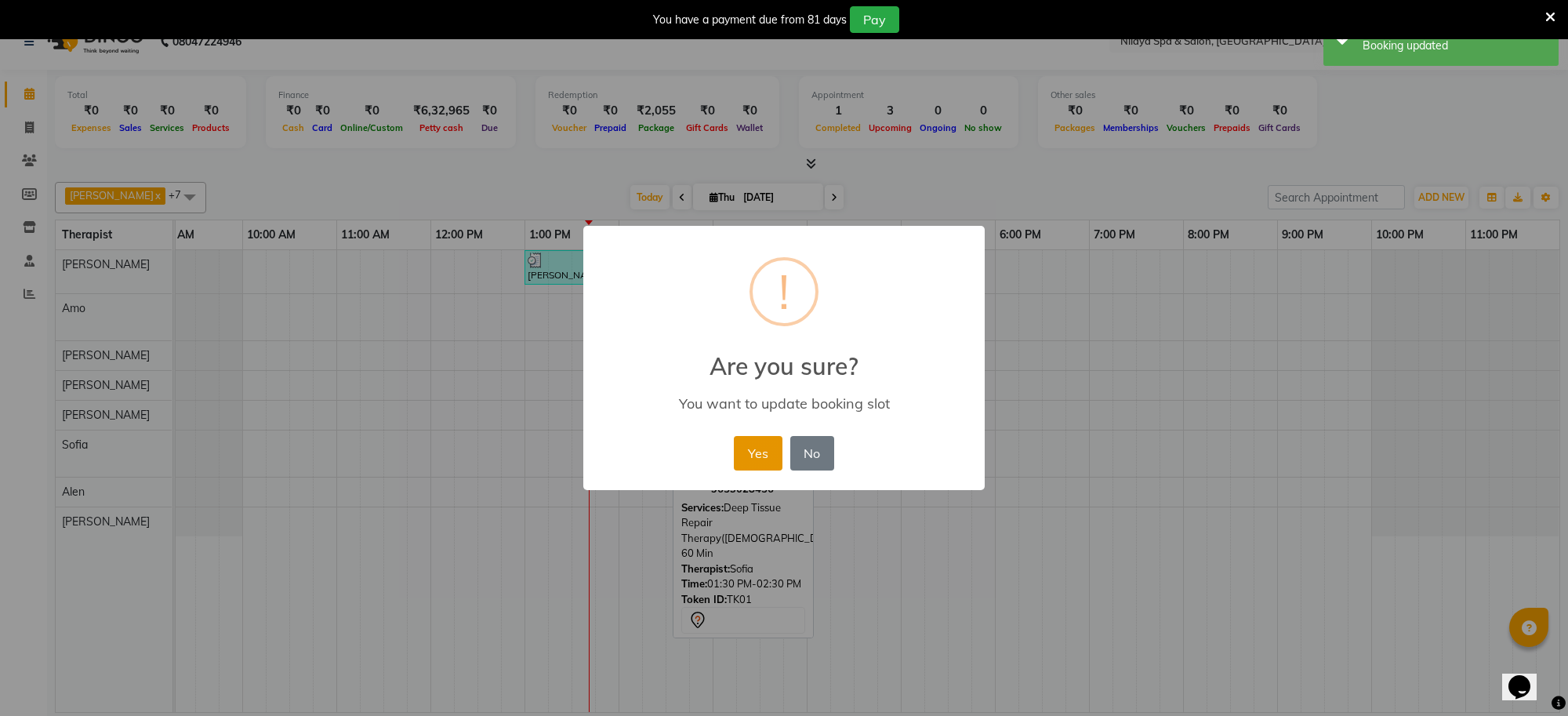
click at [746, 454] on button "Yes" at bounding box center [757, 454] width 48 height 35
